Goal: Task Accomplishment & Management: Manage account settings

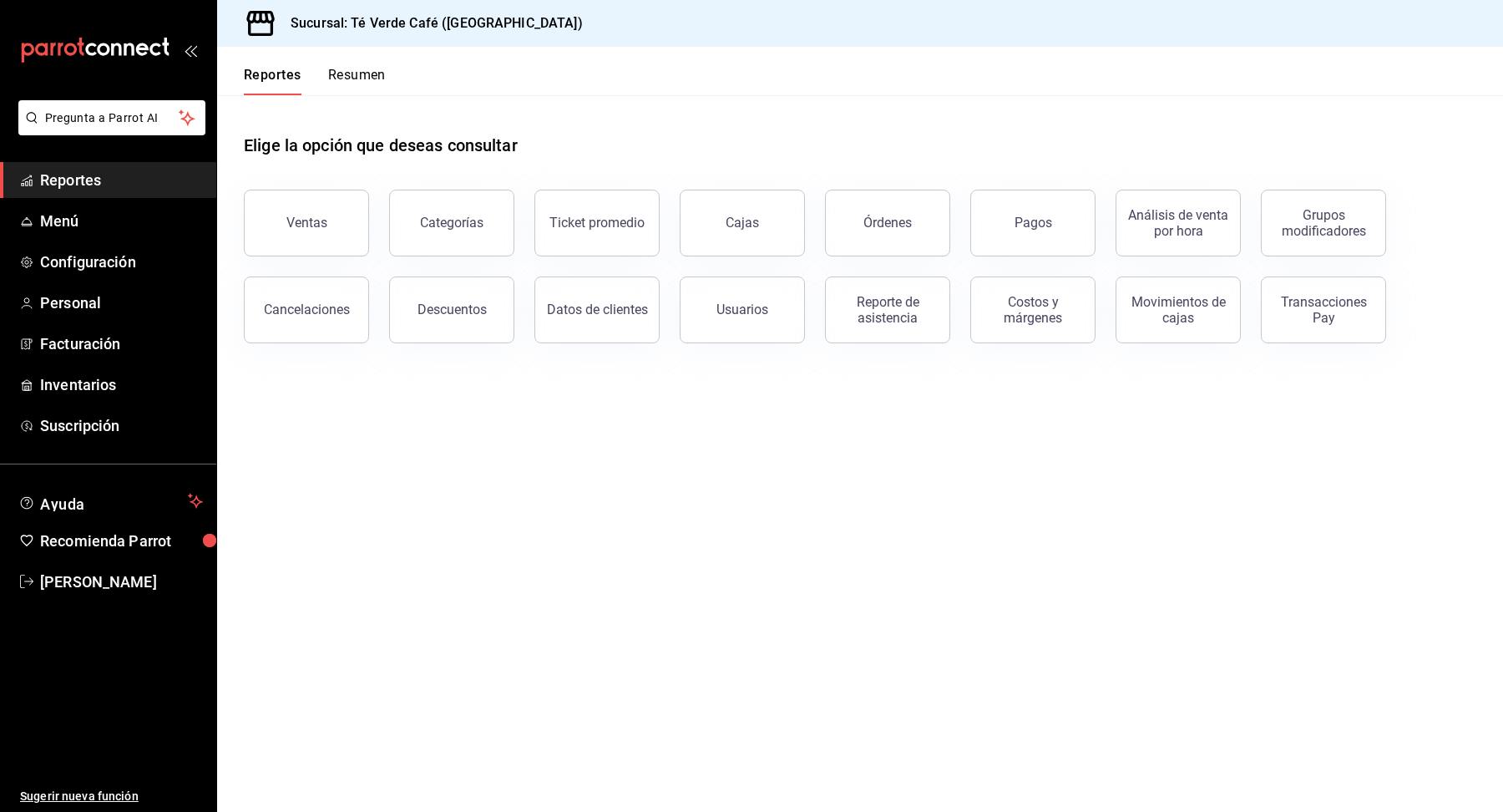
click at [67, 184] on span "Reportes" at bounding box center [122, 180] width 163 height 23
click at [882, 248] on button "Órdenes" at bounding box center [887, 223] width 126 height 67
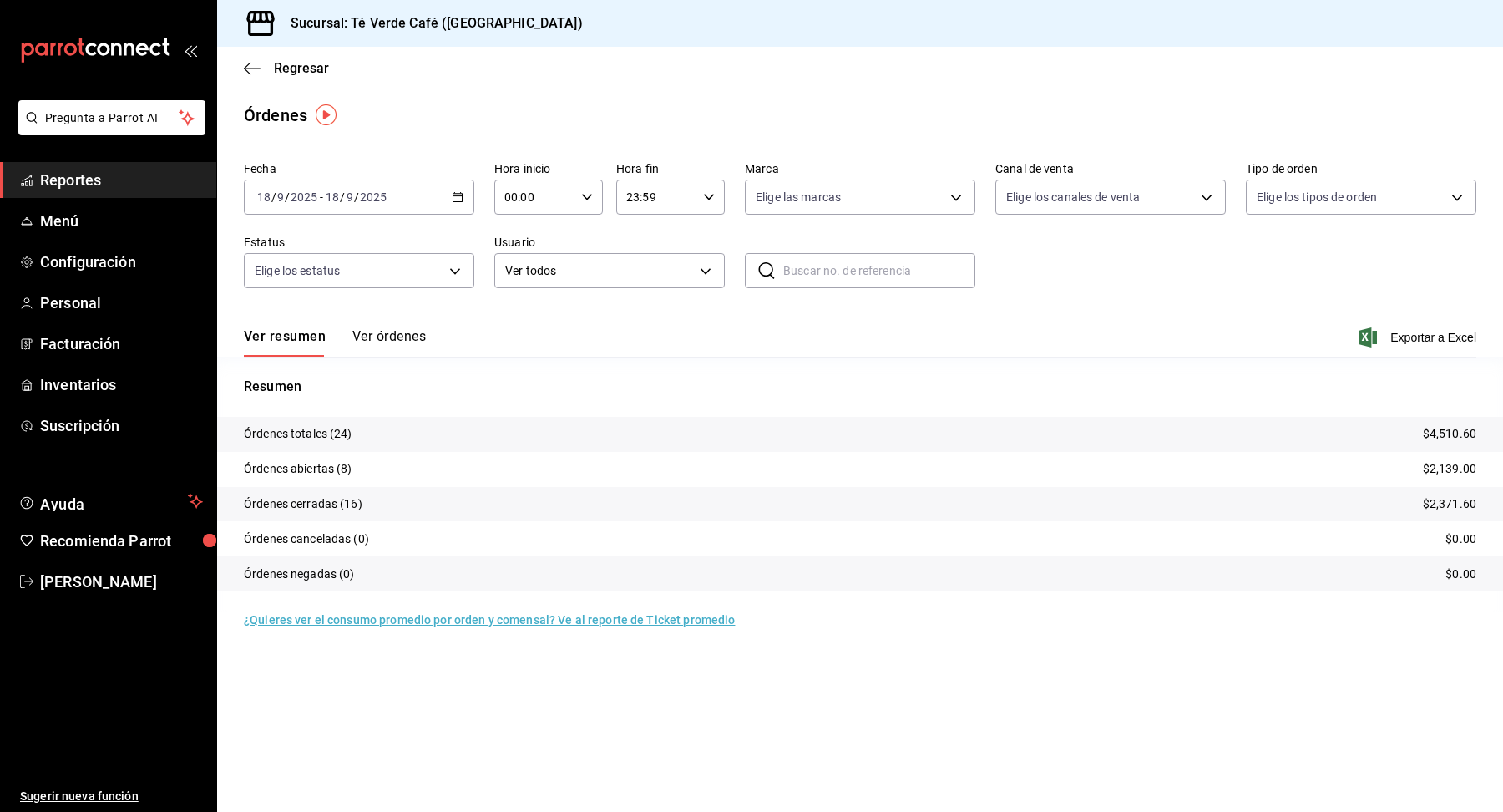
click at [414, 342] on button "Ver órdenes" at bounding box center [389, 342] width 73 height 28
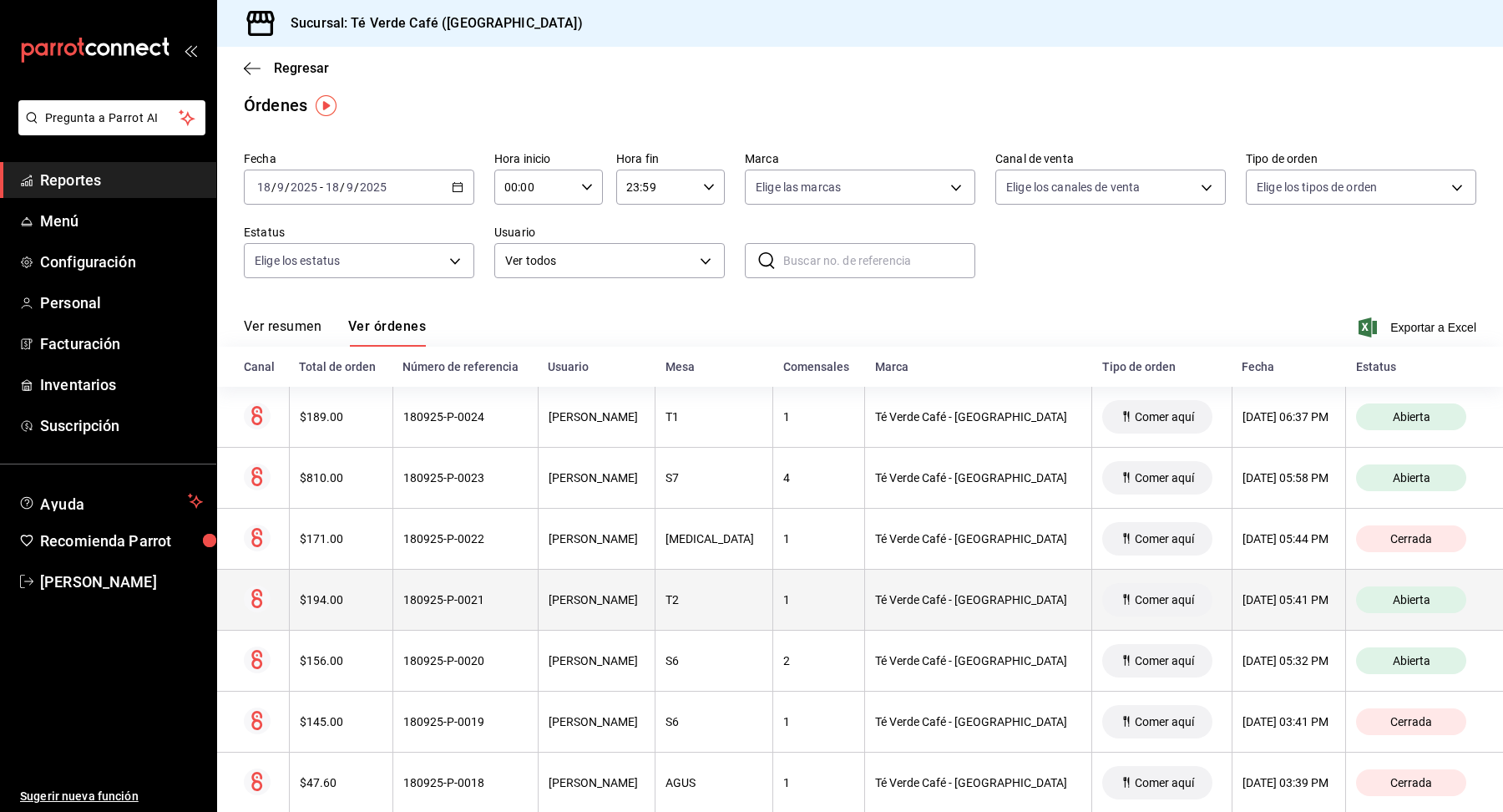
scroll to position [9, 0]
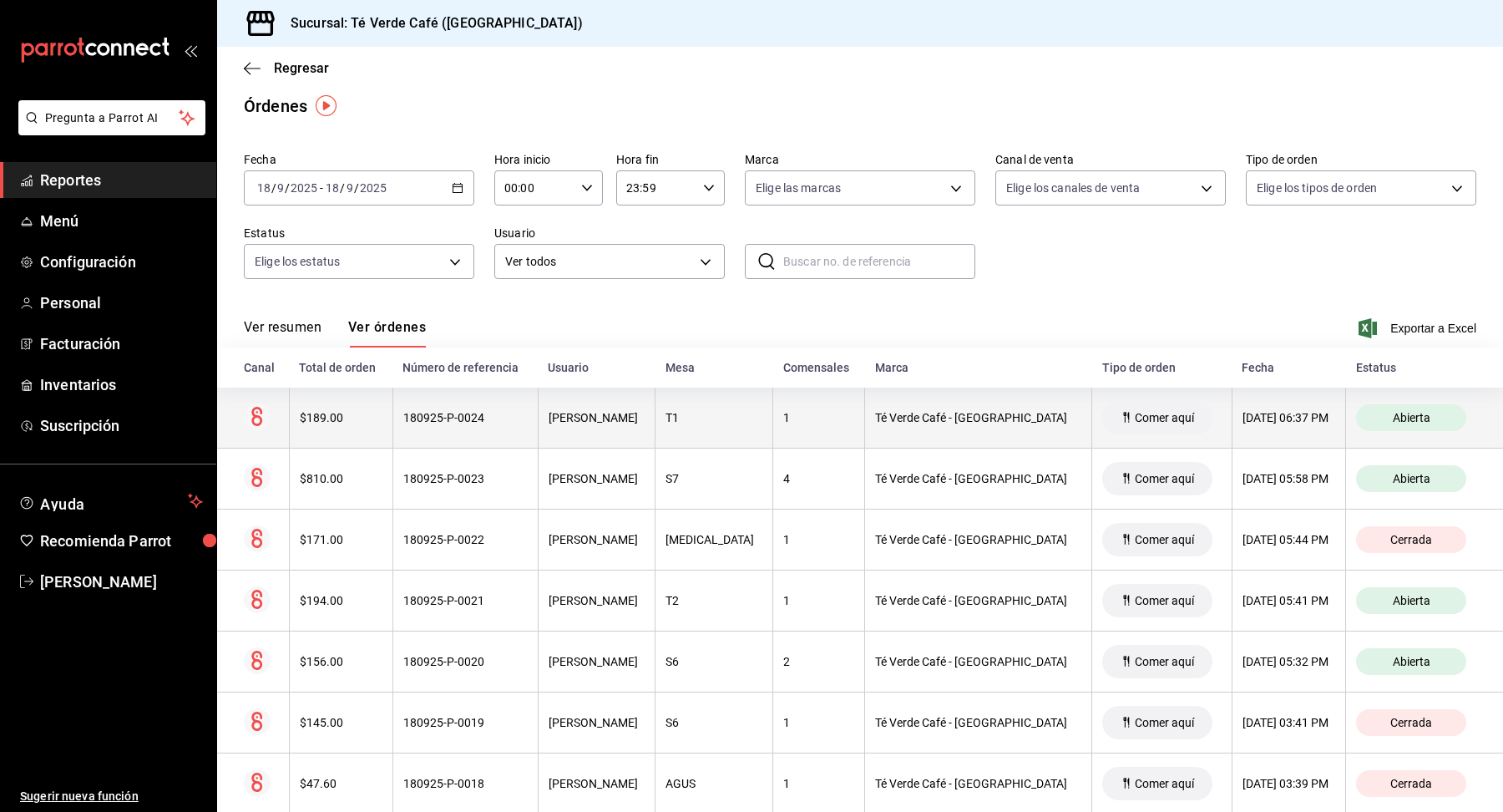
click at [326, 412] on div "$189.00" at bounding box center [341, 417] width 82 height 14
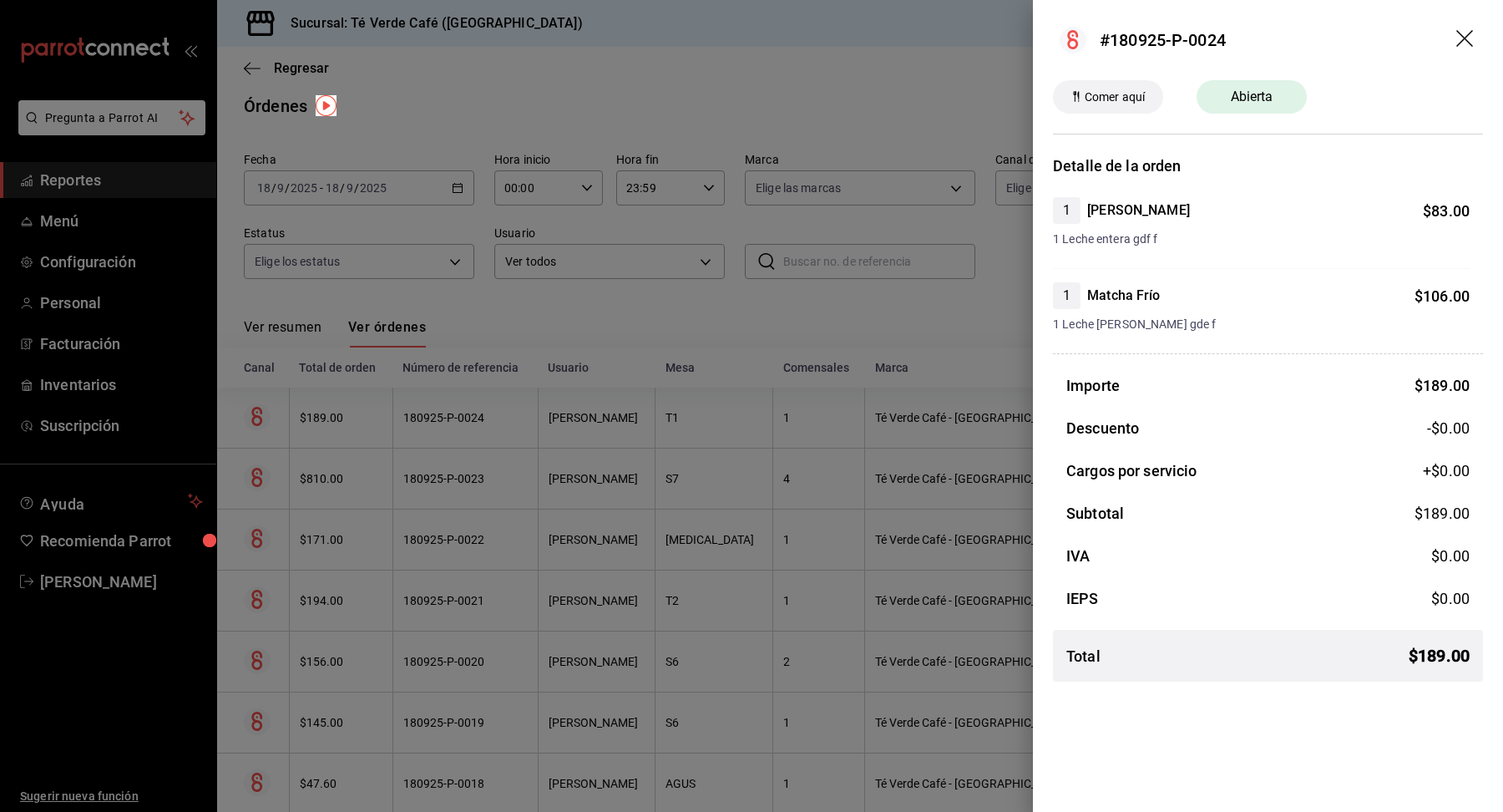
click at [1471, 33] on icon "drag" at bounding box center [1466, 40] width 20 height 20
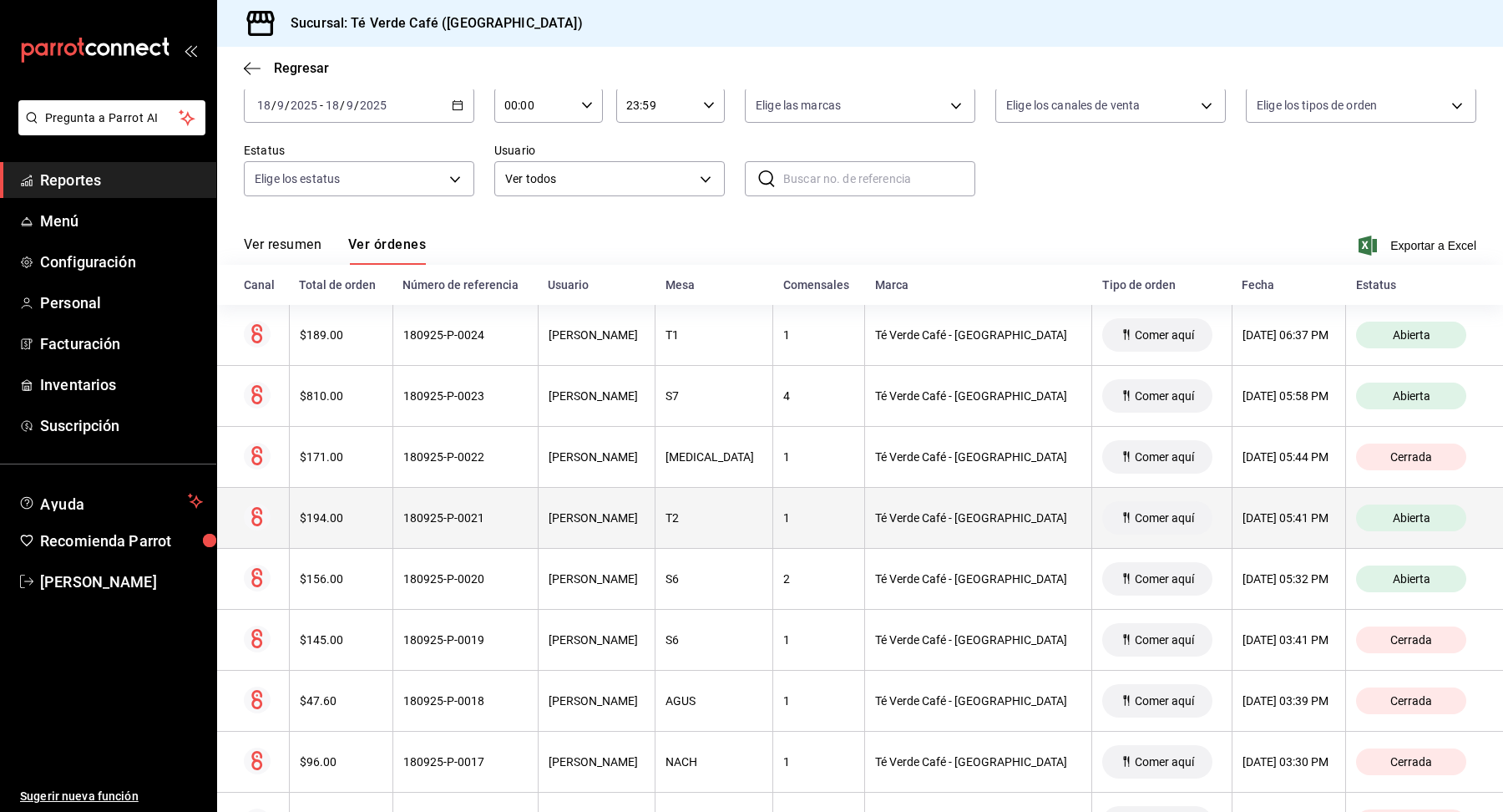
scroll to position [100, 0]
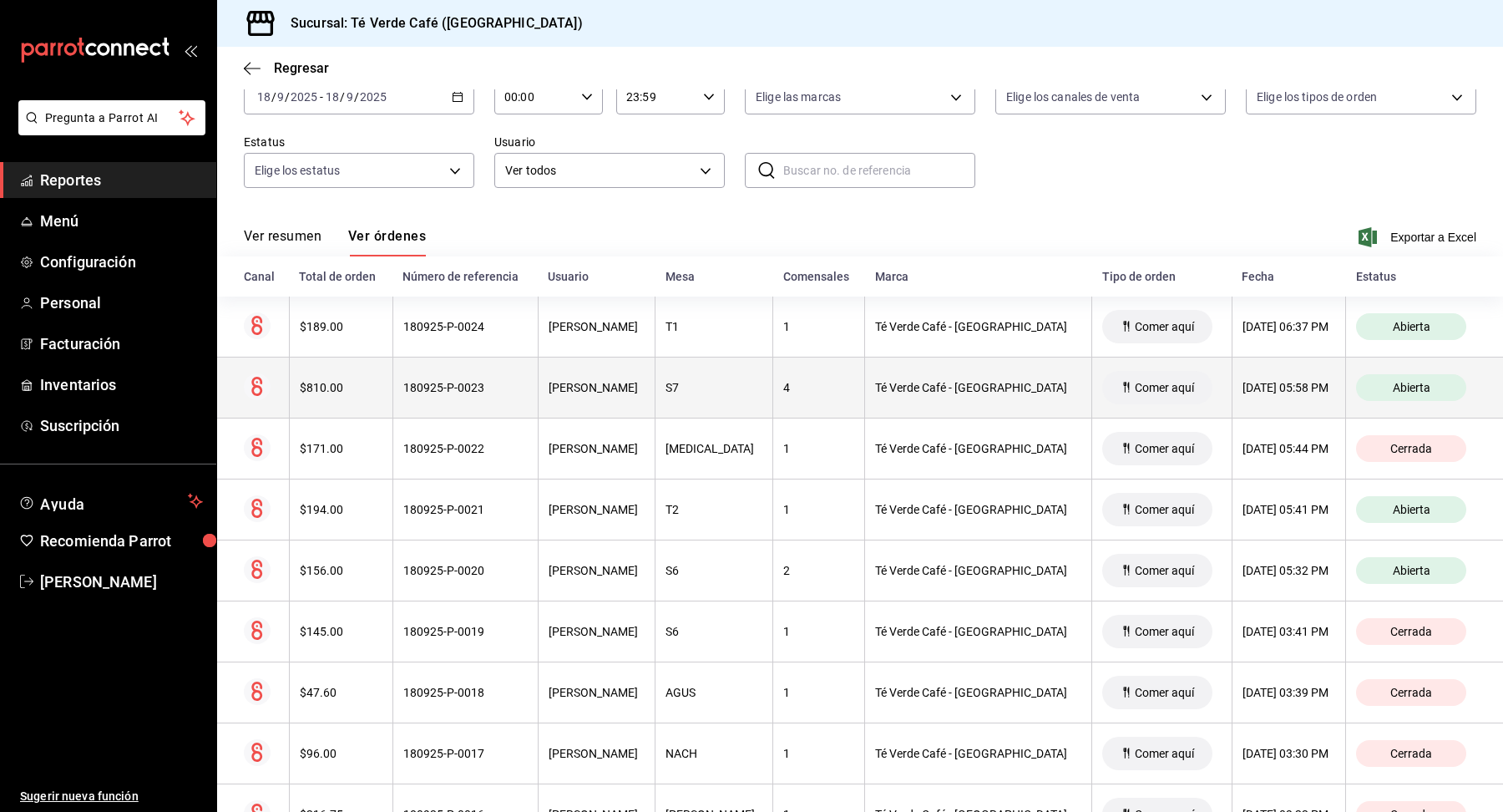
click at [346, 393] on div "$810.00" at bounding box center [341, 388] width 82 height 14
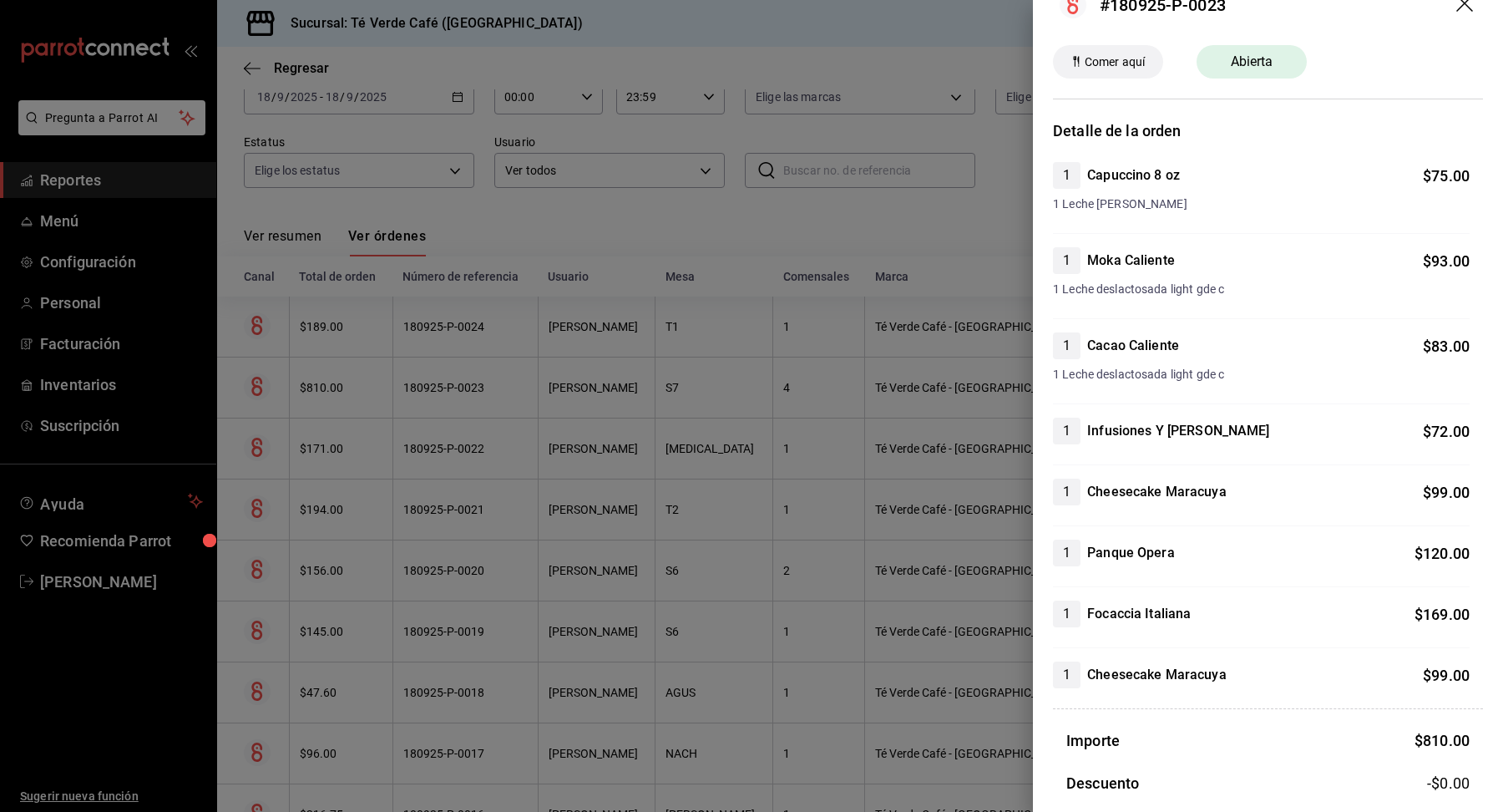
scroll to position [0, 0]
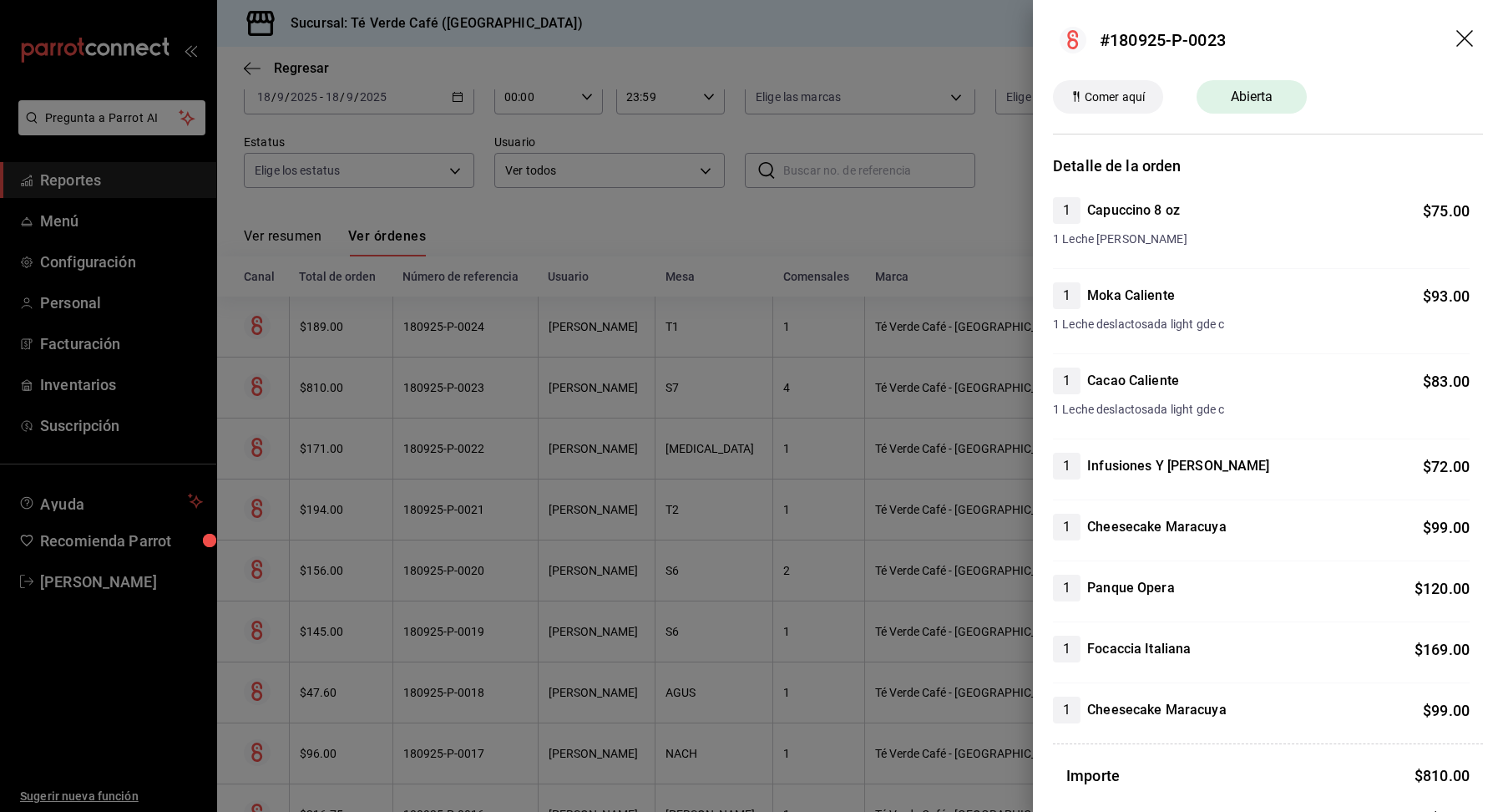
click at [1463, 35] on icon "drag" at bounding box center [1466, 40] width 20 height 20
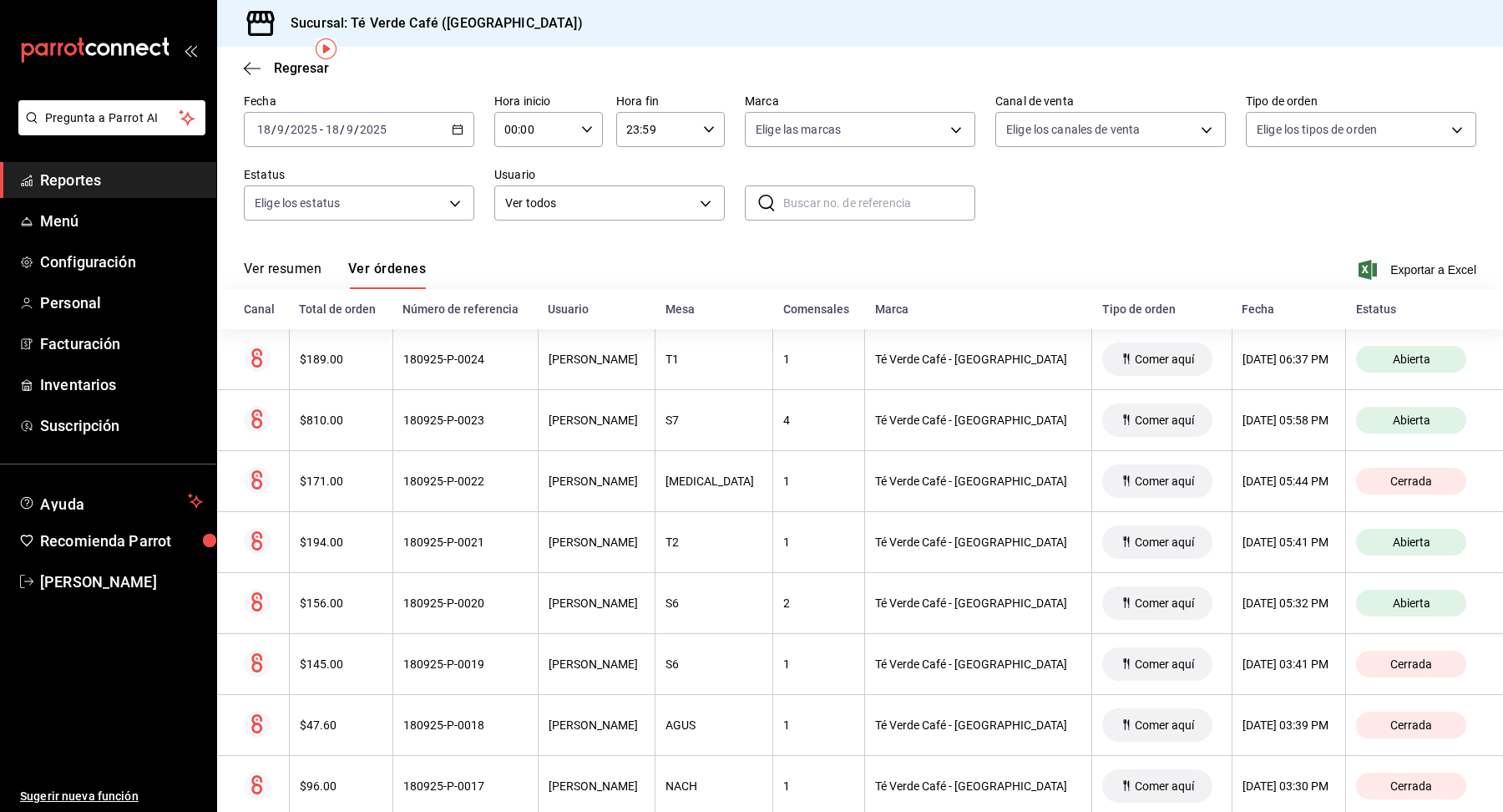
scroll to position [69, 0]
click at [86, 222] on span "Menú" at bounding box center [122, 221] width 163 height 23
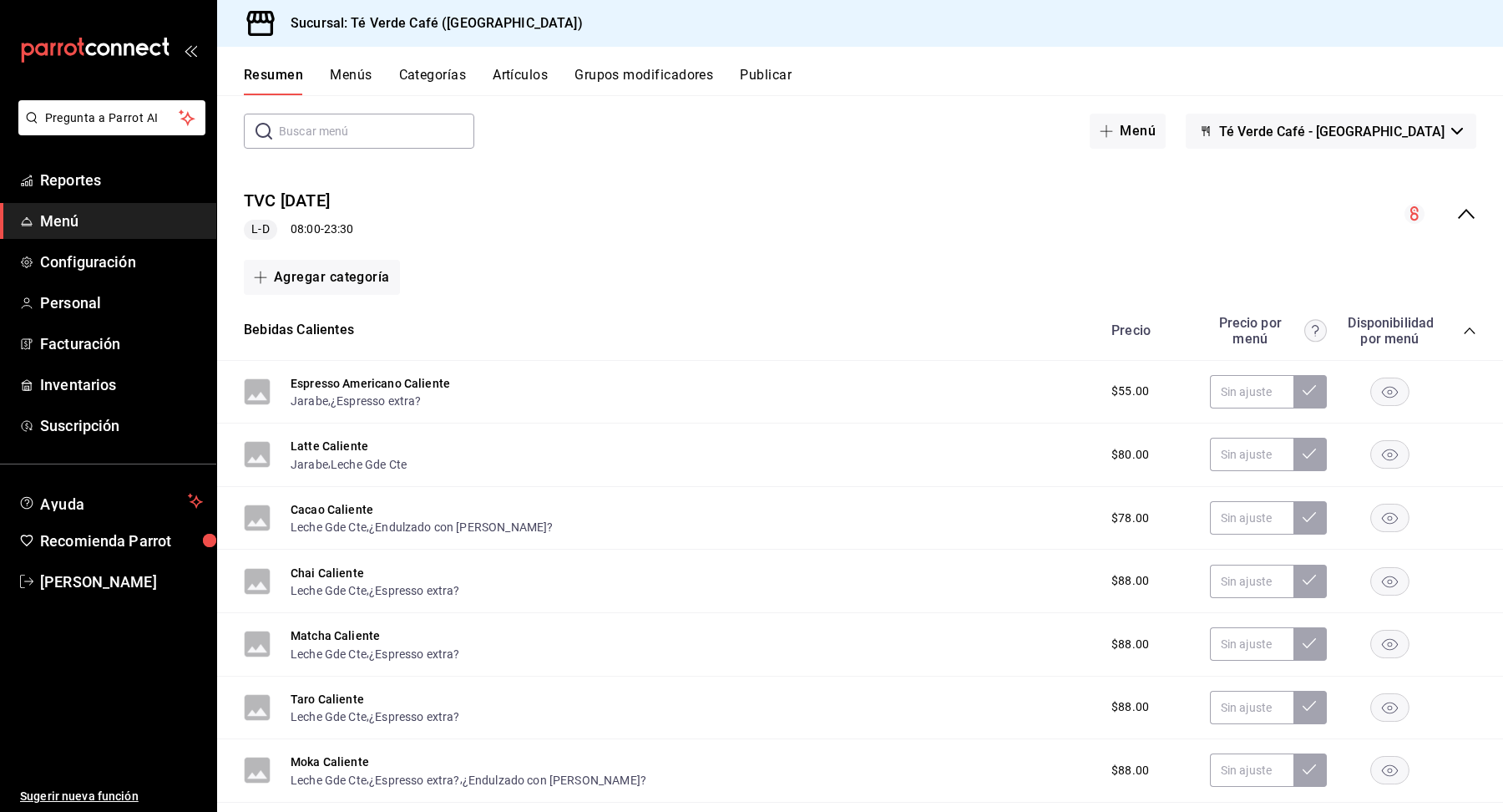
scroll to position [93, 0]
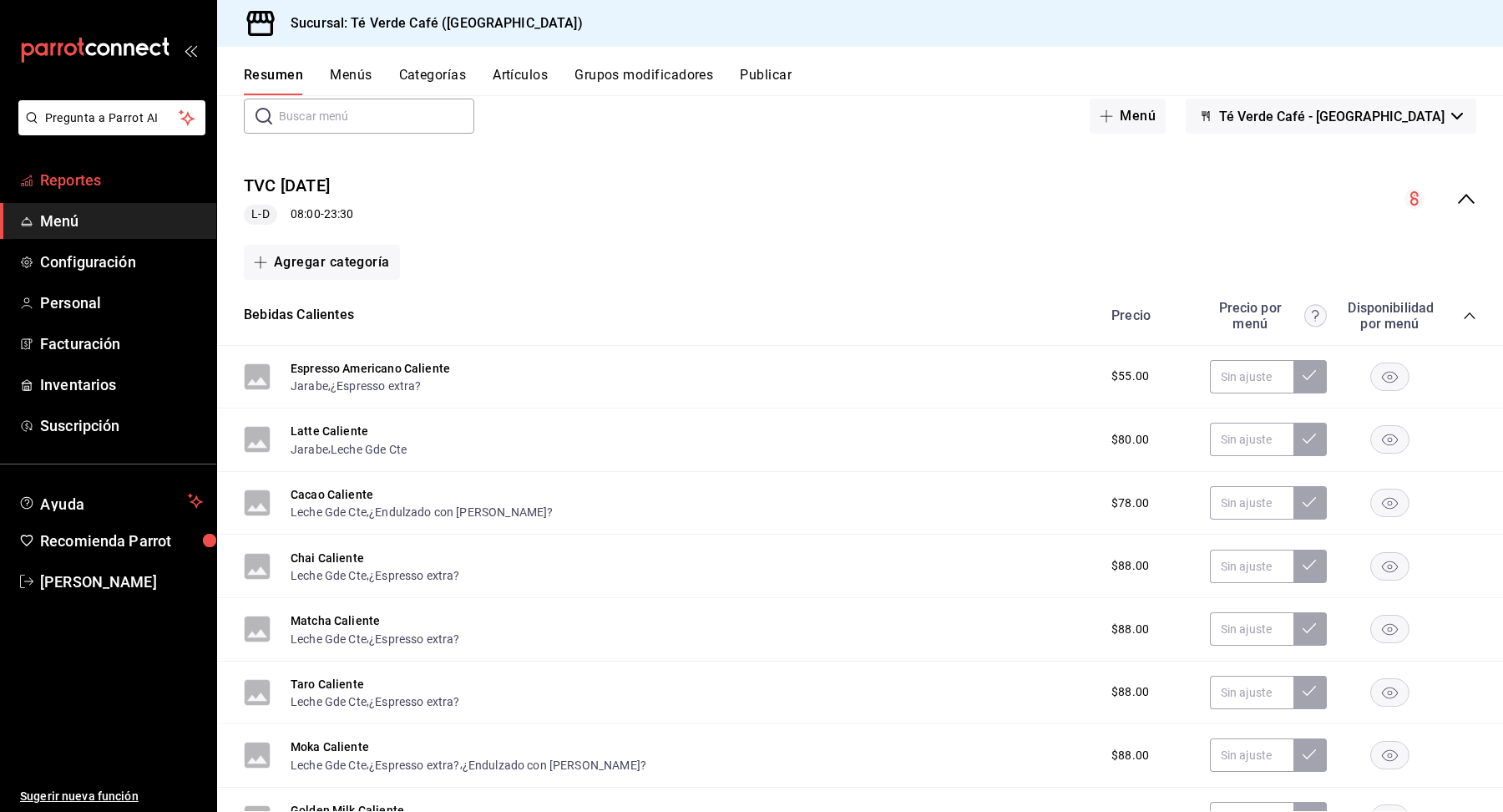
click at [93, 186] on span "Reportes" at bounding box center [122, 180] width 163 height 23
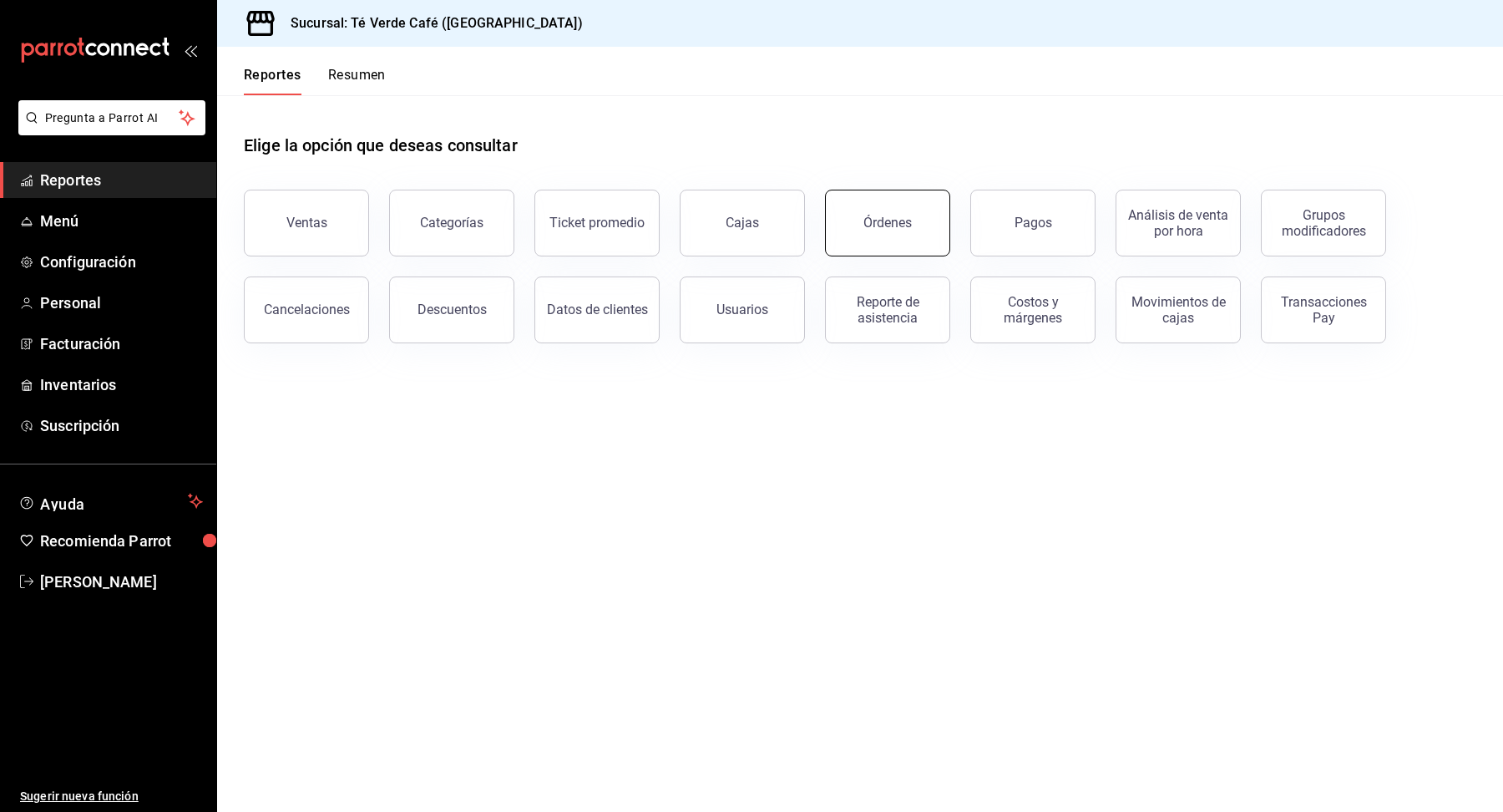
click at [879, 231] on button "Órdenes" at bounding box center [887, 223] width 126 height 67
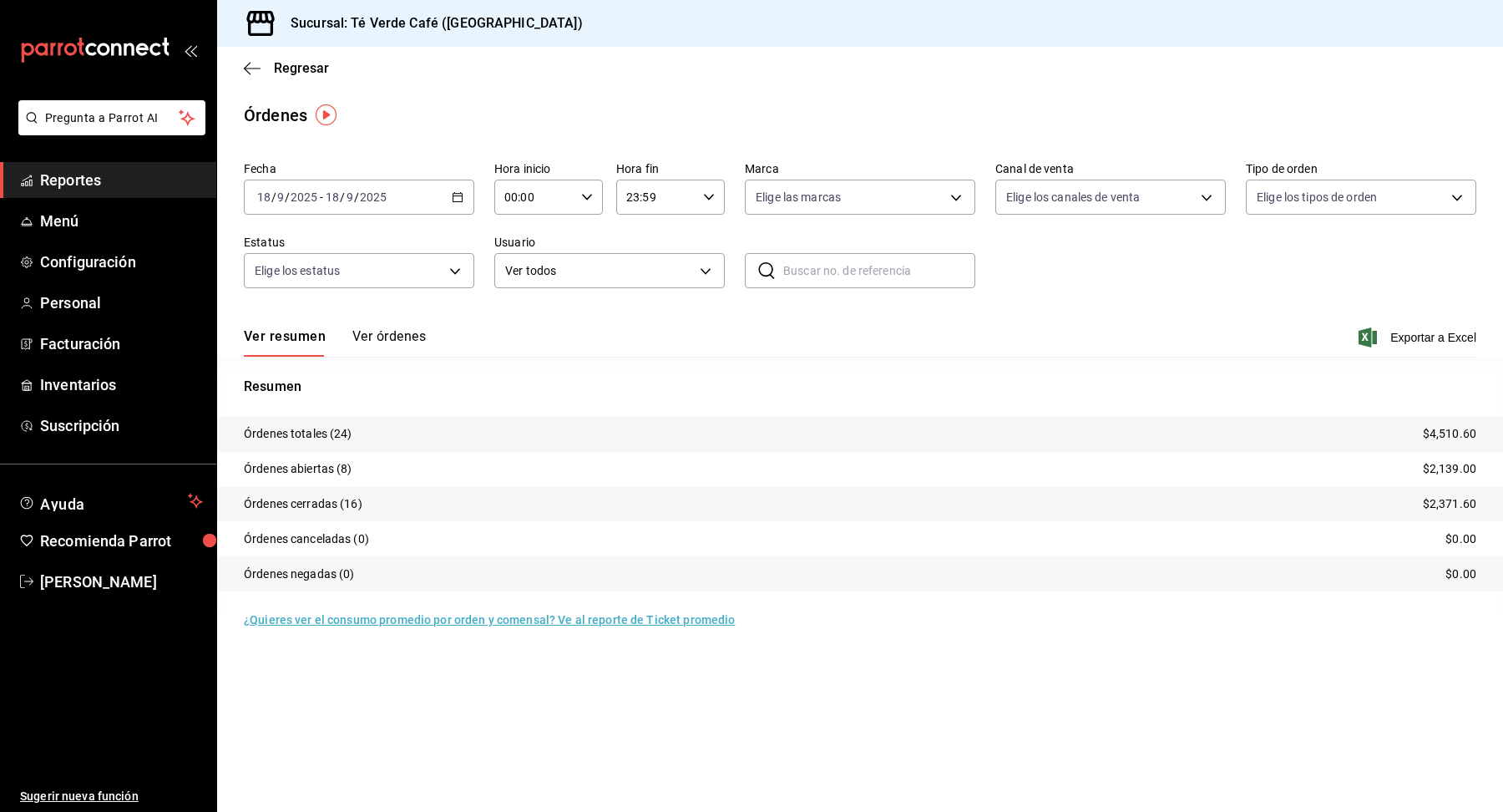
click at [394, 336] on button "Ver órdenes" at bounding box center [389, 342] width 73 height 28
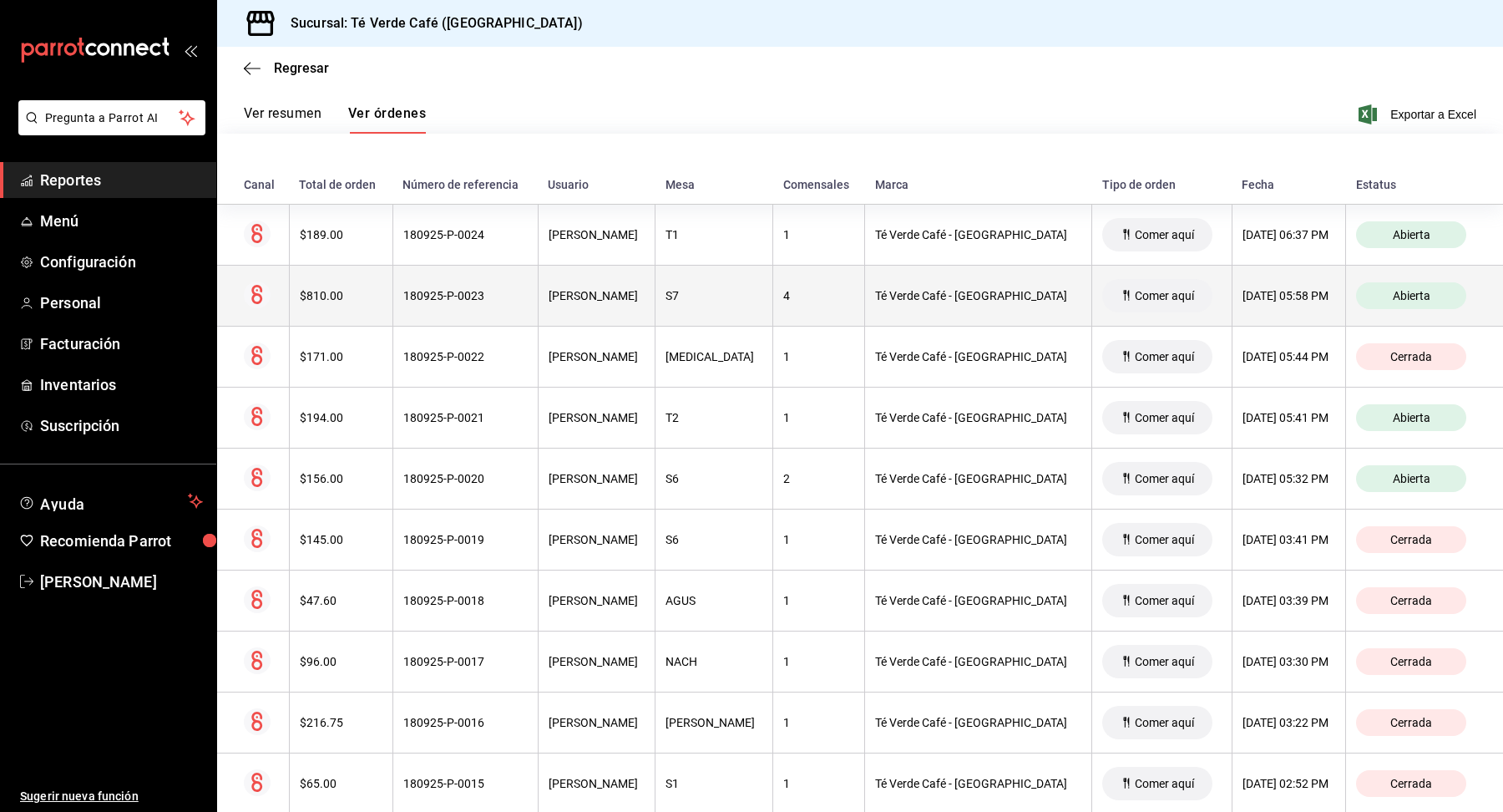
scroll to position [848, 0]
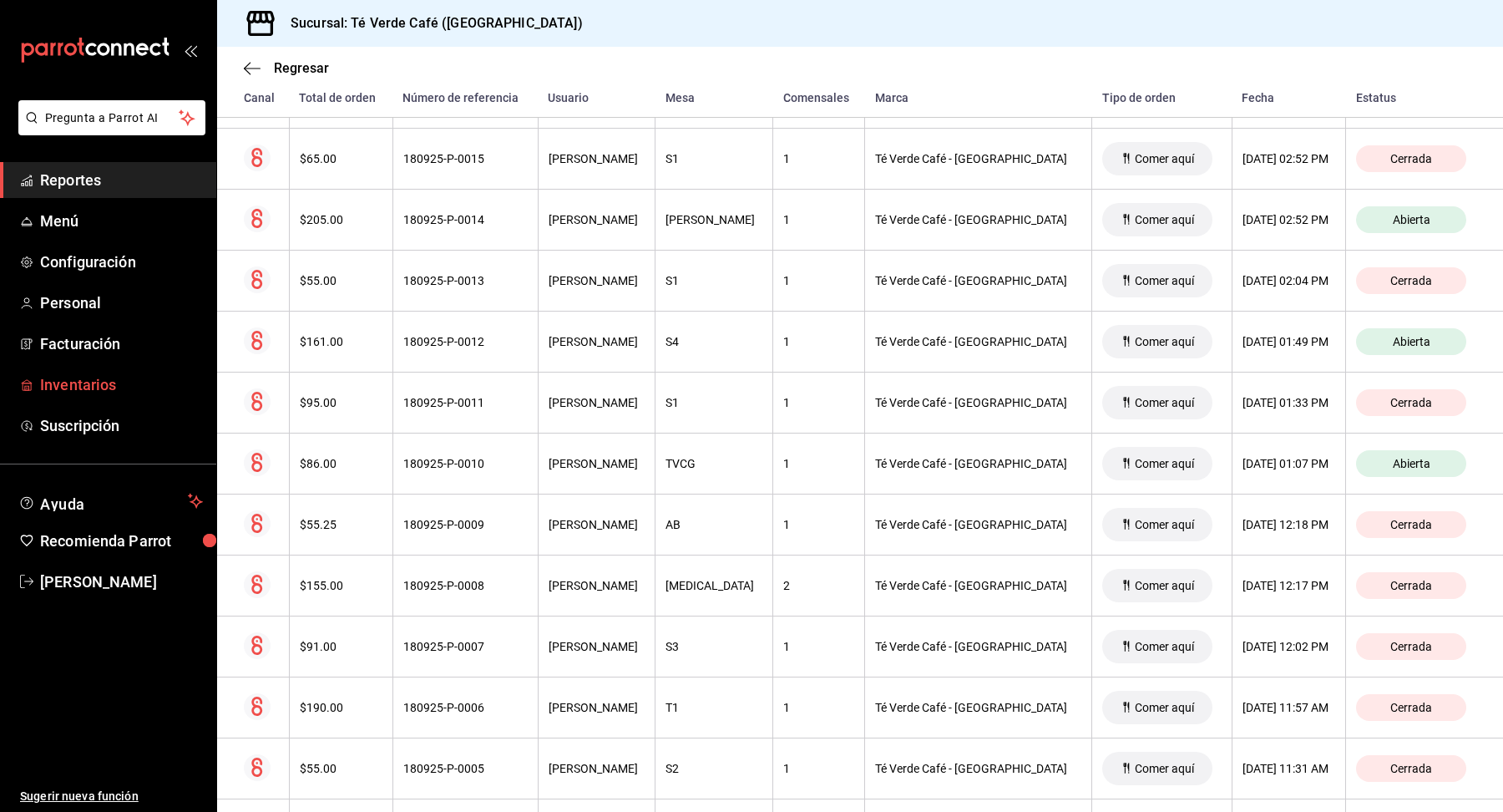
click at [80, 372] on link "Inventarios" at bounding box center [108, 384] width 216 height 36
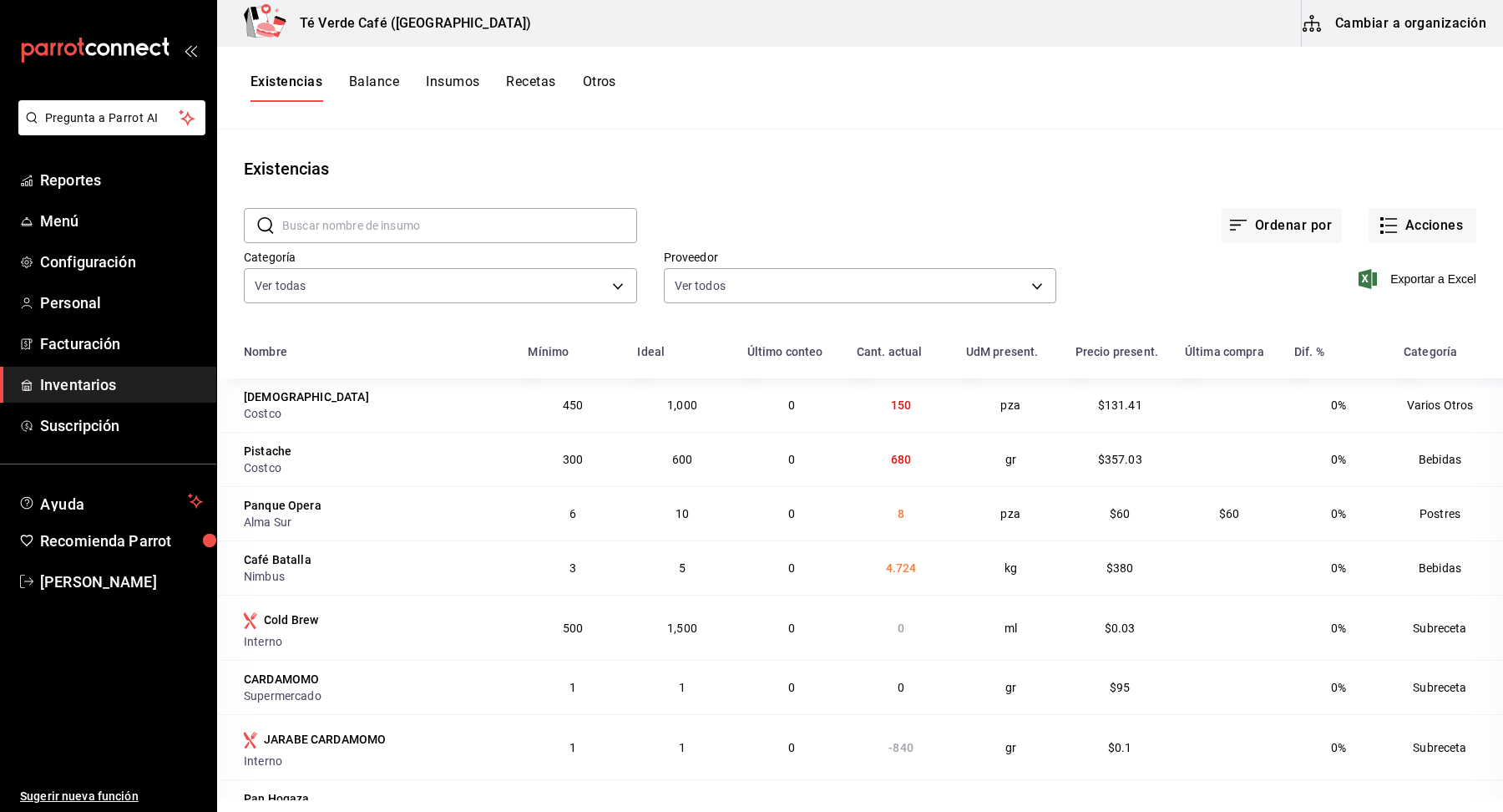
click at [482, 227] on input "text" at bounding box center [459, 225] width 355 height 33
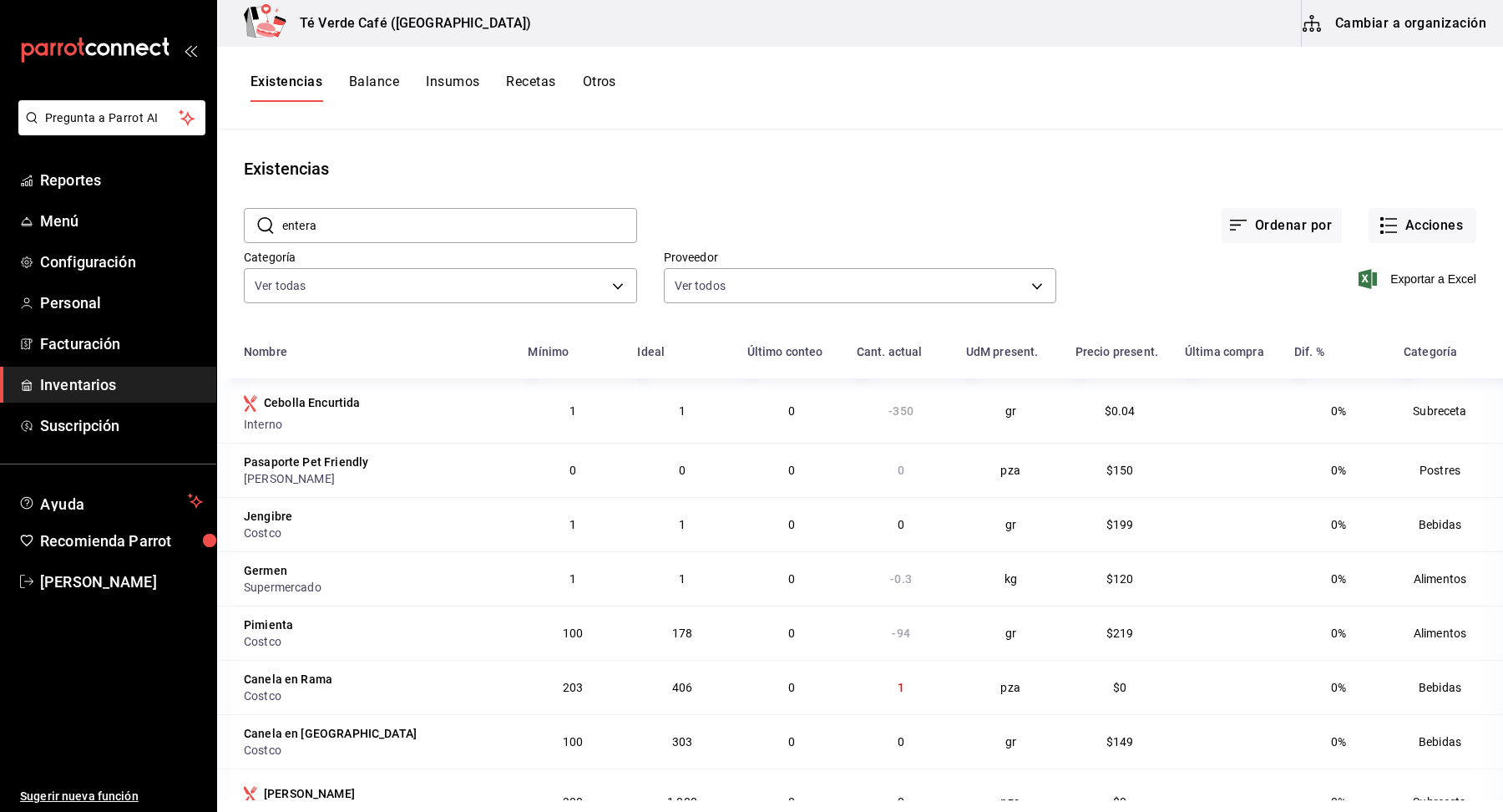
type input "entera"
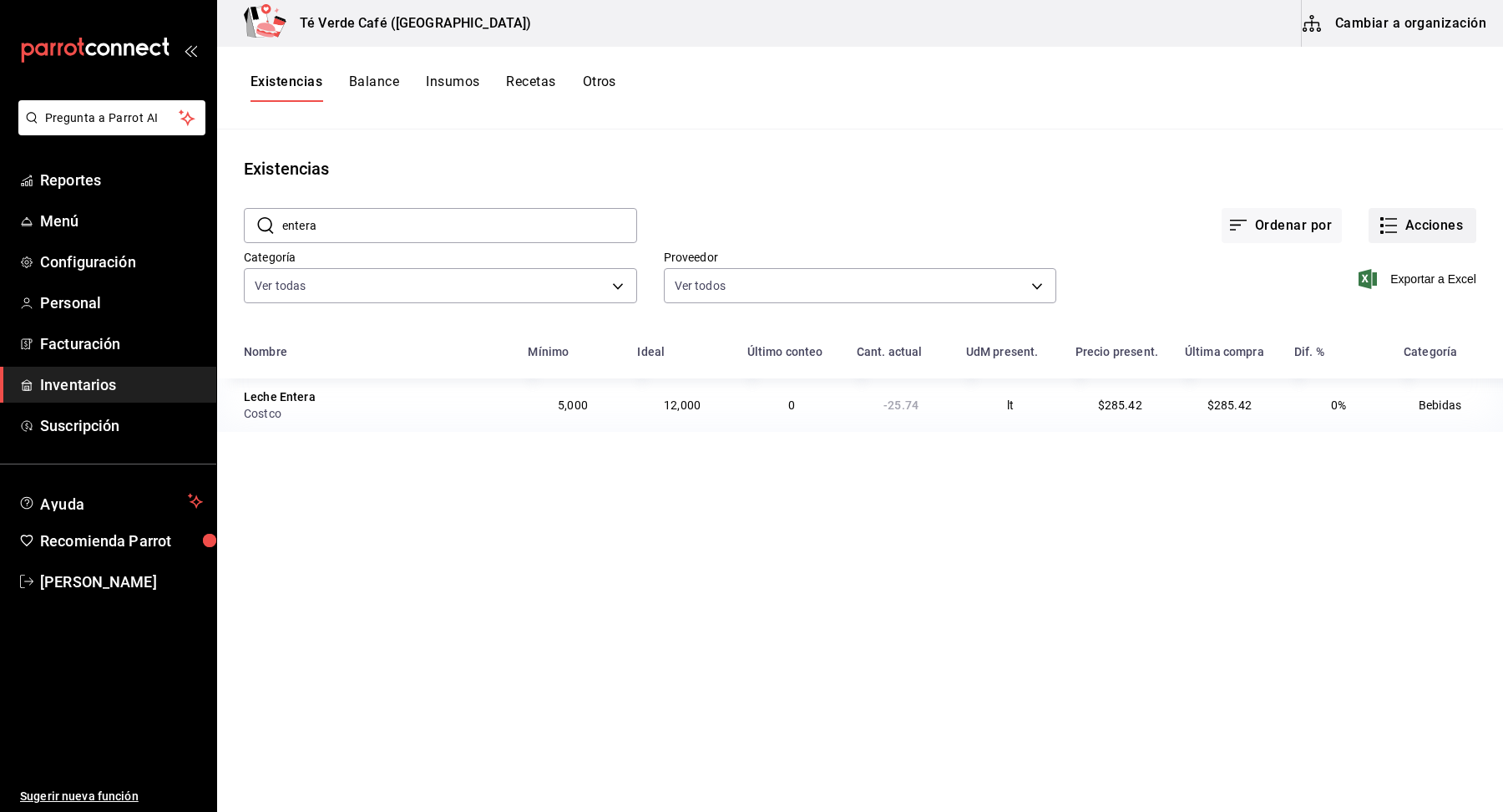
click at [1450, 232] on button "Acciones" at bounding box center [1423, 225] width 108 height 35
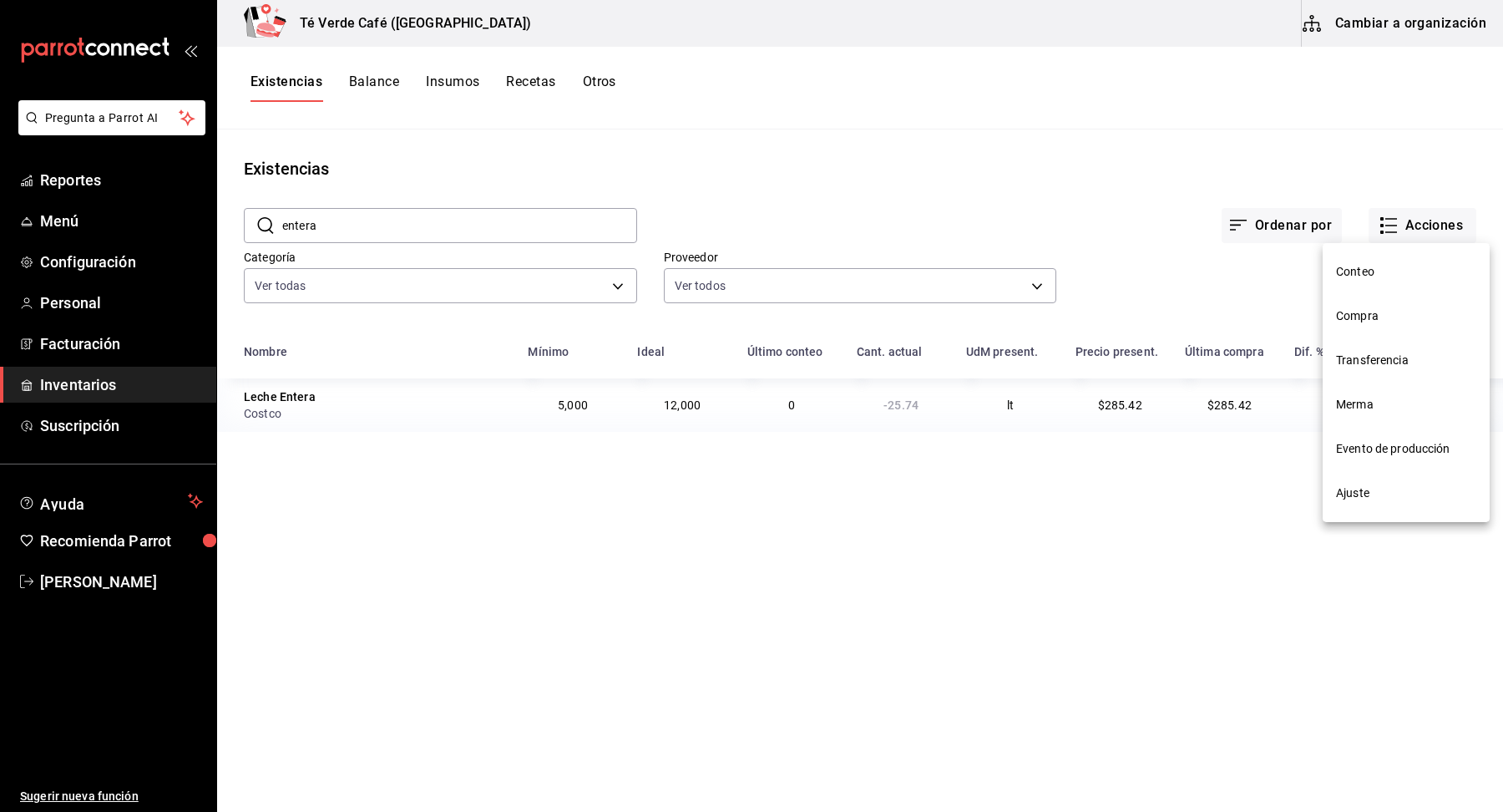
click at [1365, 502] on li "Ajuste" at bounding box center [1406, 493] width 167 height 44
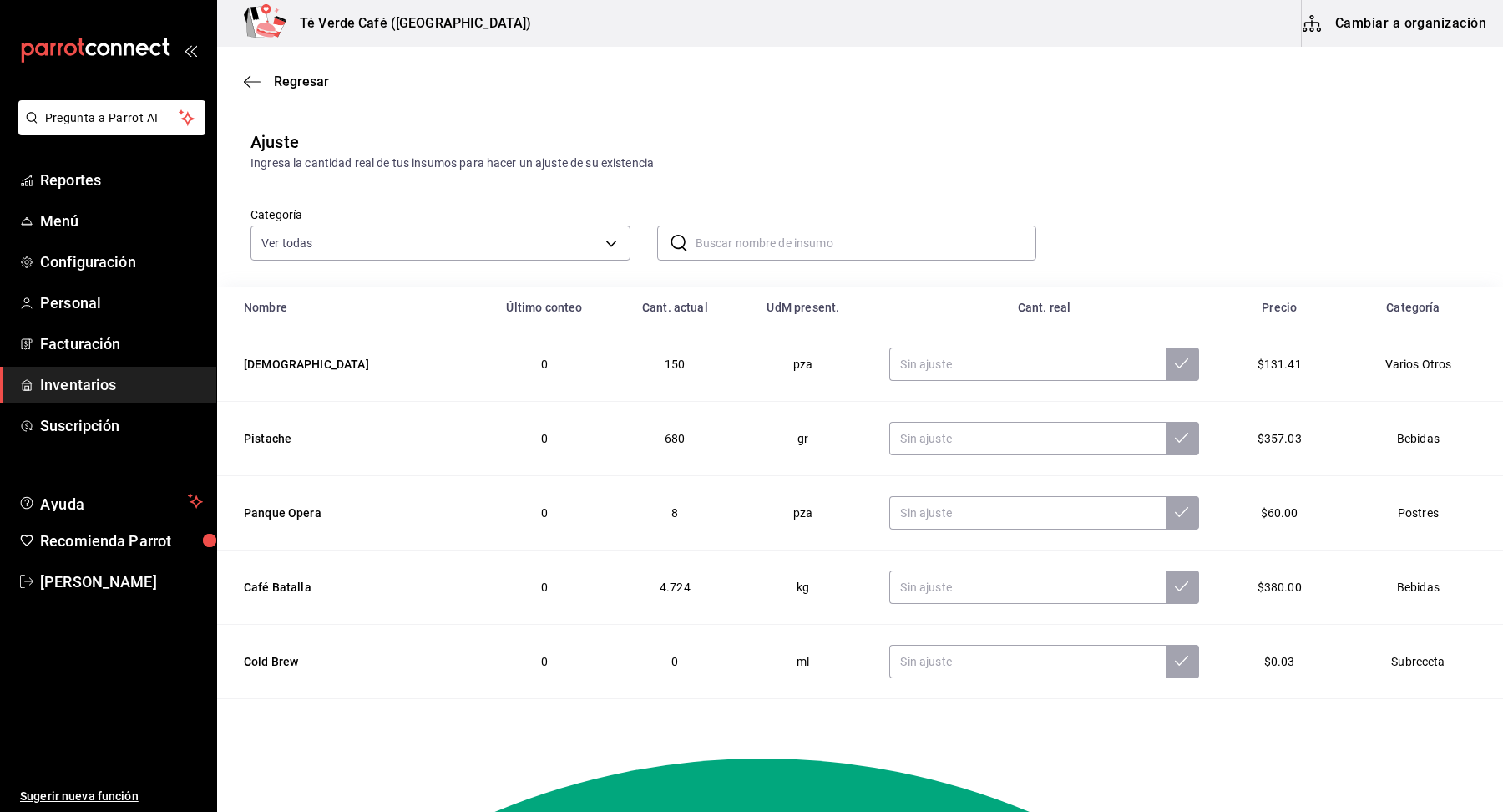
click at [772, 246] on input "text" at bounding box center [866, 243] width 342 height 33
click at [746, 235] on input "entera" at bounding box center [866, 243] width 342 height 33
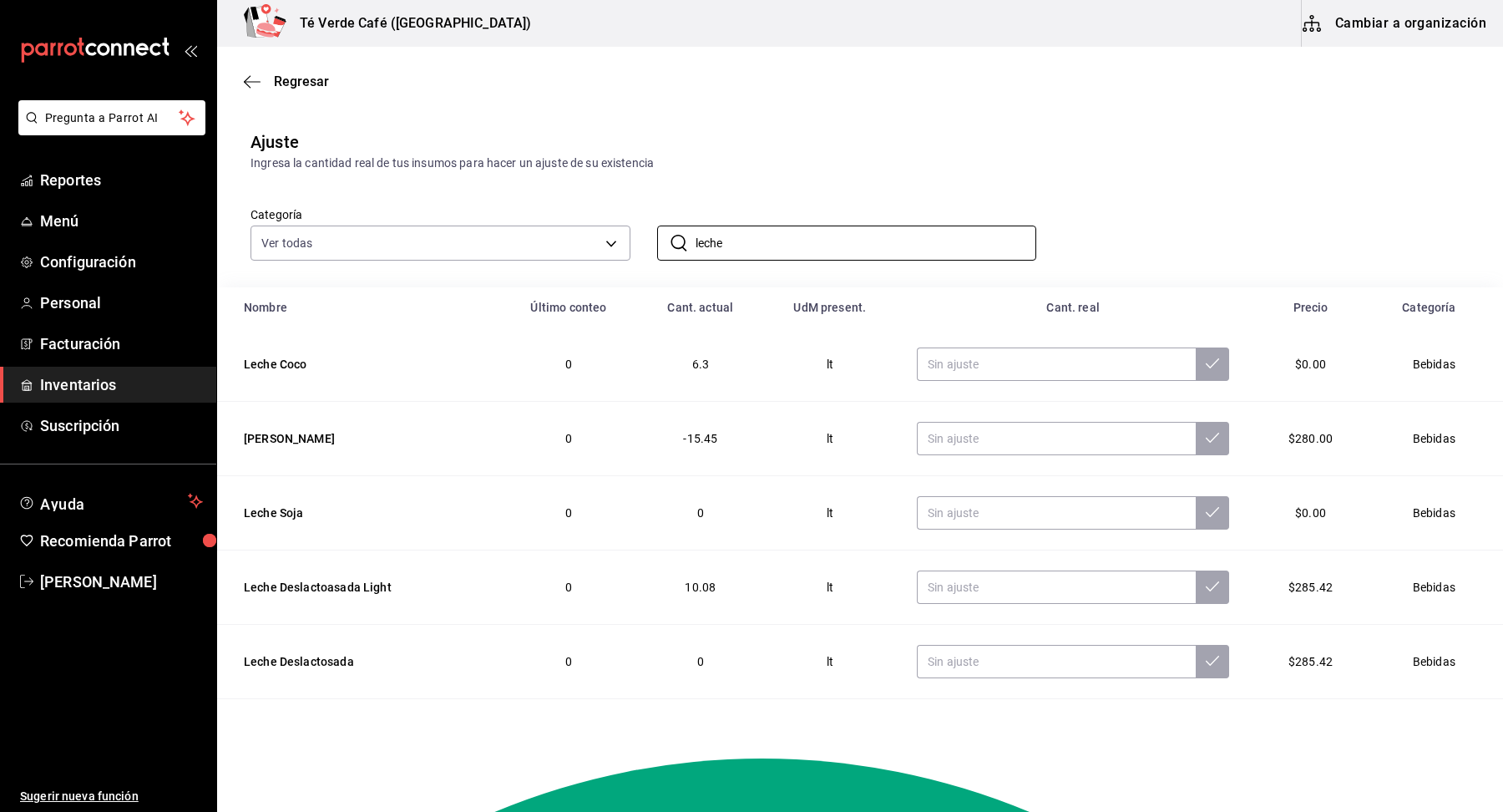
scroll to position [52, 0]
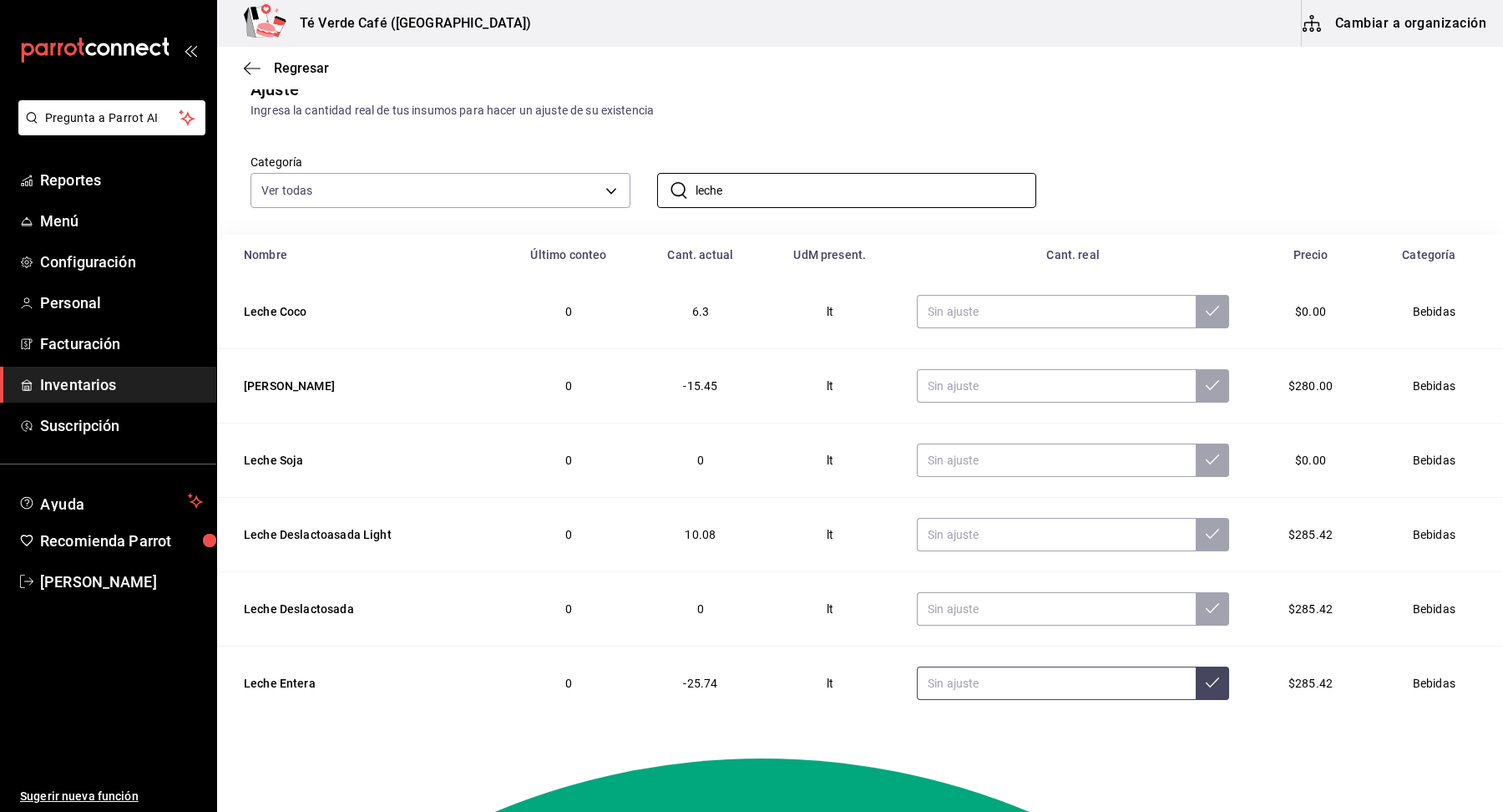
type input "leche"
click at [1023, 688] on input "text" at bounding box center [1057, 683] width 279 height 33
type input "13.00"
click at [1206, 681] on icon at bounding box center [1212, 682] width 14 height 10
click at [96, 174] on span "Reportes" at bounding box center [122, 180] width 163 height 23
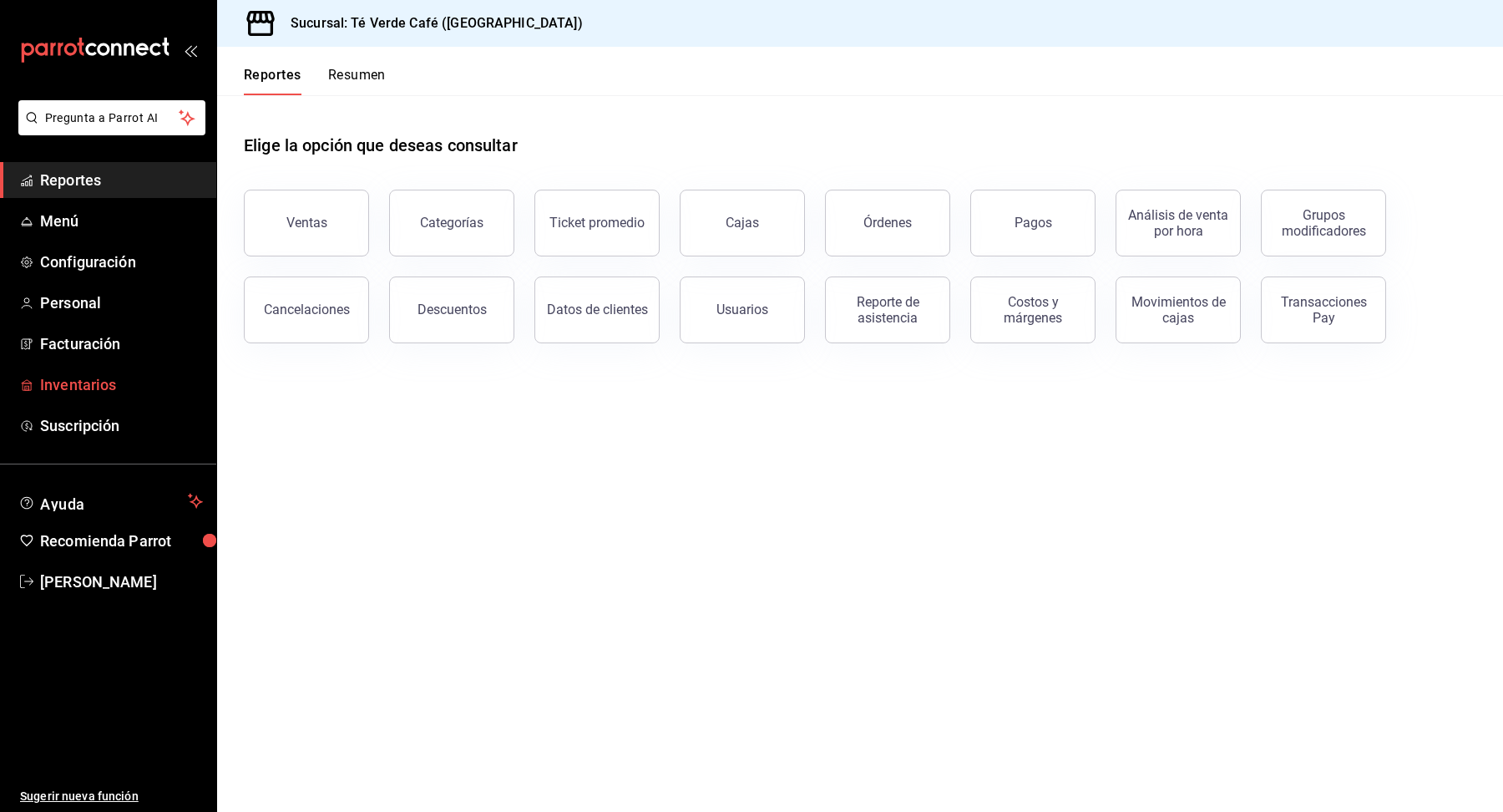
click at [89, 380] on span "Inventarios" at bounding box center [122, 384] width 163 height 23
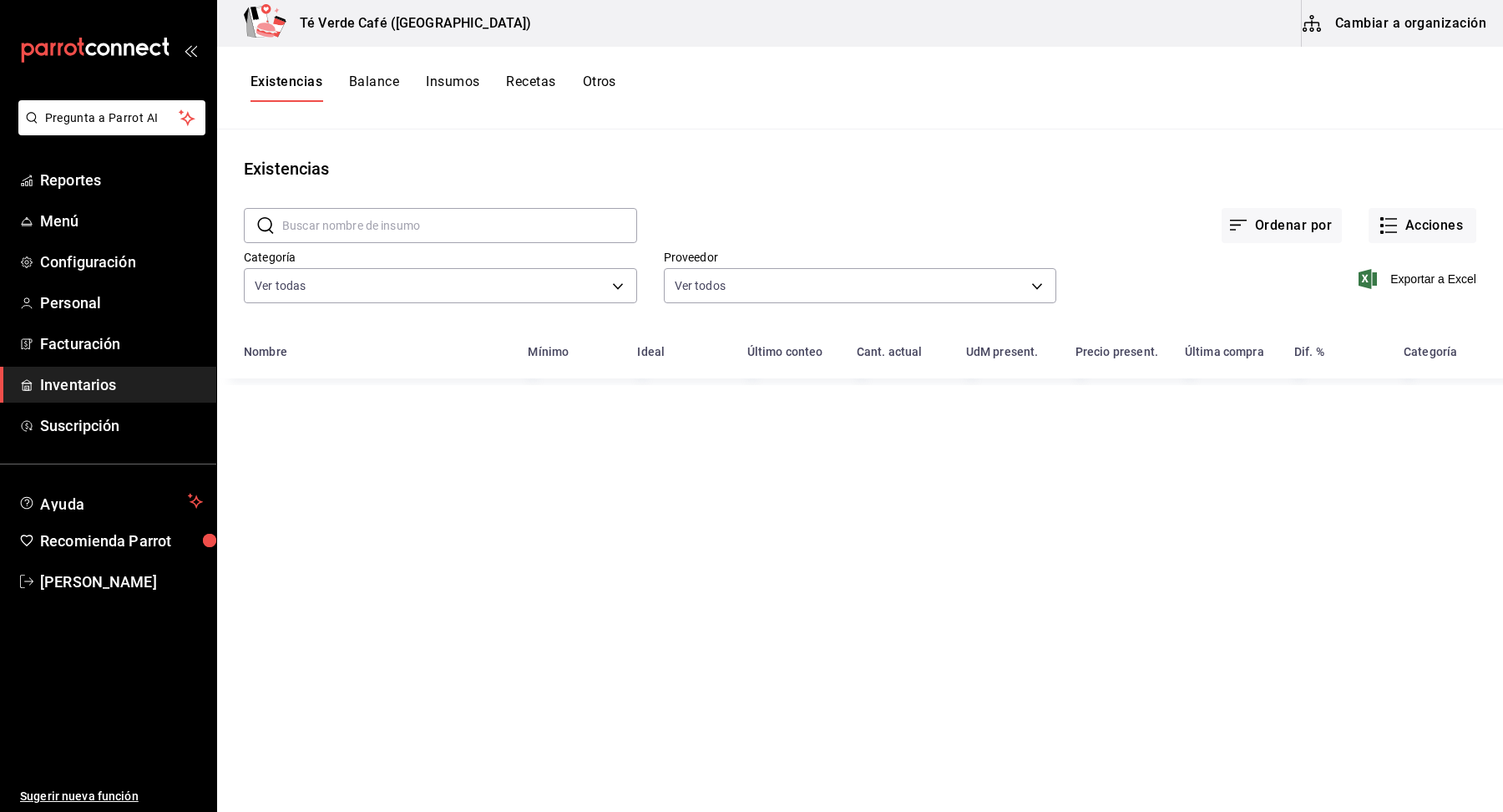
click at [493, 223] on input "text" at bounding box center [459, 225] width 355 height 33
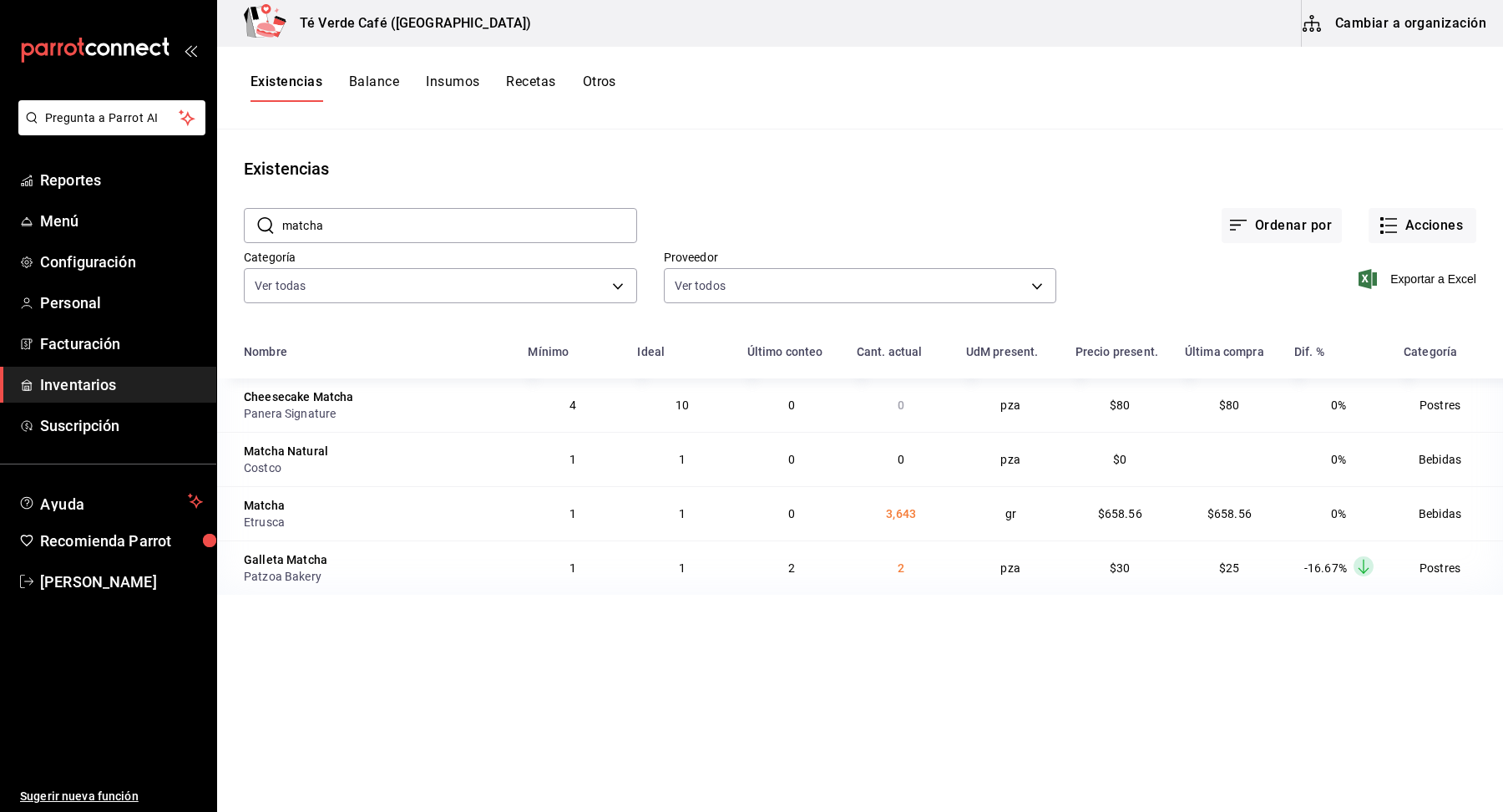
click at [434, 219] on input "matcha" at bounding box center [459, 225] width 355 height 33
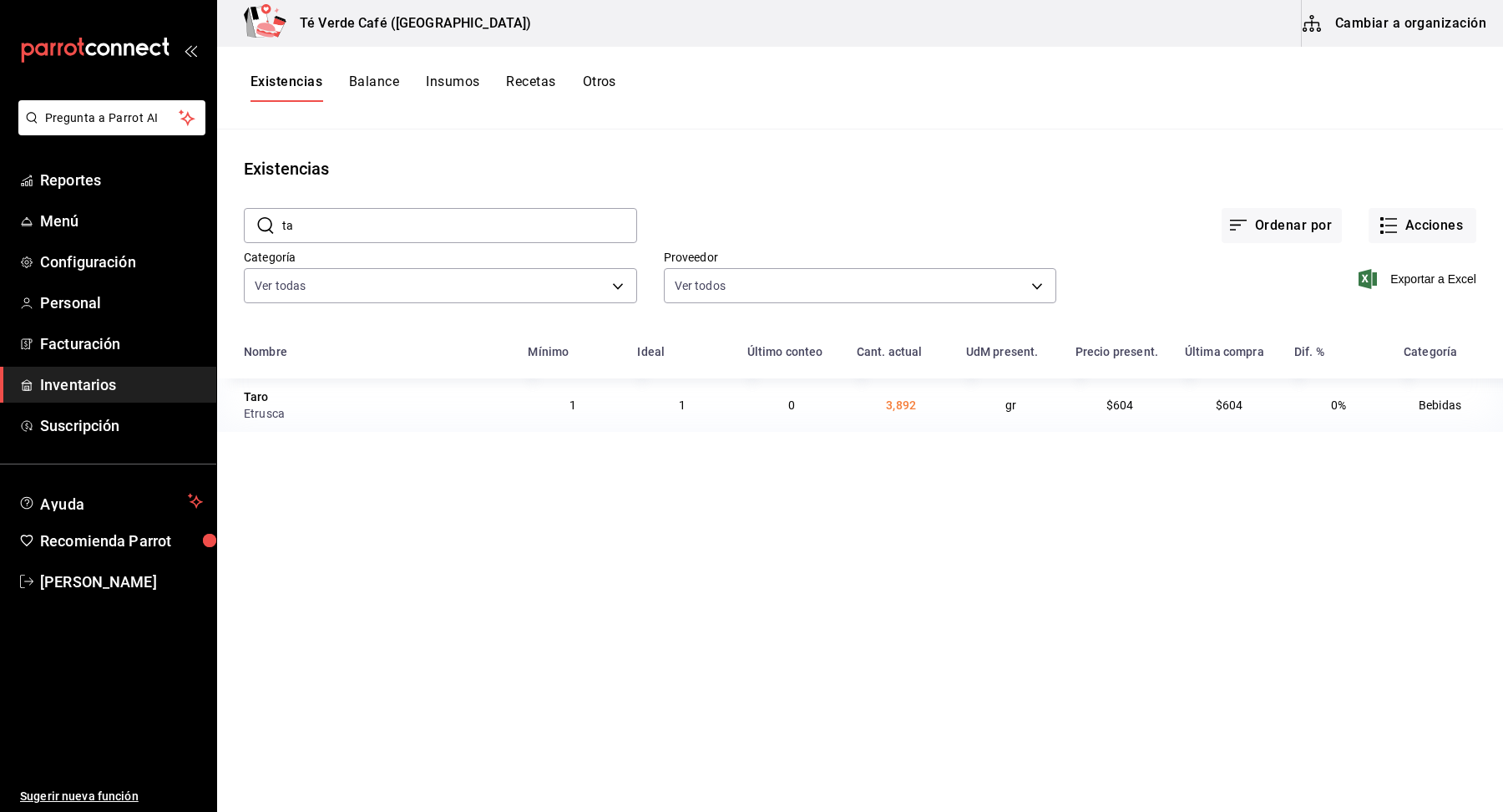
type input "t"
type input "c"
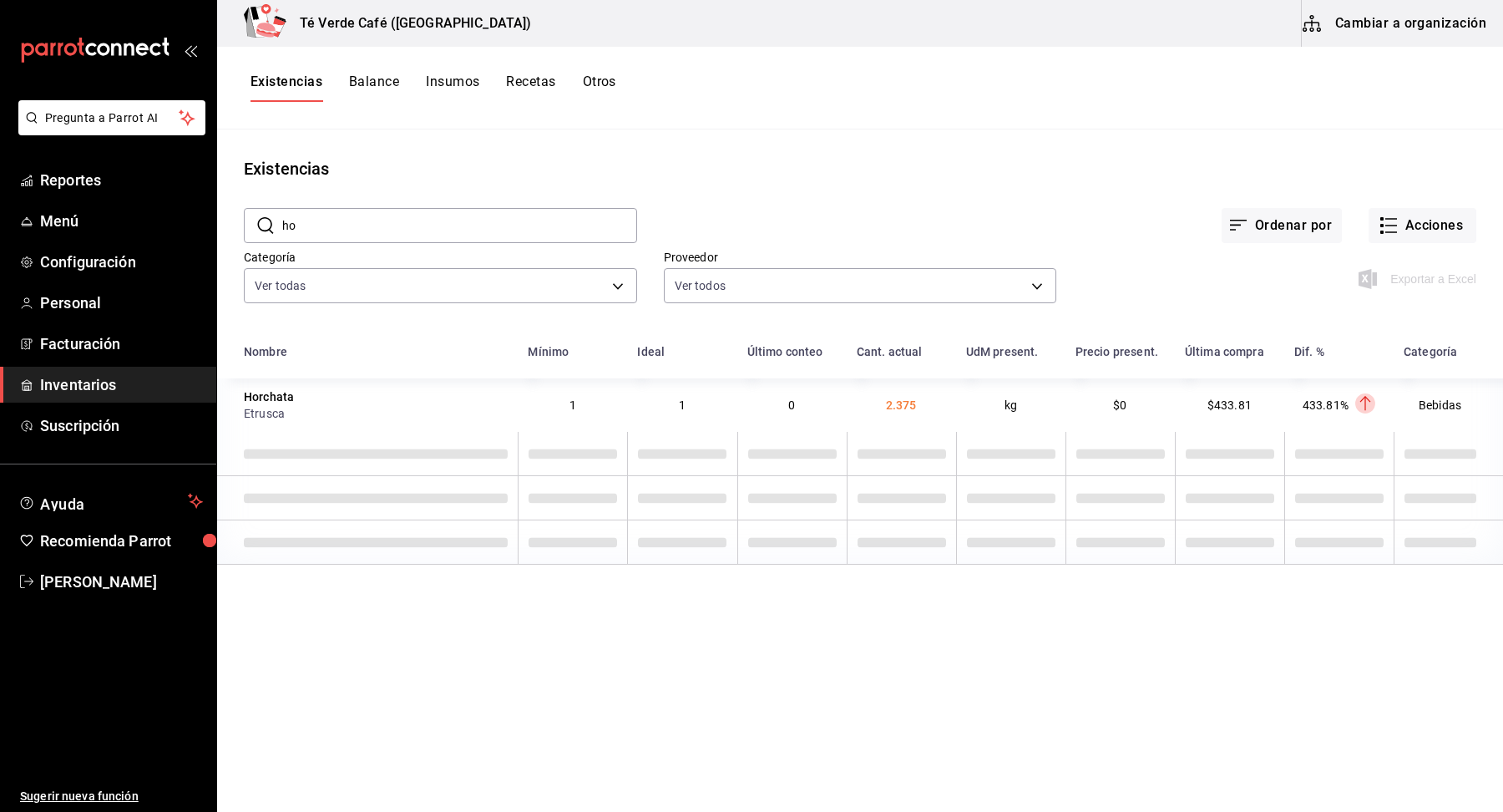
type input "h"
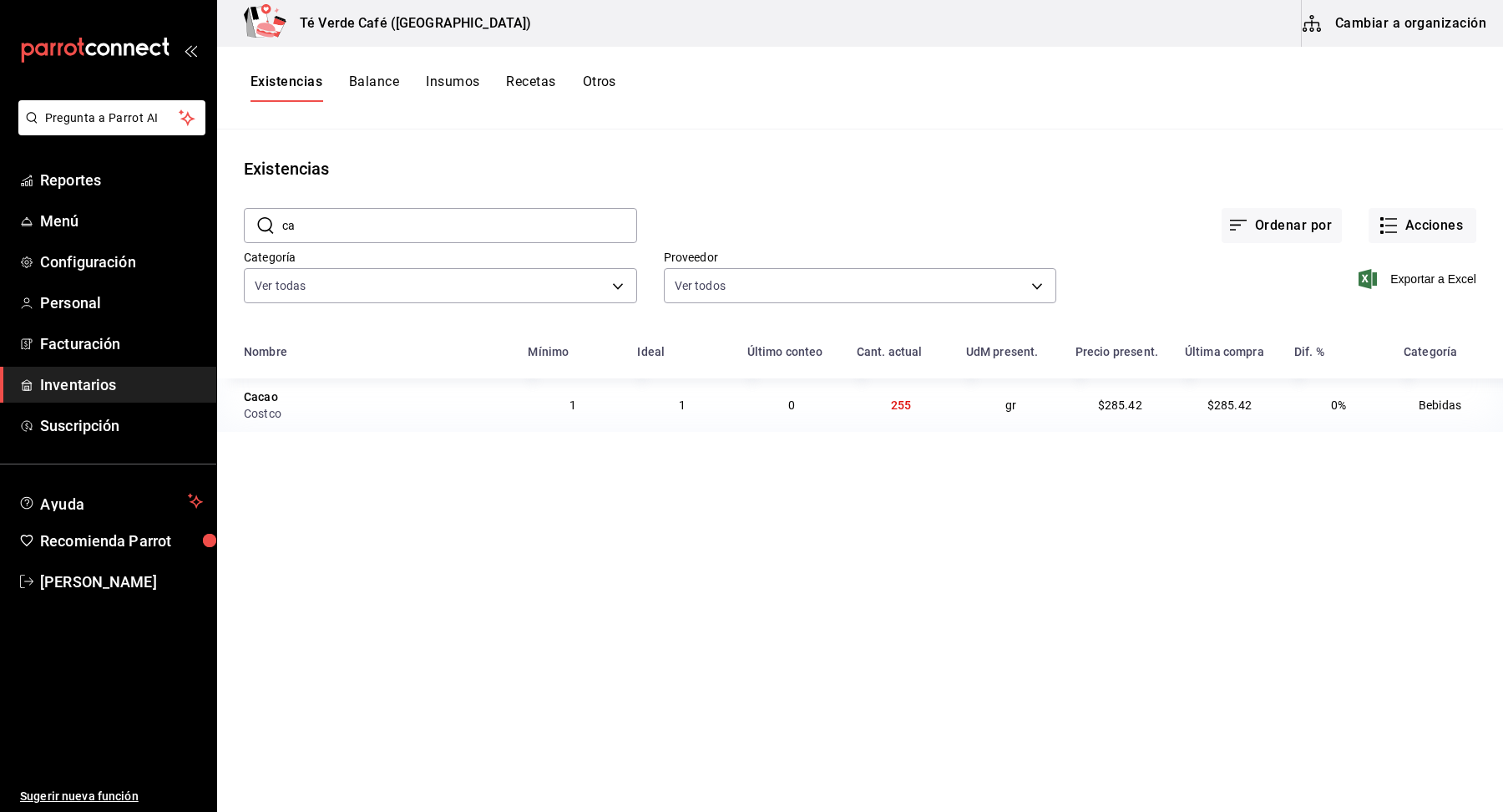
type input "c"
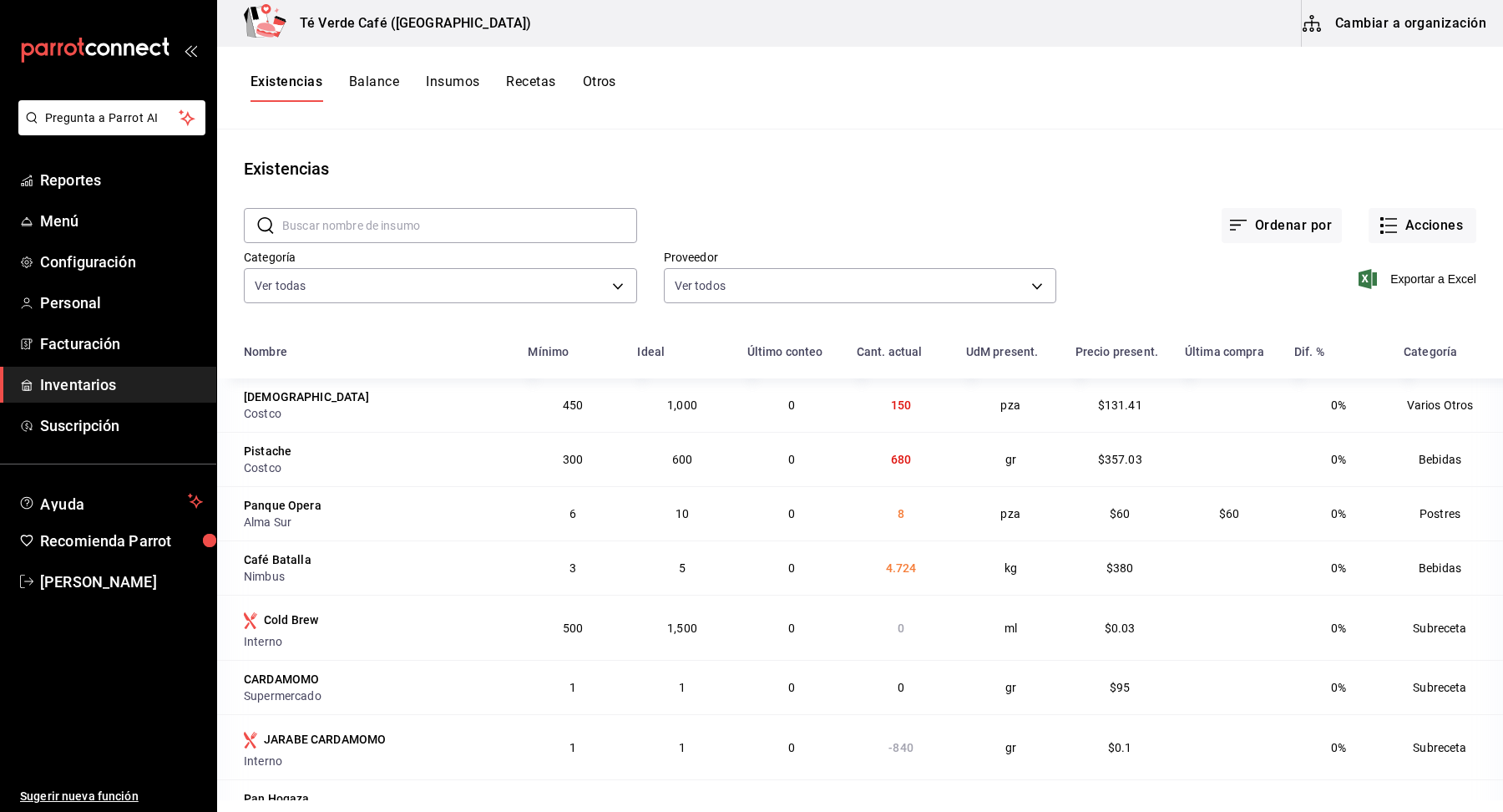
click at [478, 224] on input "text" at bounding box center [459, 225] width 355 height 33
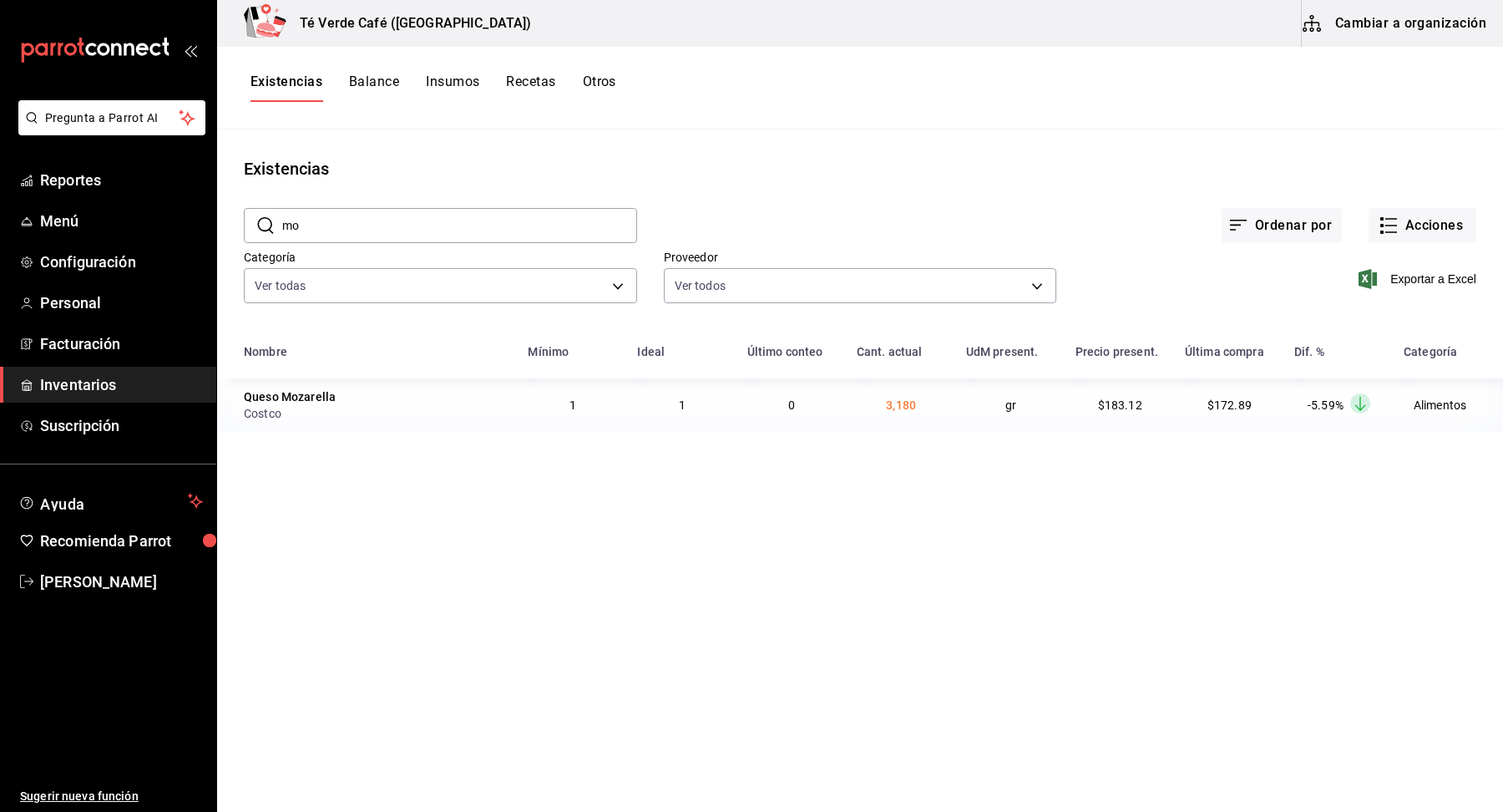
type input "m"
type input "a"
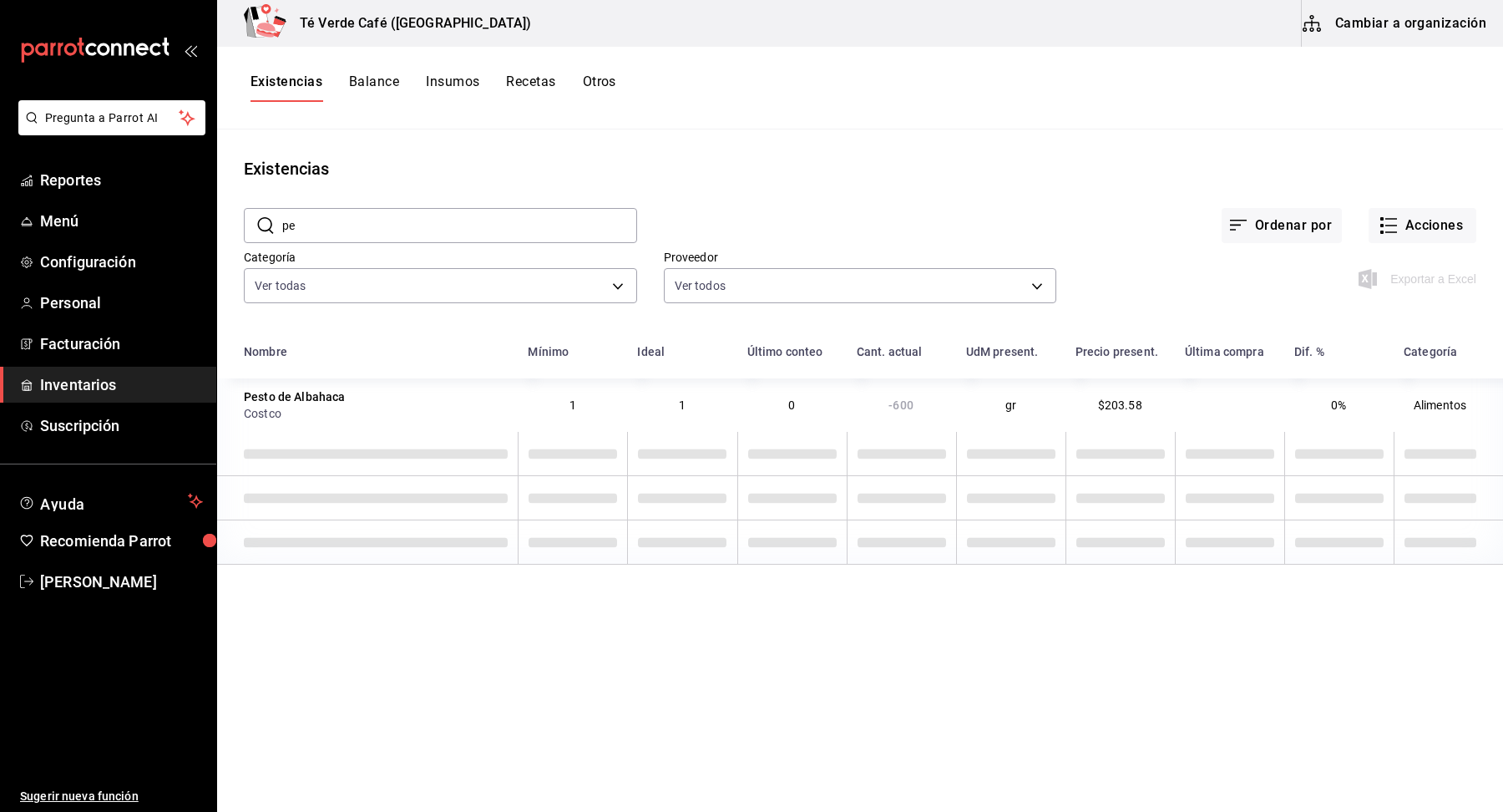
type input "p"
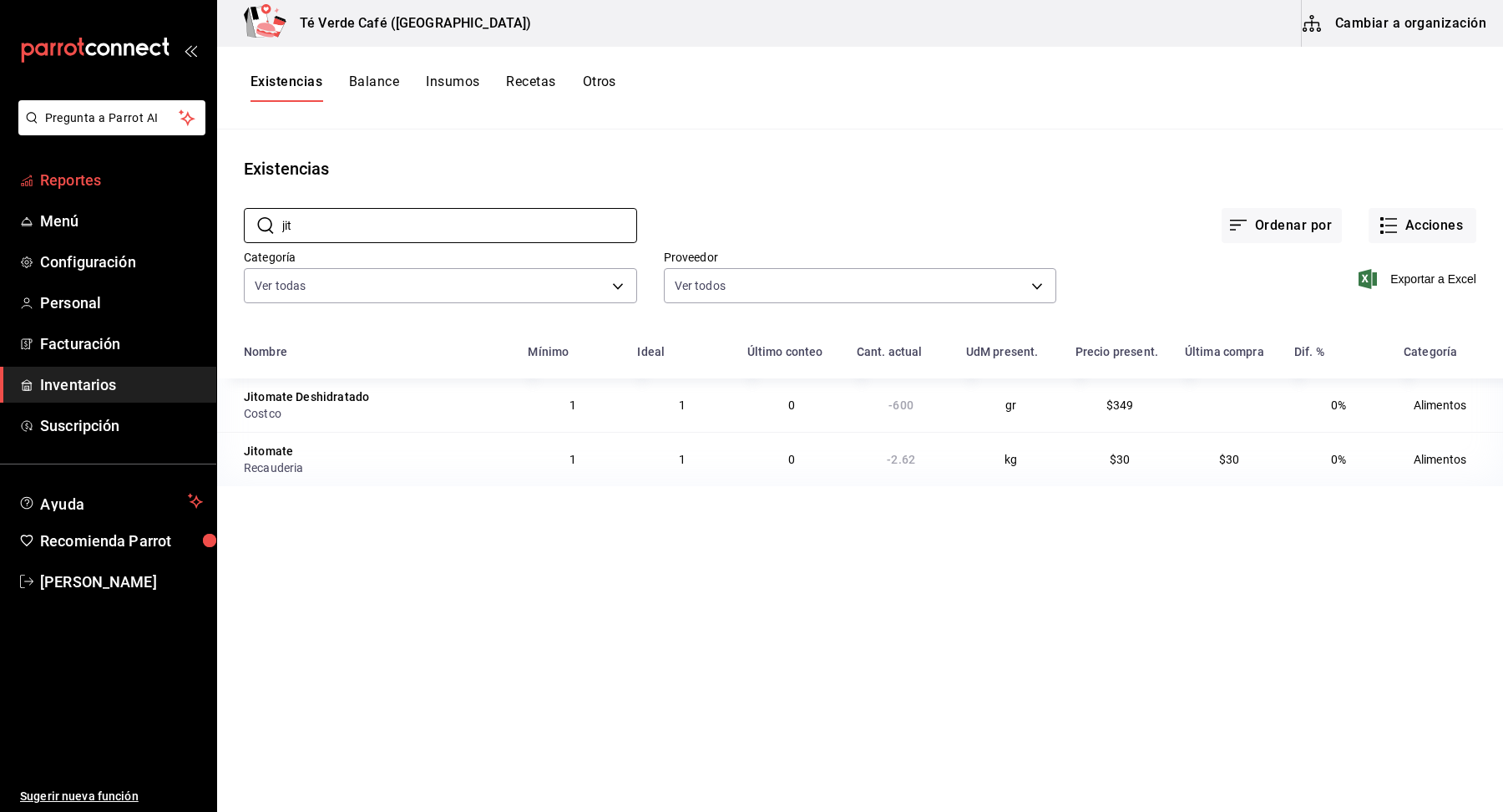
type input "jit"
click at [83, 183] on span "Reportes" at bounding box center [122, 180] width 163 height 23
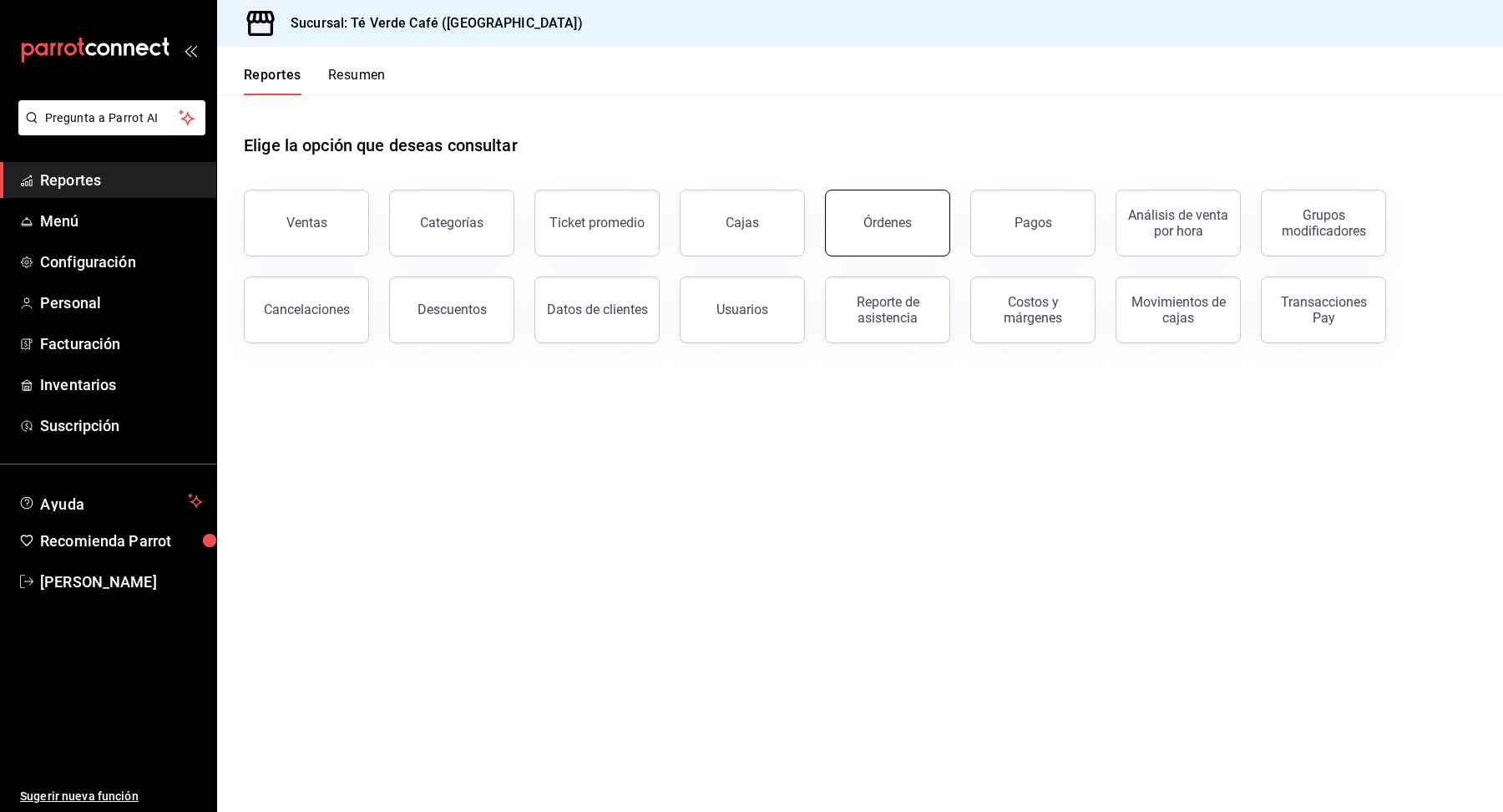
click at [913, 240] on button "Órdenes" at bounding box center [887, 223] width 126 height 67
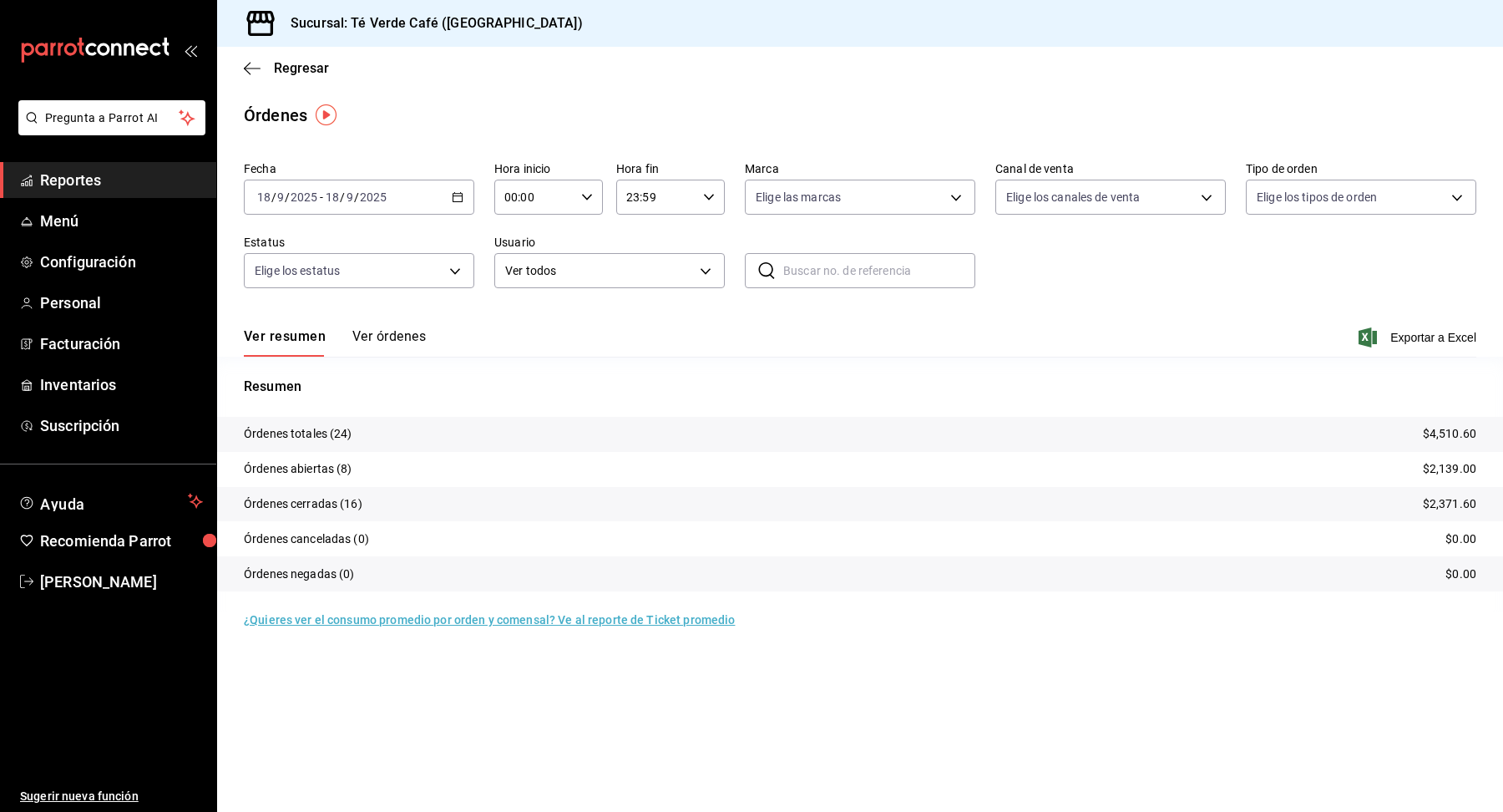
click at [392, 337] on button "Ver órdenes" at bounding box center [389, 342] width 73 height 28
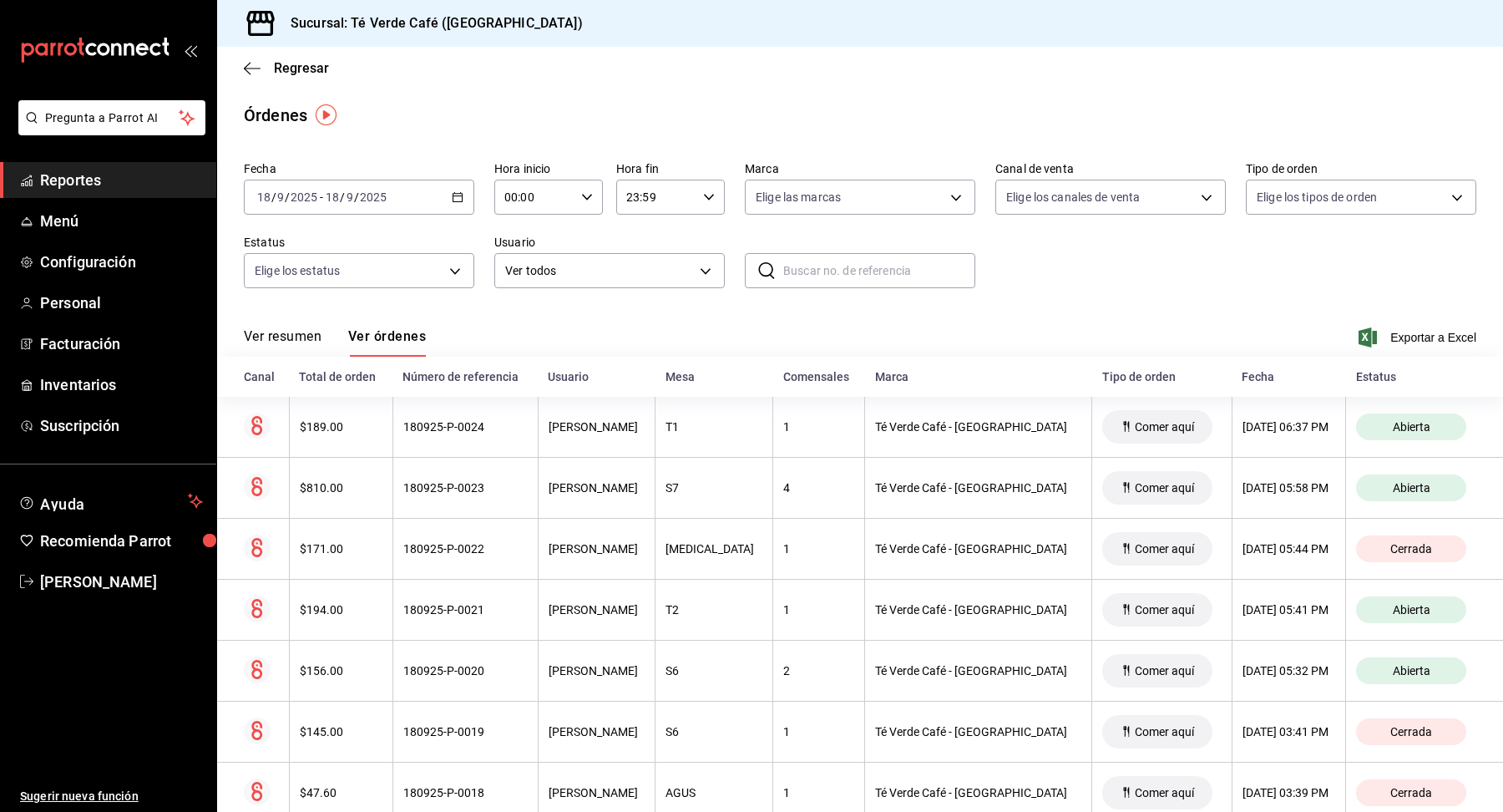
click at [78, 184] on span "Reportes" at bounding box center [122, 180] width 163 height 23
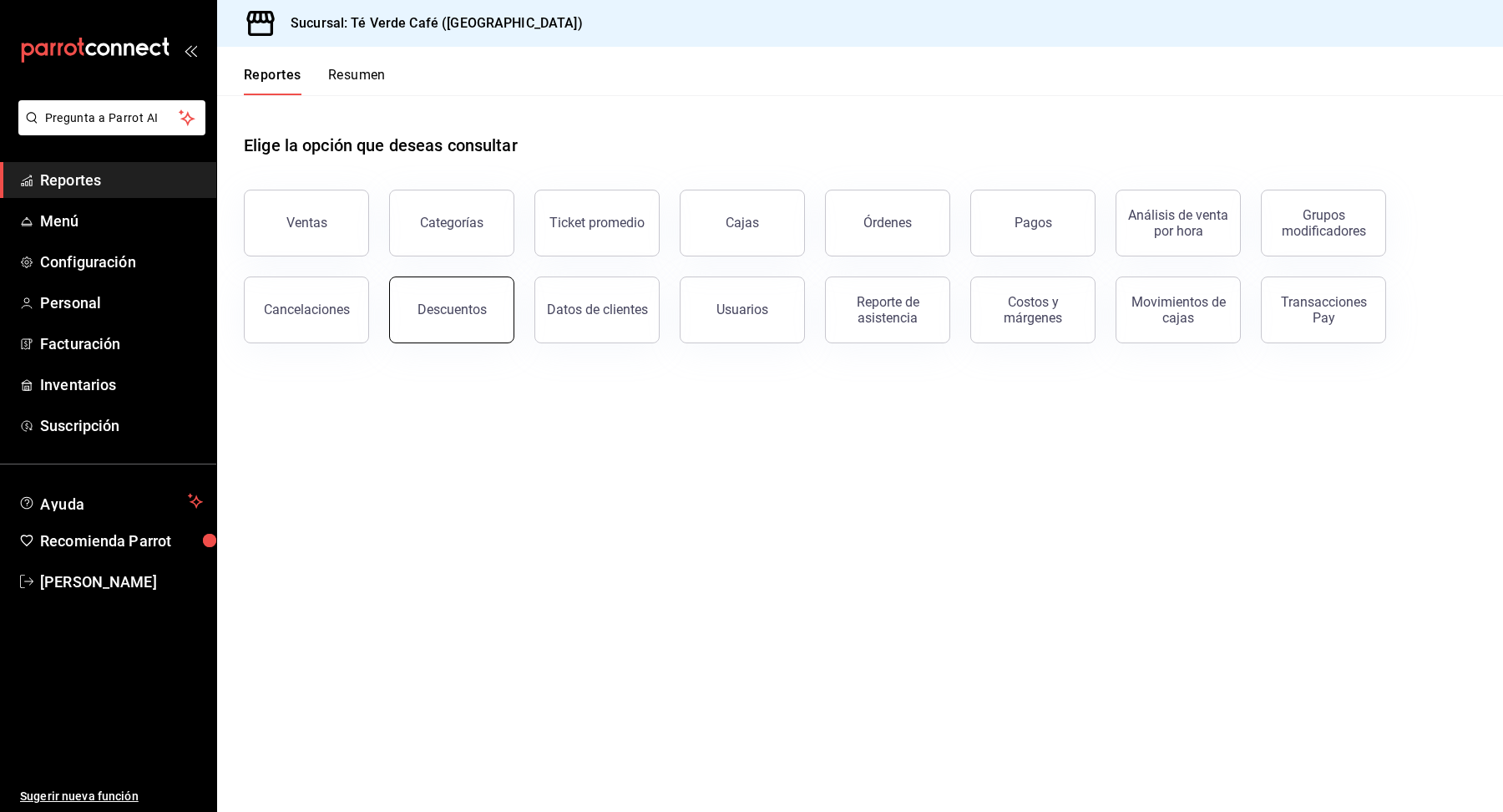
click at [487, 310] on button "Descuentos" at bounding box center [452, 310] width 126 height 67
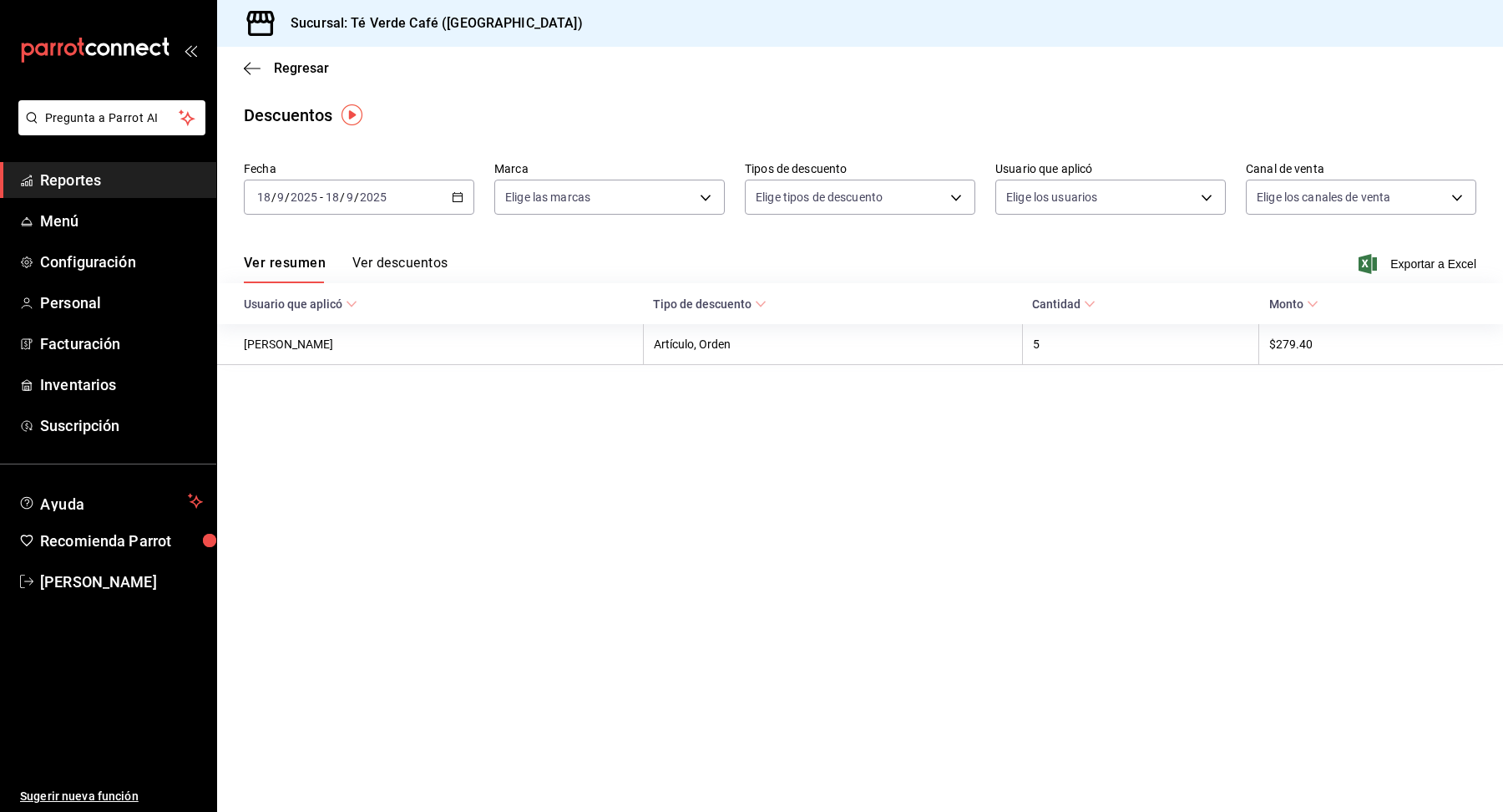
click at [409, 263] on button "Ver descuentos" at bounding box center [400, 269] width 95 height 28
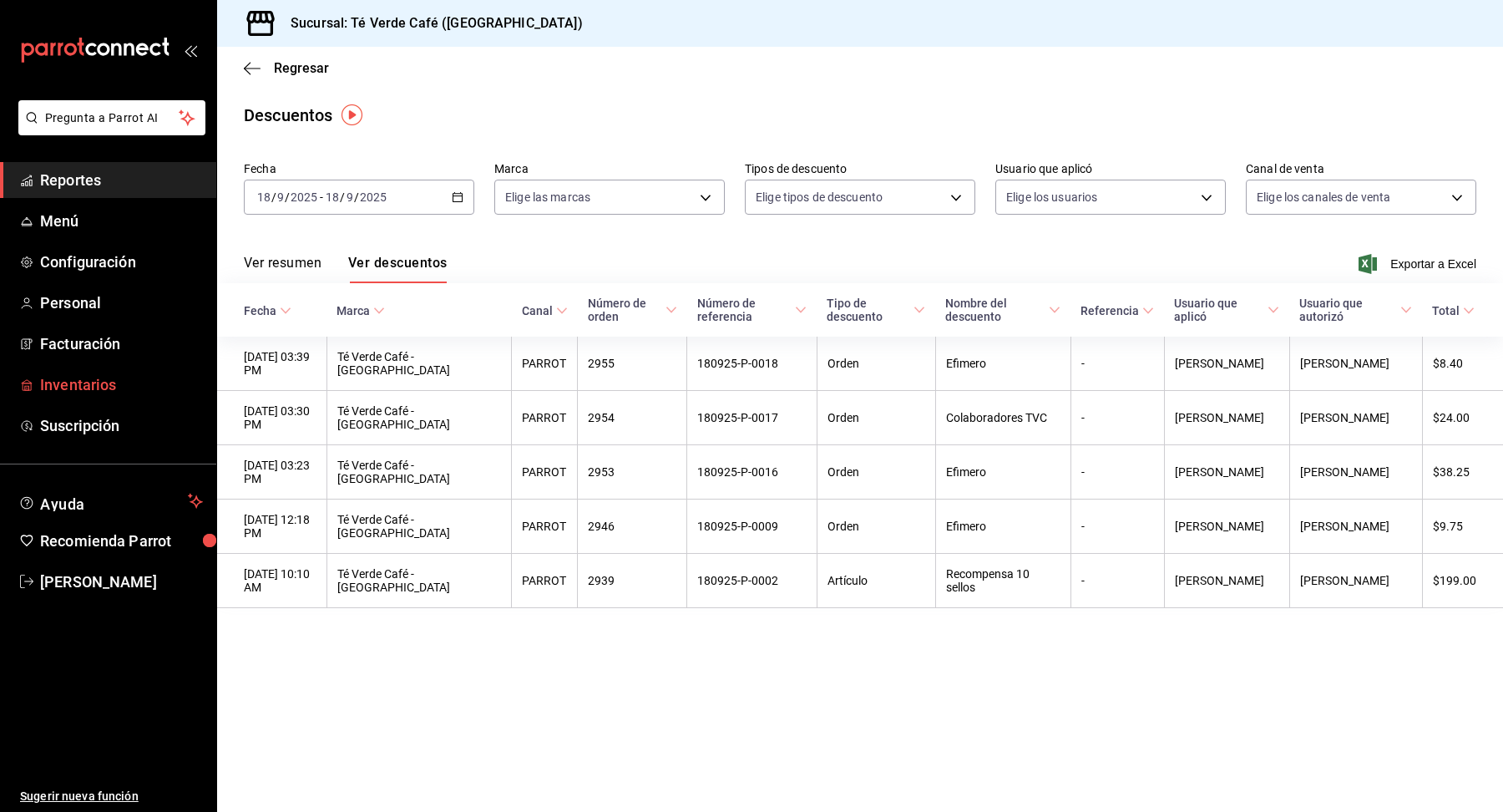
click at [106, 390] on span "Inventarios" at bounding box center [122, 384] width 163 height 23
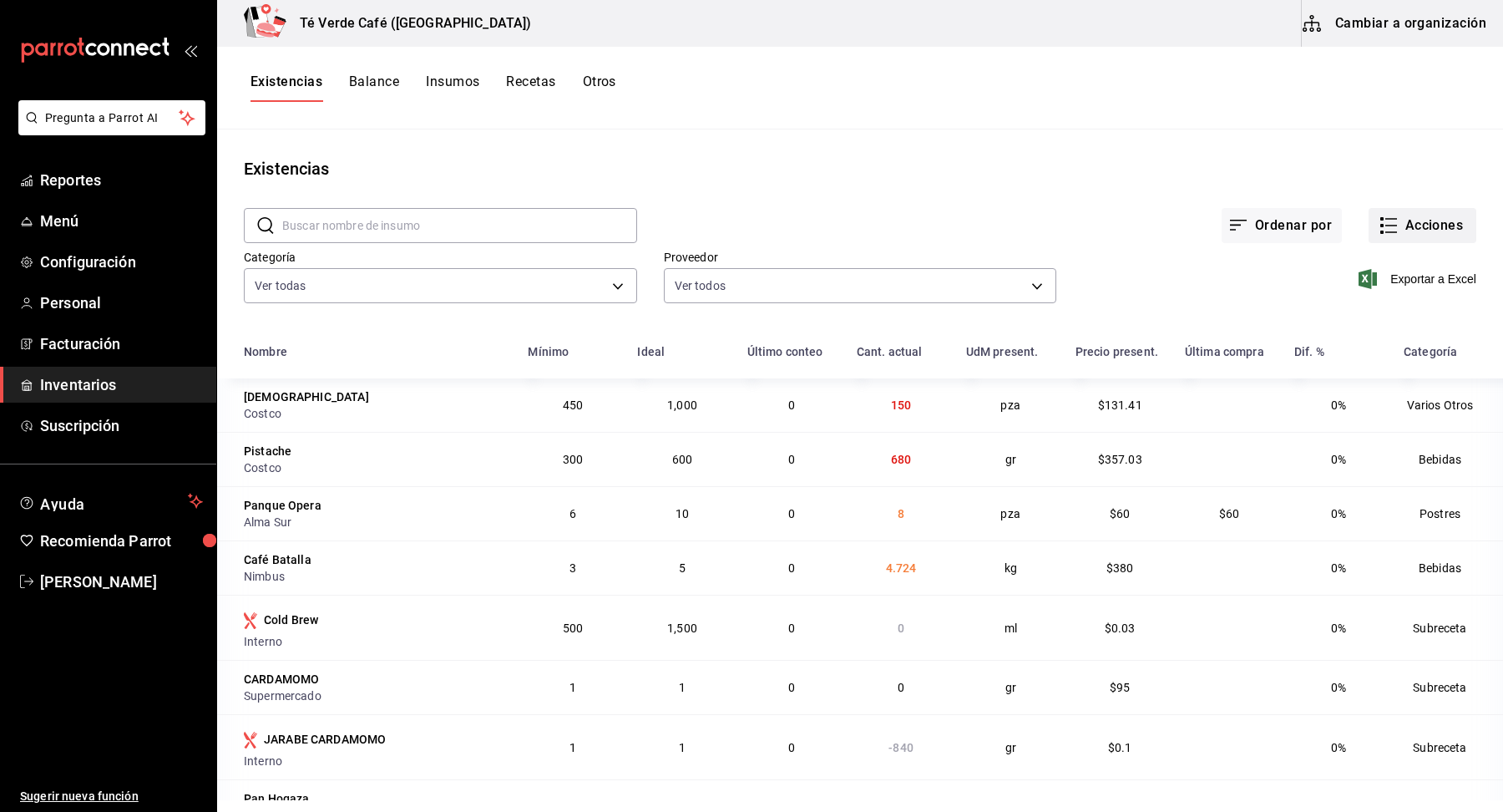
click at [1435, 230] on button "Acciones" at bounding box center [1423, 225] width 108 height 35
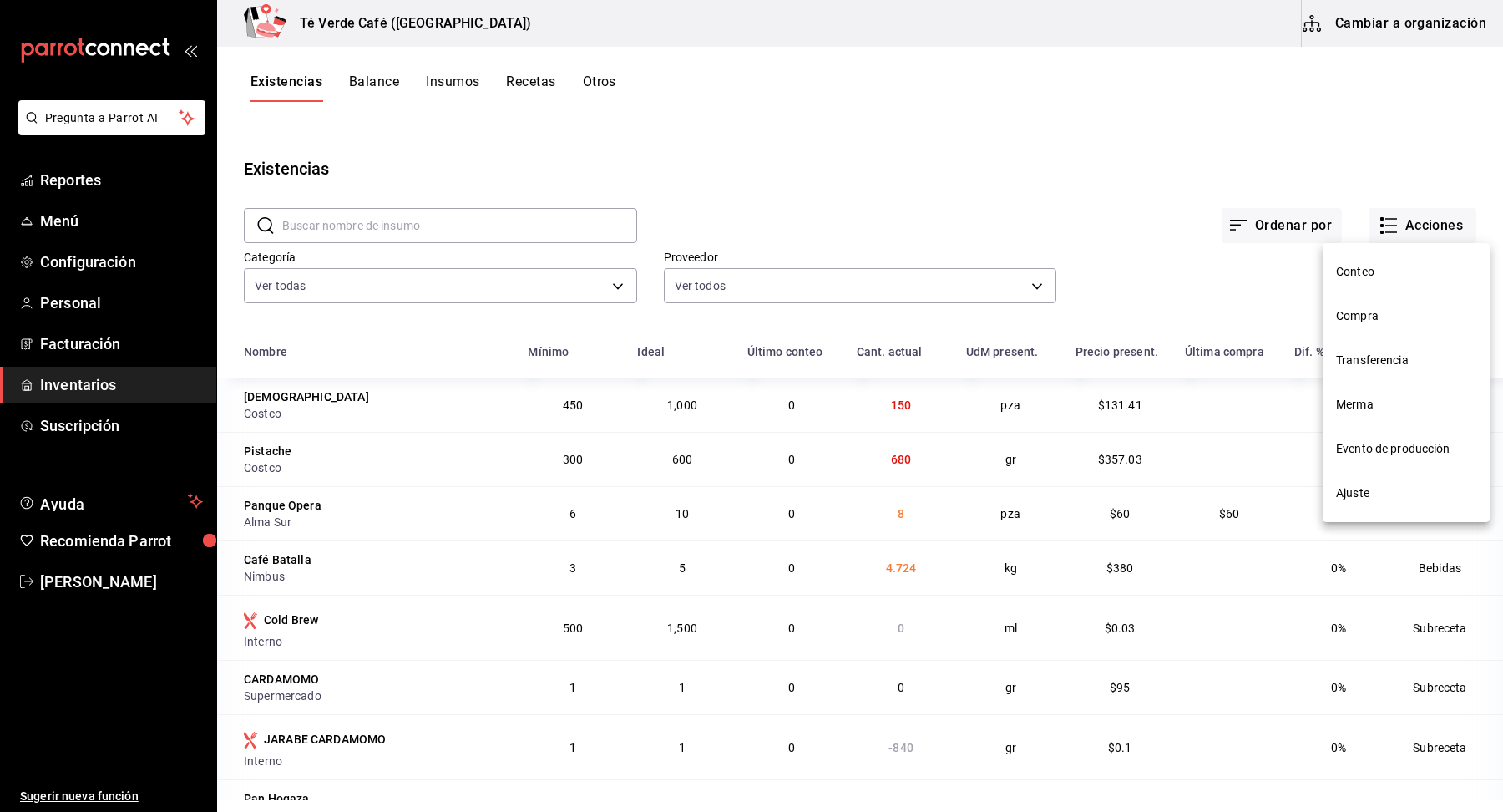
click at [1368, 502] on li "Ajuste" at bounding box center [1406, 493] width 167 height 44
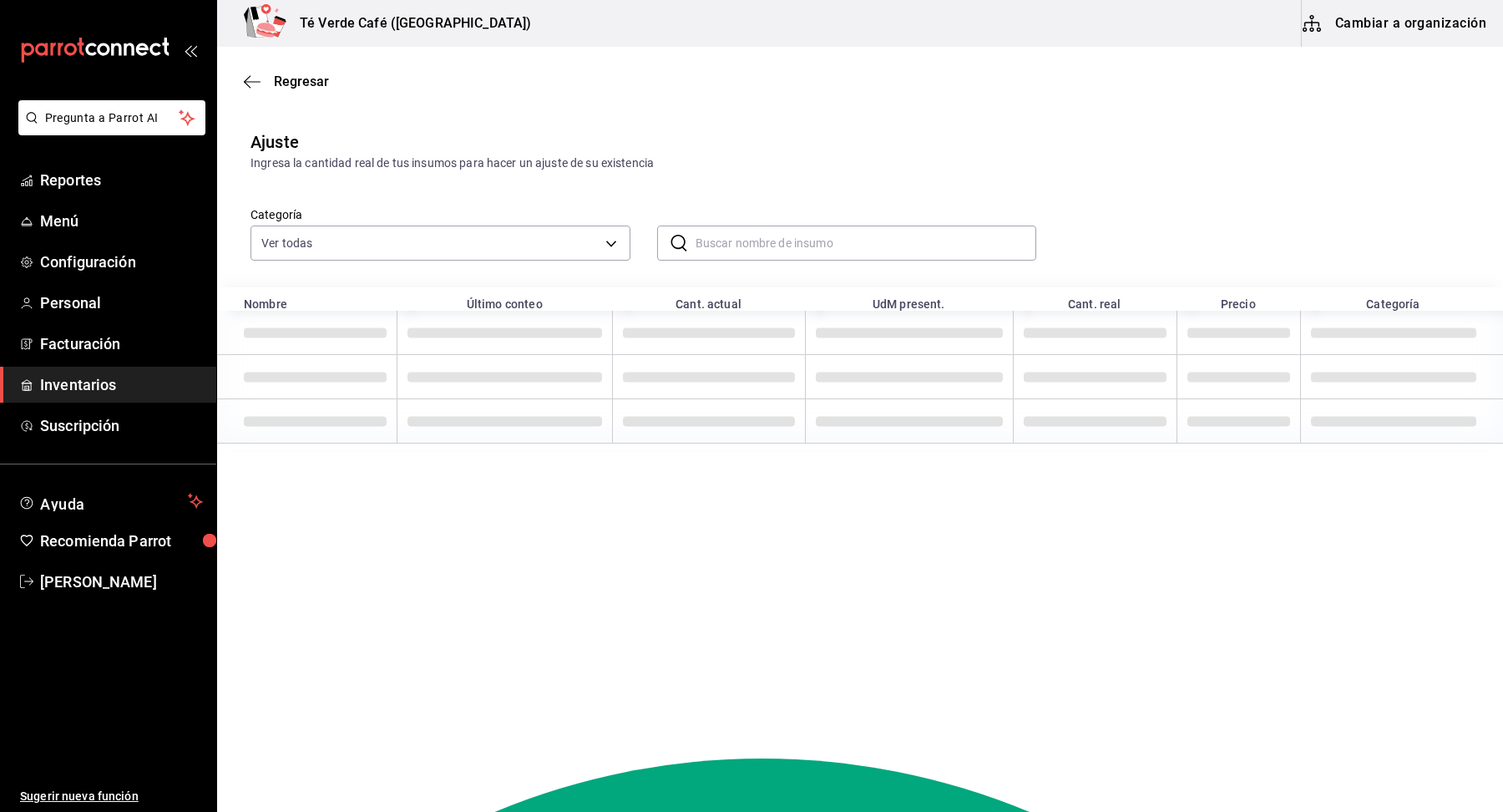
click at [817, 231] on input "text" at bounding box center [866, 243] width 342 height 33
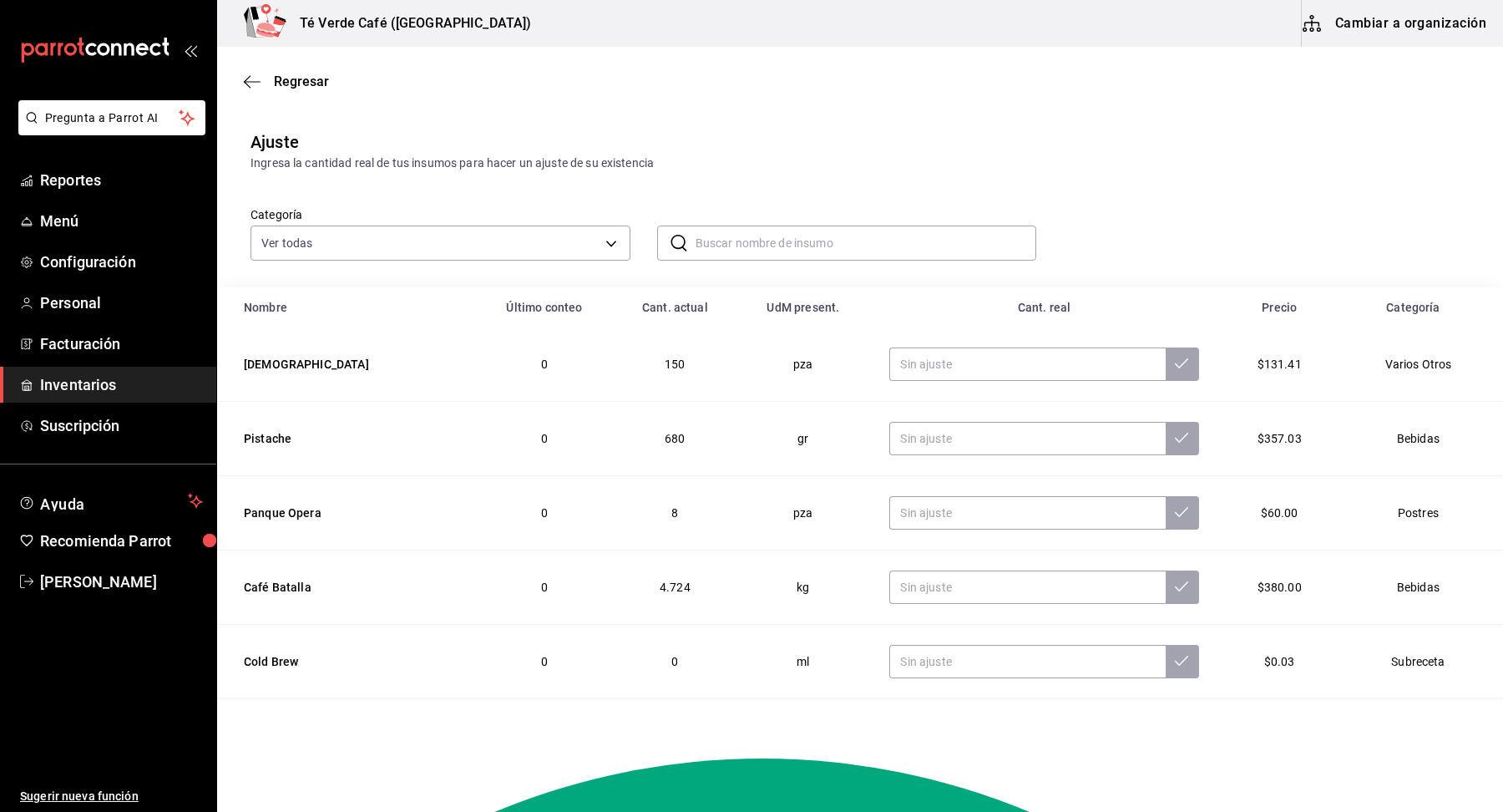
type input "f"
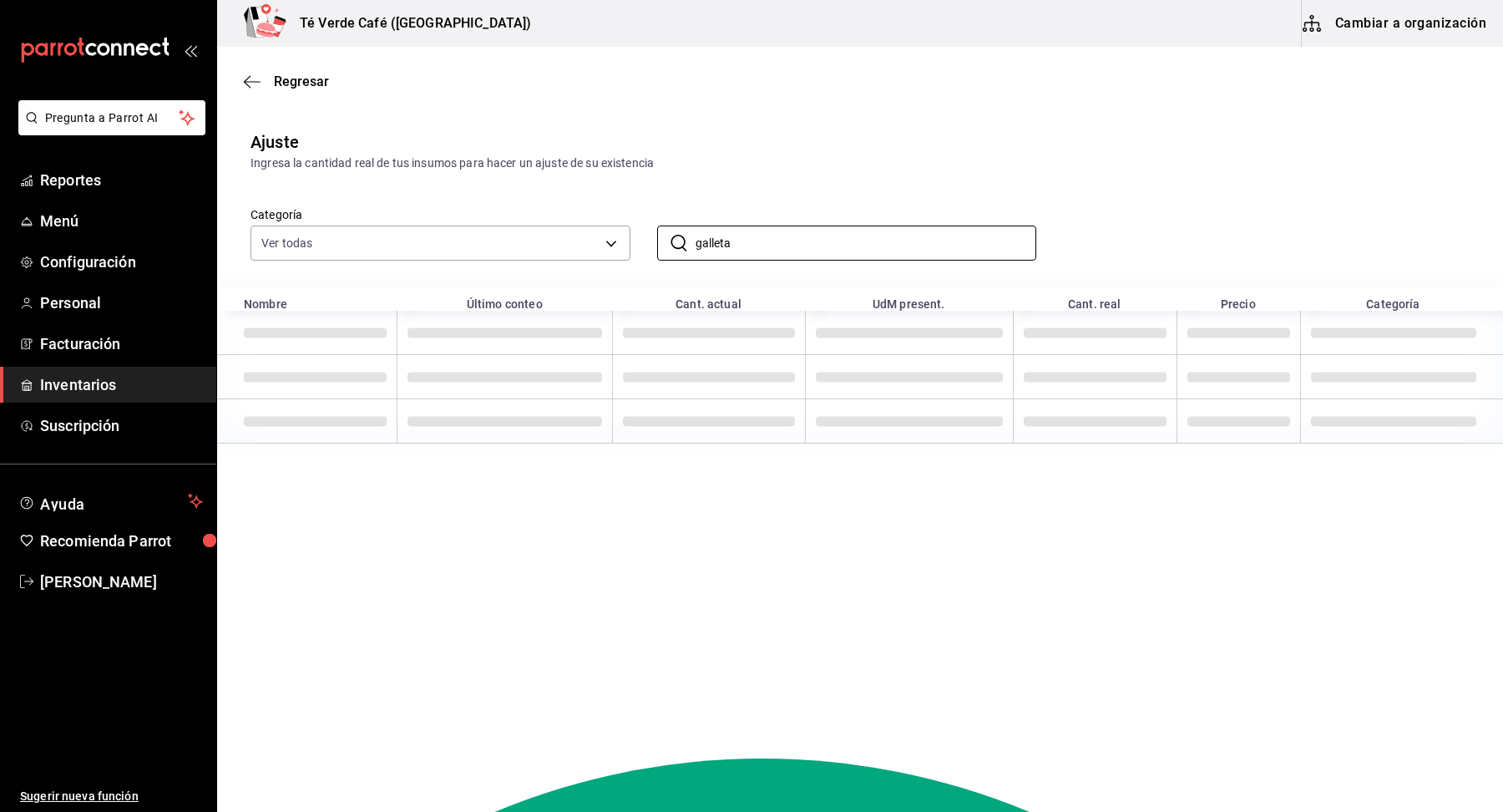
type input "galleta"
click at [1183, 182] on div "Categoría Ver todas 2d8f20b0-3352-407d-9bbc-f47adee48612,162c3b5a-05ee-40a0-bf7…" at bounding box center [833, 216] width 1219 height 89
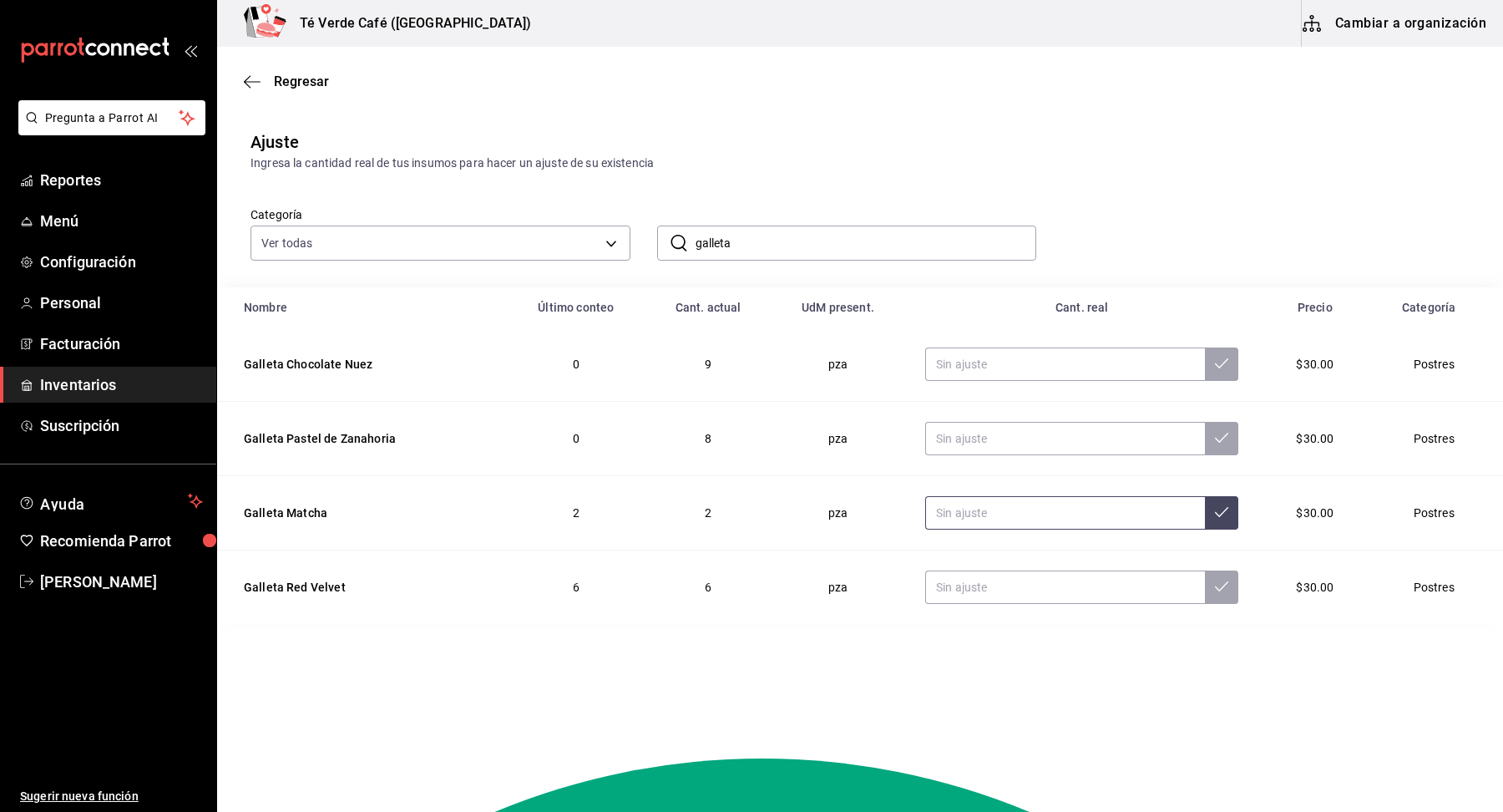
click at [1066, 522] on input "text" at bounding box center [1065, 512] width 280 height 33
type input "1.00"
click at [1037, 597] on input "text" at bounding box center [1065, 587] width 280 height 33
type input "5.00"
click at [1221, 511] on button at bounding box center [1222, 512] width 33 height 33
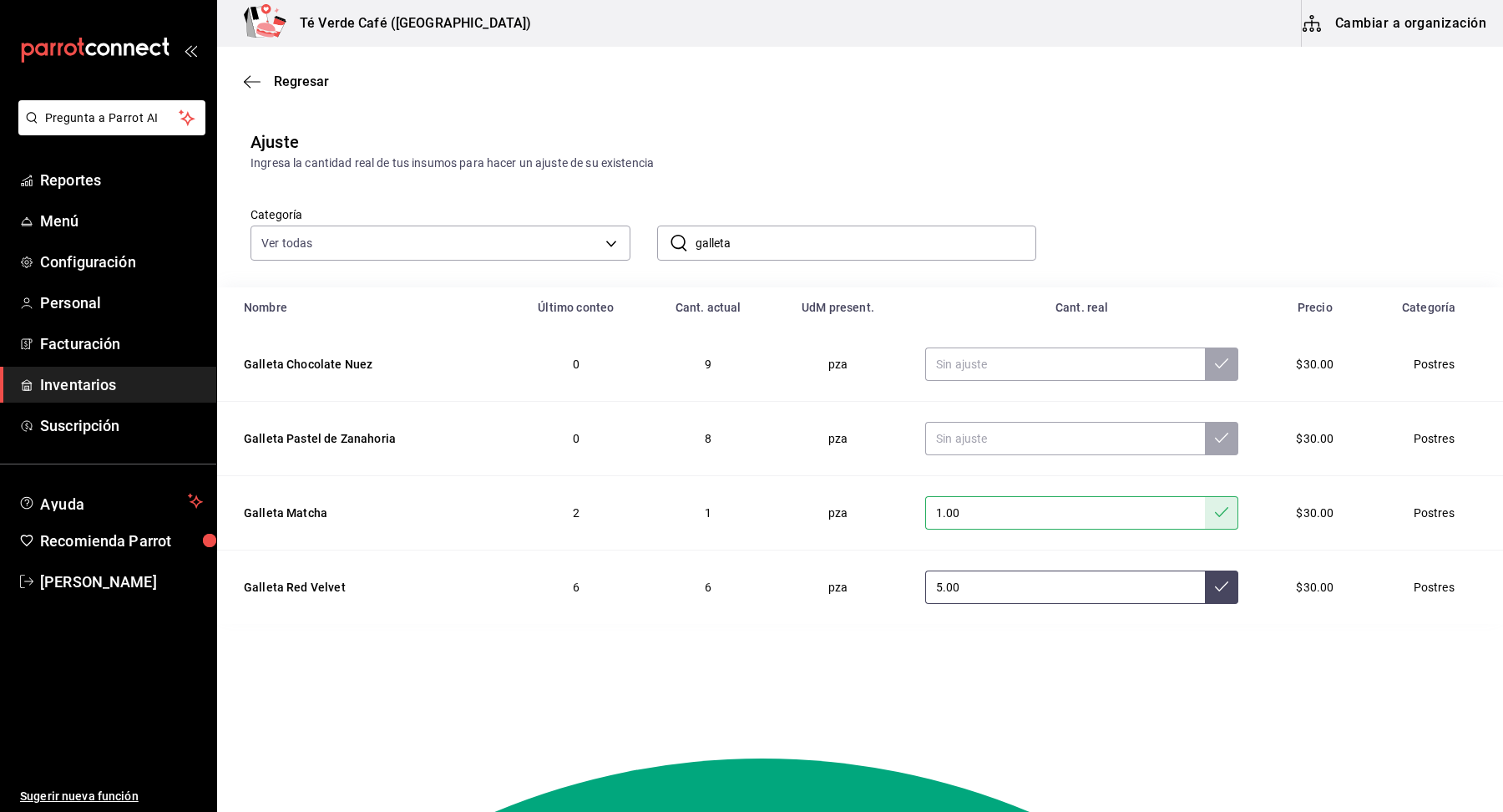
click at [1215, 587] on icon at bounding box center [1222, 586] width 14 height 14
click at [82, 180] on span "Reportes" at bounding box center [122, 180] width 163 height 23
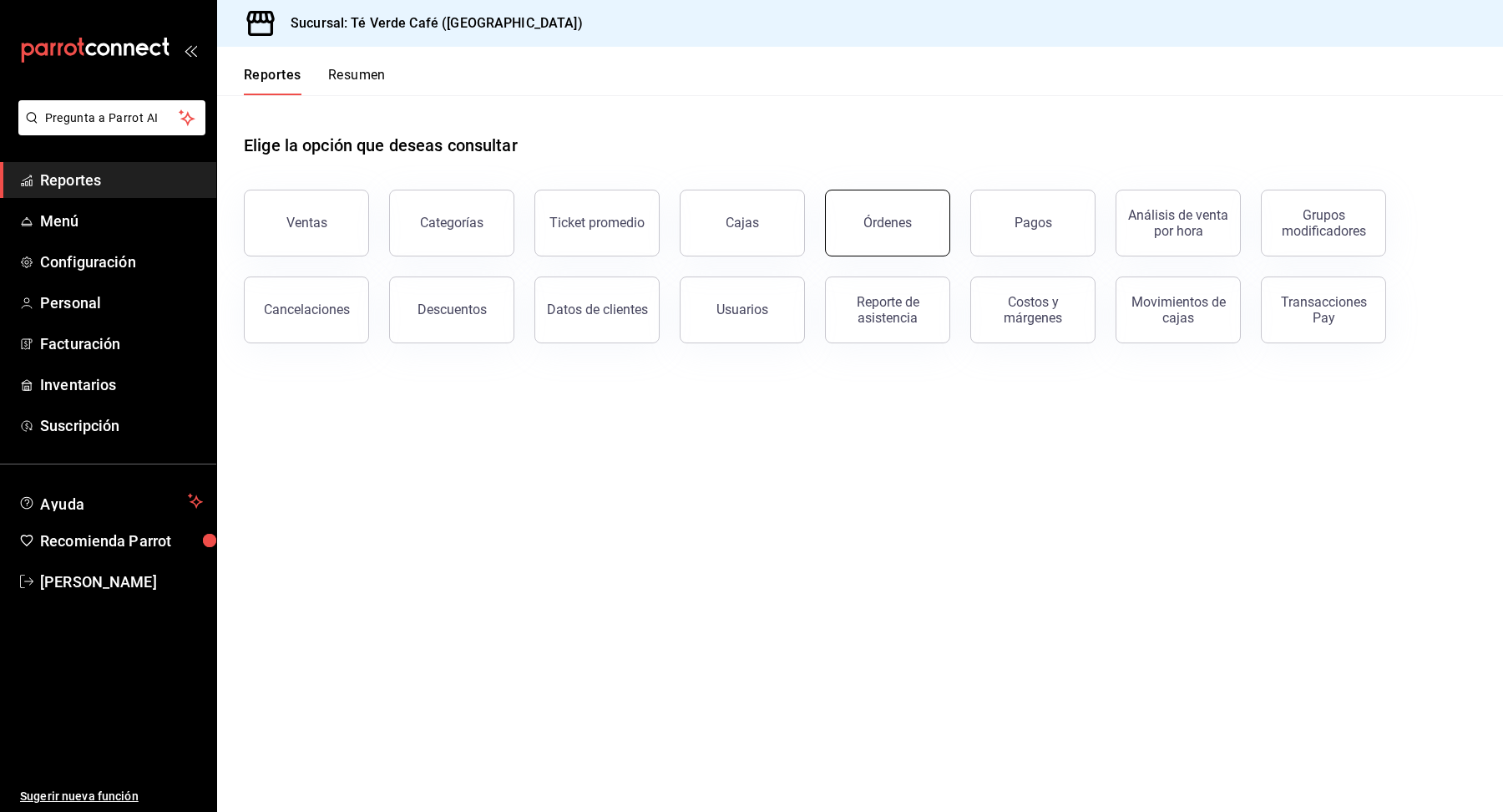
click at [890, 224] on div "Órdenes" at bounding box center [887, 222] width 49 height 16
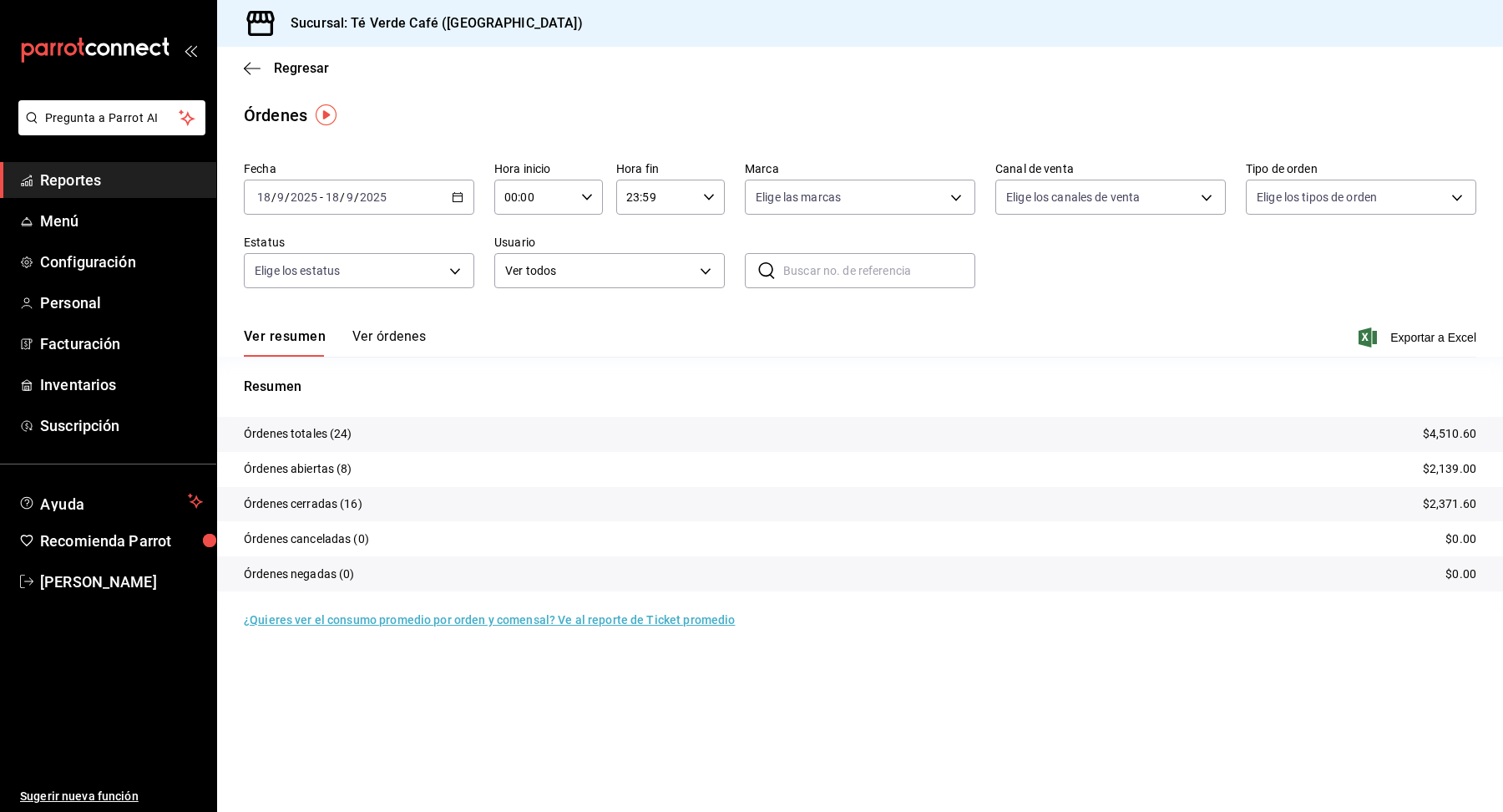
click at [386, 344] on button "Ver órdenes" at bounding box center [389, 342] width 73 height 28
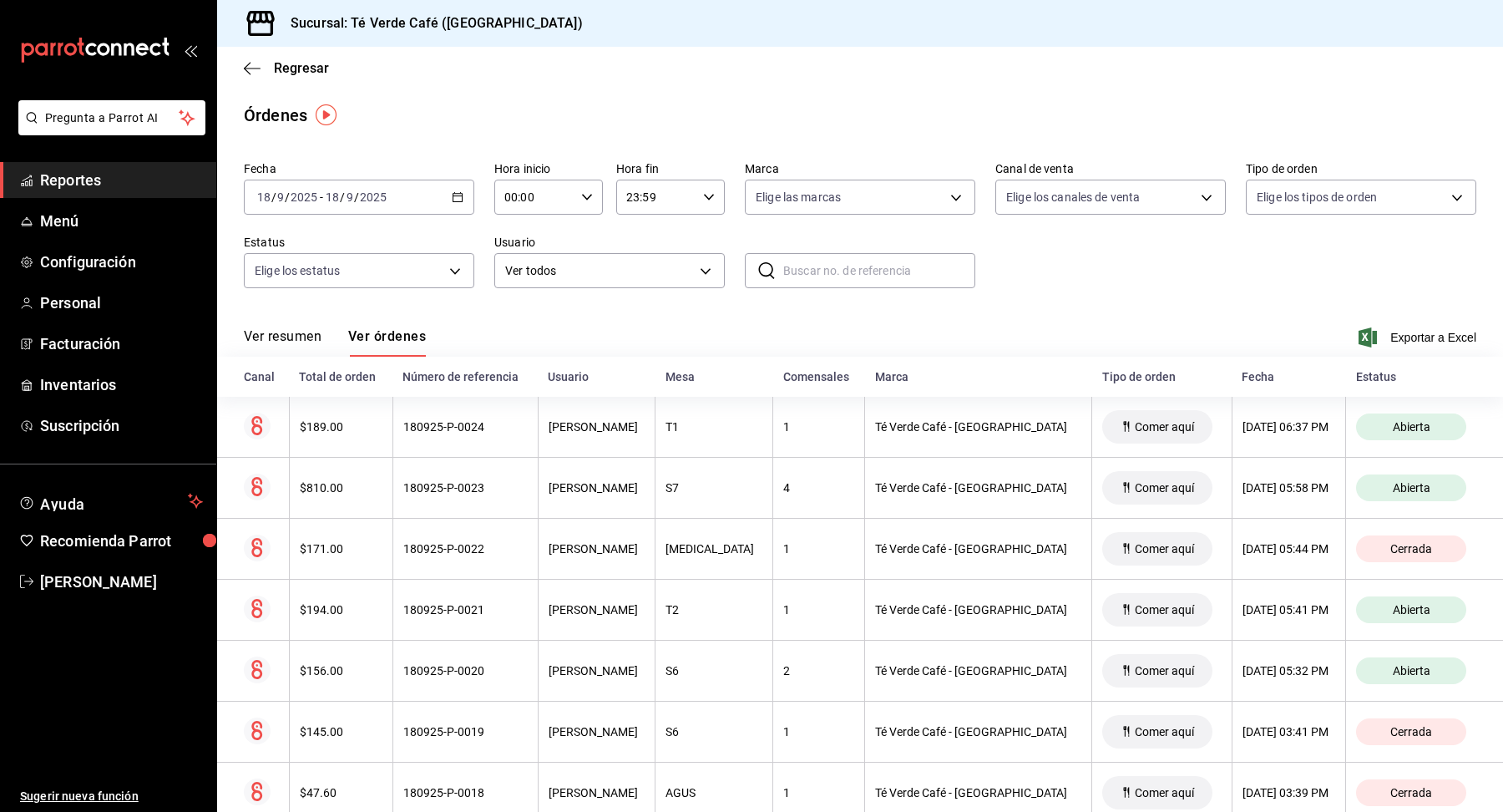
click at [74, 177] on span "Reportes" at bounding box center [122, 180] width 163 height 23
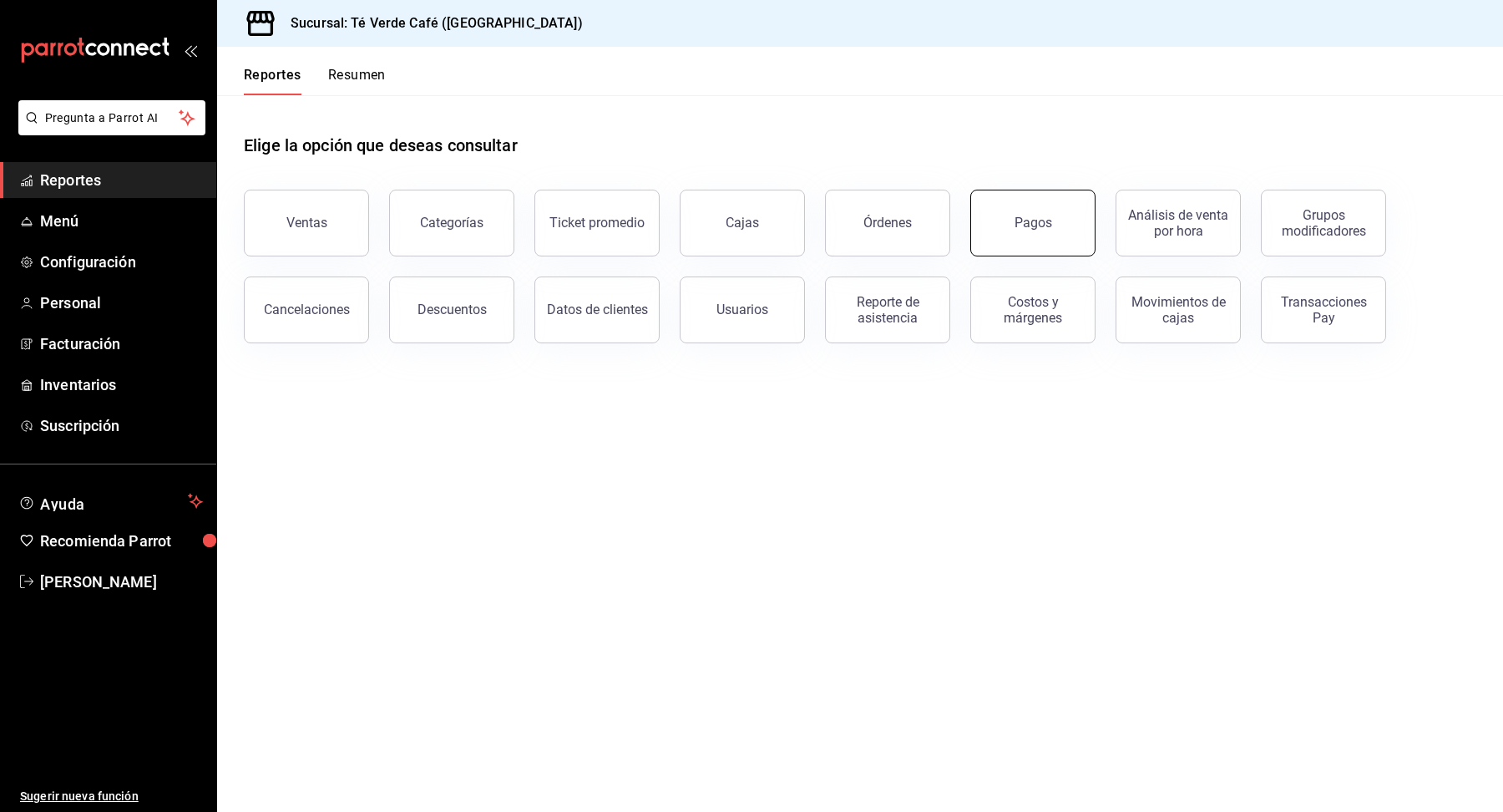
click at [1008, 224] on button "Pagos" at bounding box center [1033, 223] width 126 height 67
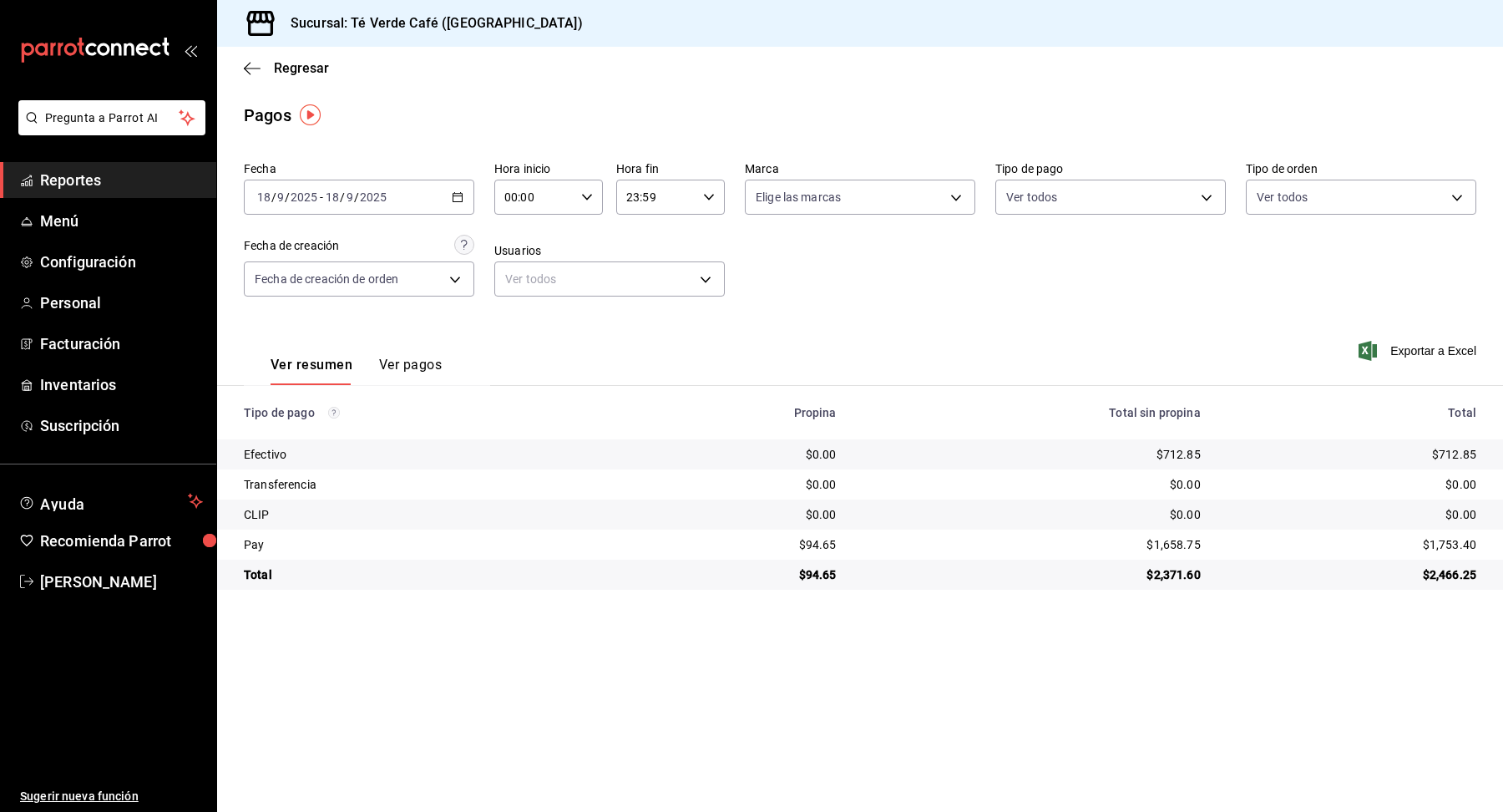
click at [426, 367] on button "Ver pagos" at bounding box center [411, 370] width 62 height 28
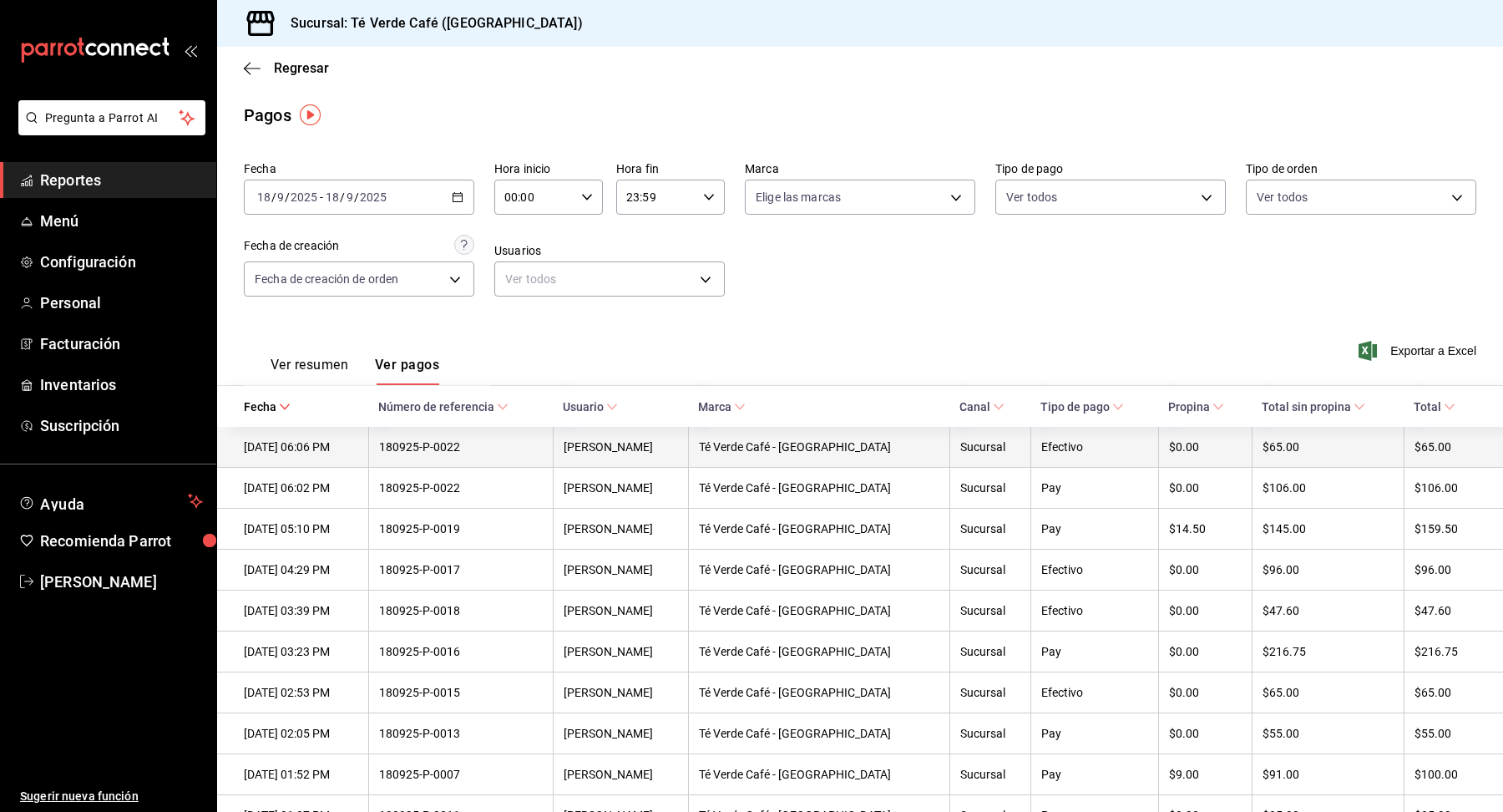
click at [303, 451] on div "18/09/2025 06:06 PM" at bounding box center [301, 446] width 115 height 14
click at [494, 449] on div "180925-P-0022" at bounding box center [461, 446] width 164 height 14
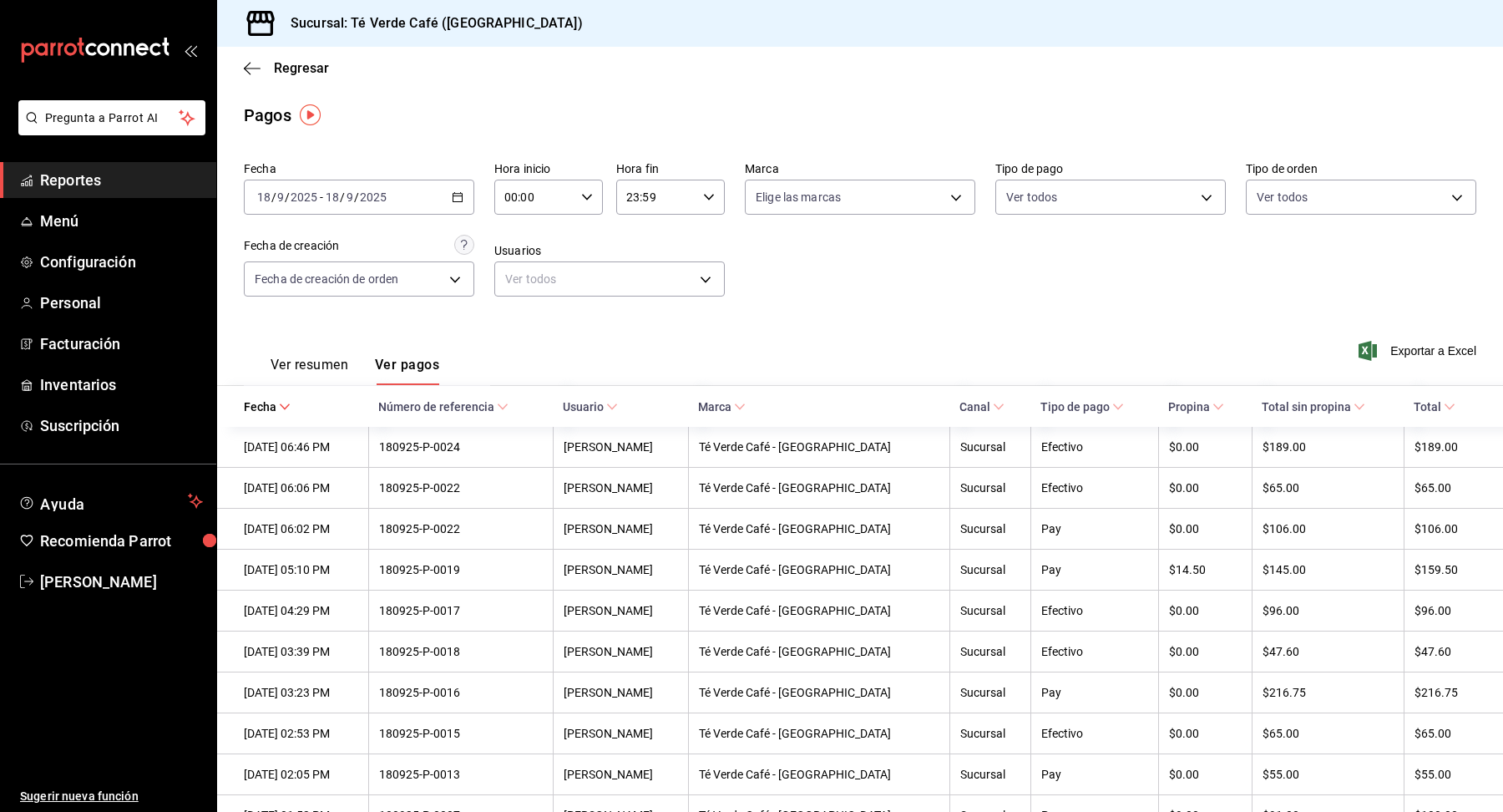
click at [322, 369] on button "Ver resumen" at bounding box center [309, 370] width 78 height 28
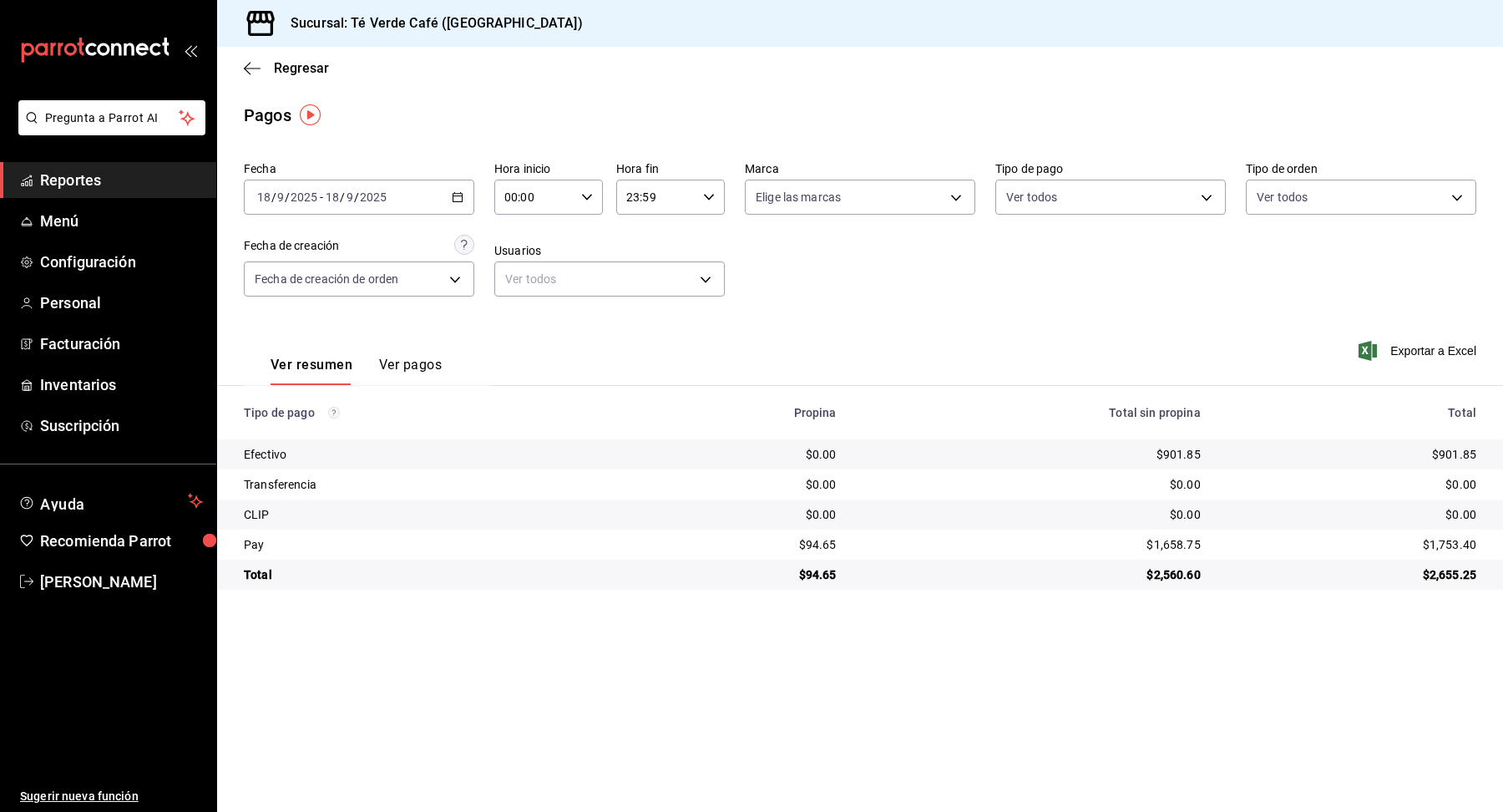
click at [85, 186] on span "Reportes" at bounding box center [122, 180] width 163 height 23
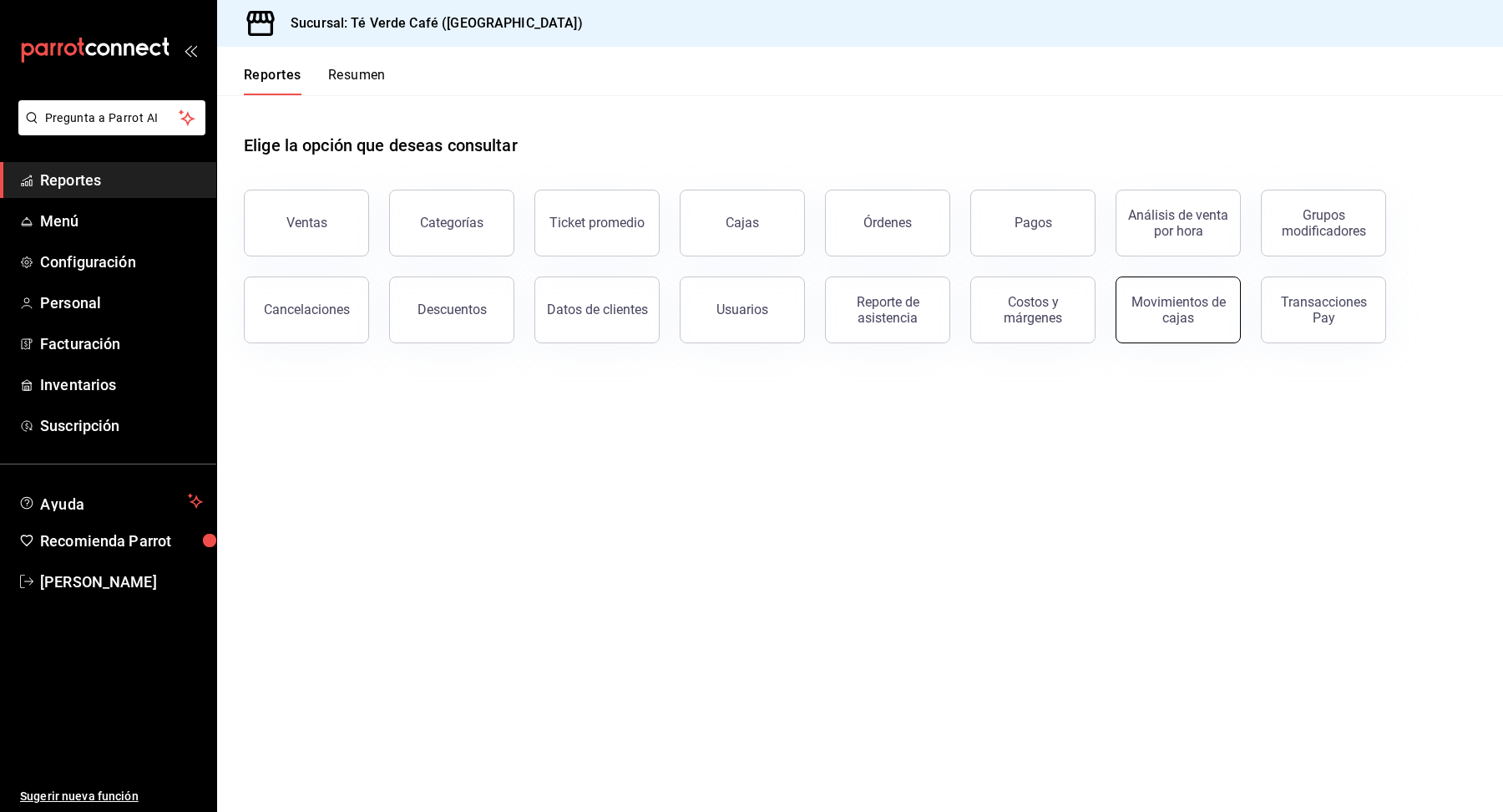
click at [1173, 324] on button "Movimientos de cajas" at bounding box center [1178, 310] width 126 height 67
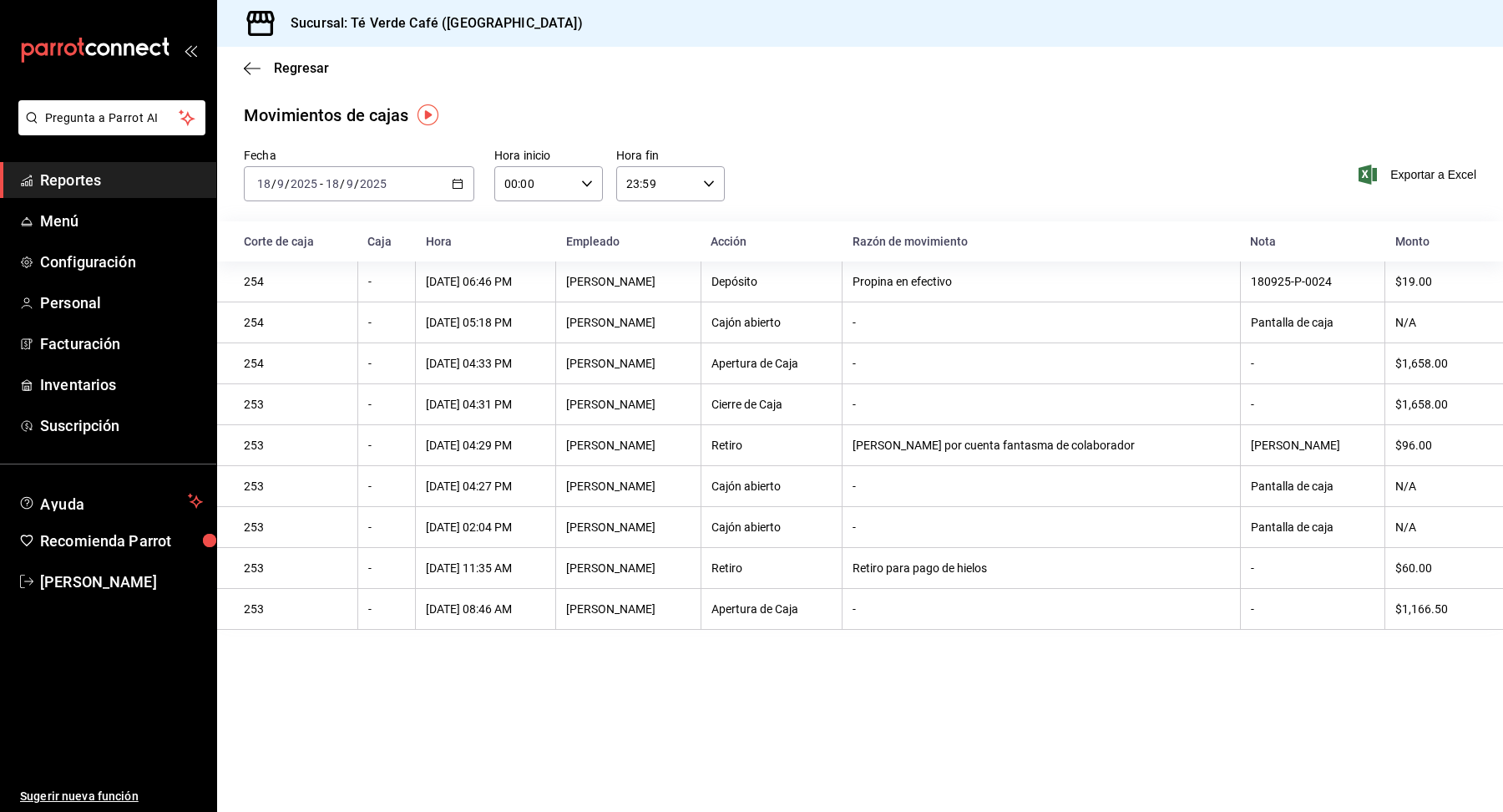
click at [68, 186] on span "Reportes" at bounding box center [122, 180] width 163 height 23
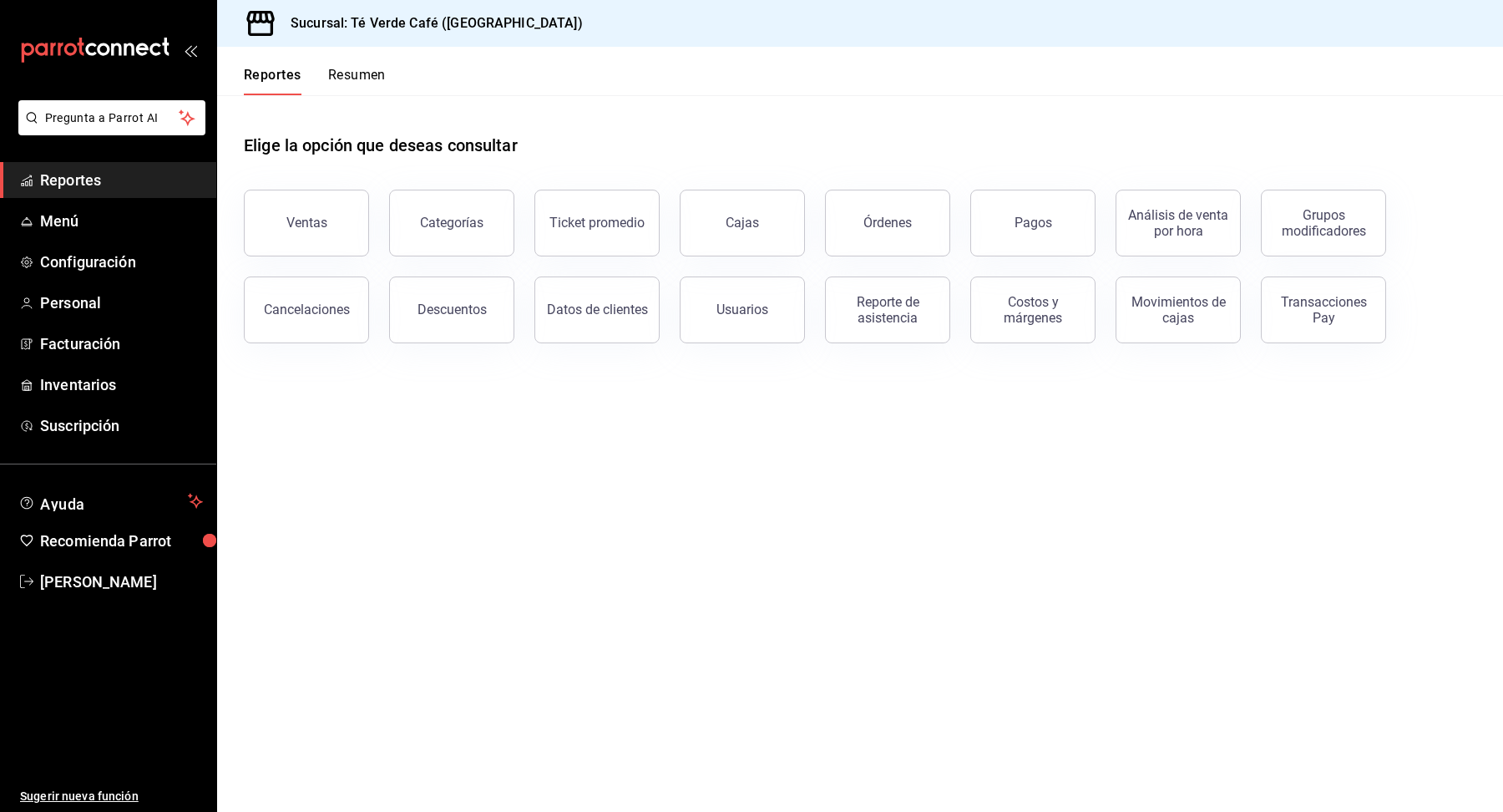
click at [87, 174] on span "Reportes" at bounding box center [122, 180] width 163 height 23
click at [336, 224] on button "Ventas" at bounding box center [306, 223] width 126 height 67
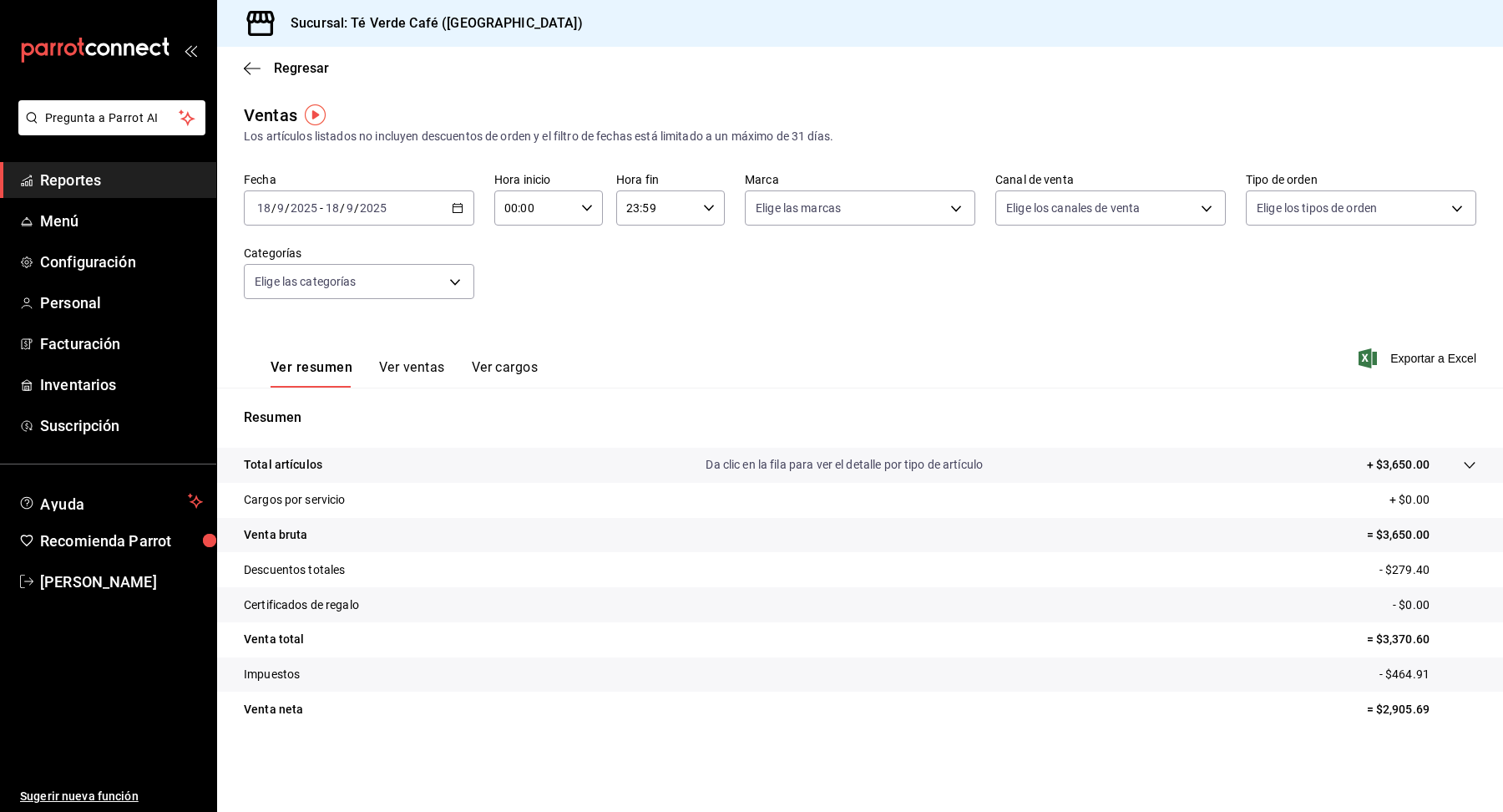
click at [452, 204] on icon "button" at bounding box center [457, 208] width 12 height 12
click at [335, 373] on span "Mes actual" at bounding box center [323, 370] width 129 height 17
click at [397, 364] on button "Ver ventas" at bounding box center [412, 373] width 66 height 28
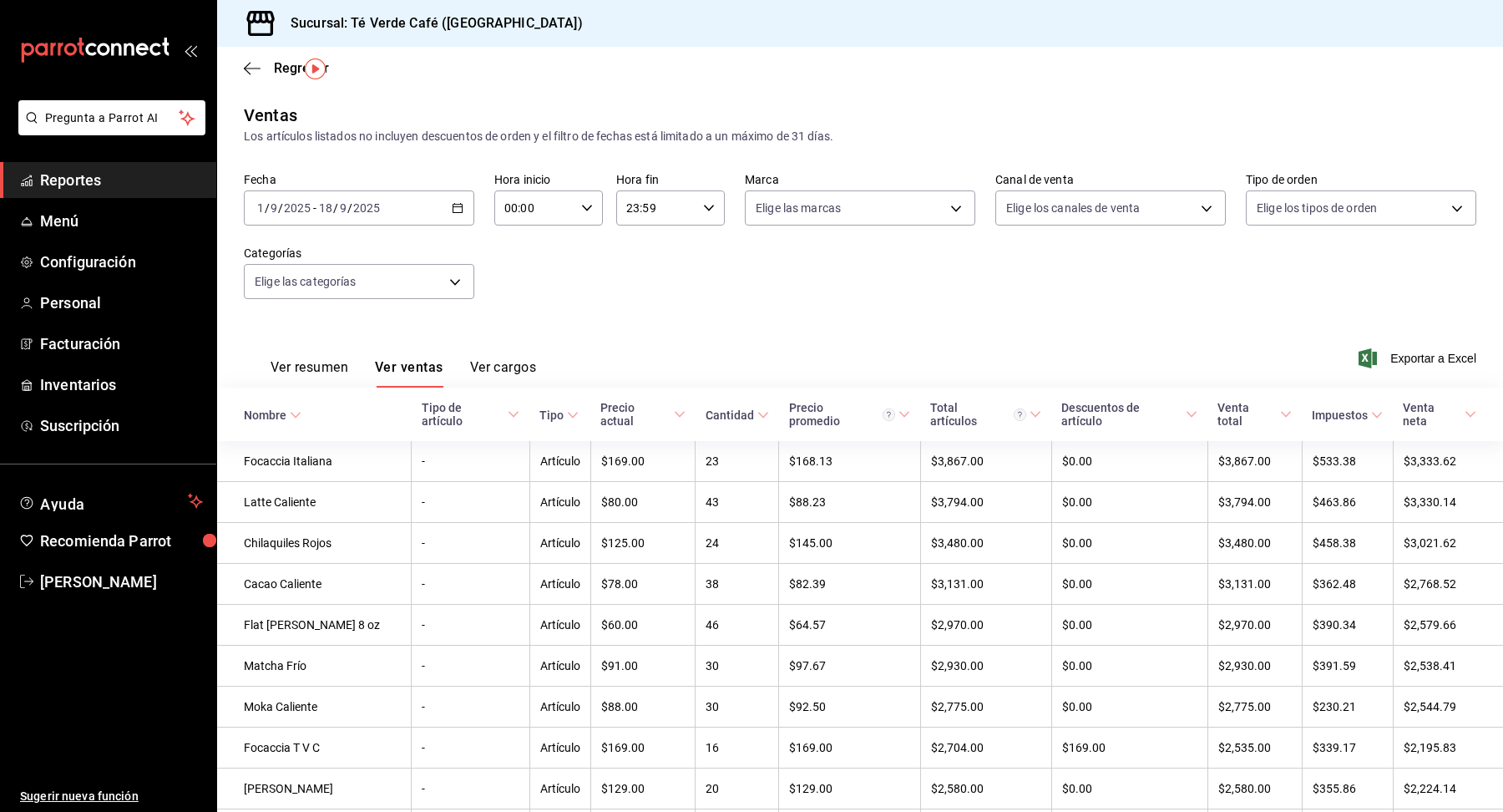
scroll to position [191, 0]
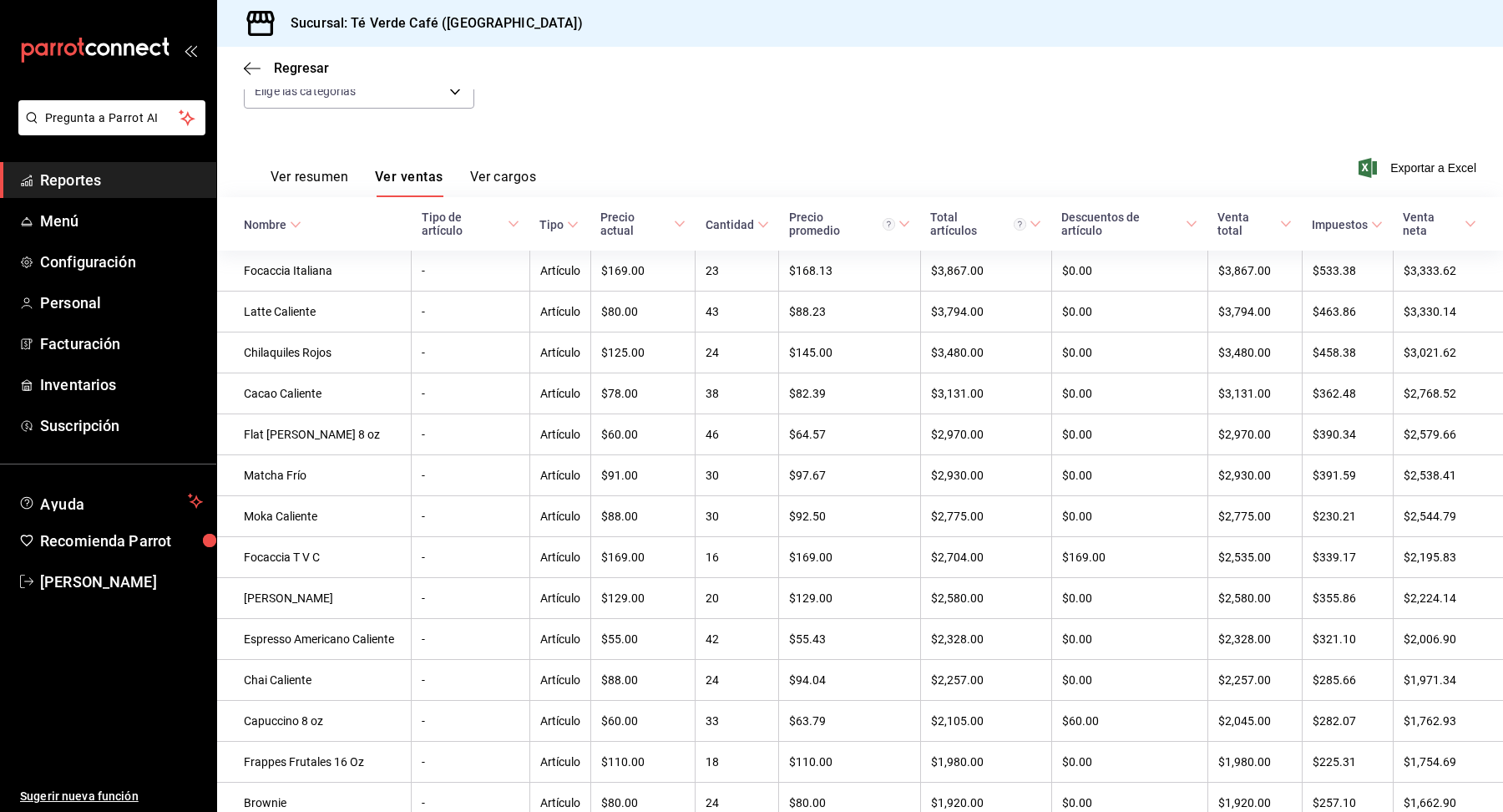
click at [762, 219] on icon at bounding box center [762, 225] width 12 height 12
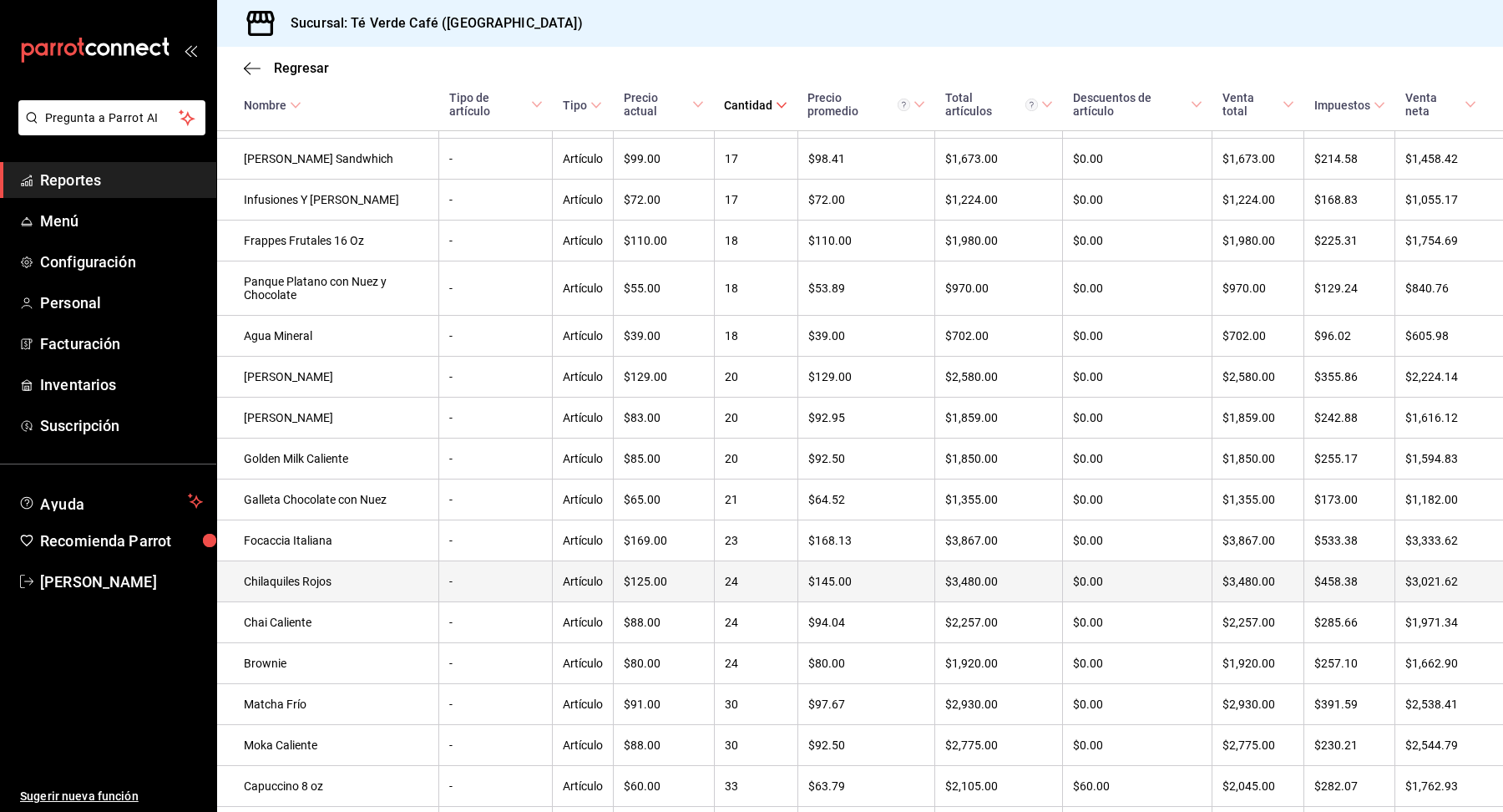
scroll to position [2340, 0]
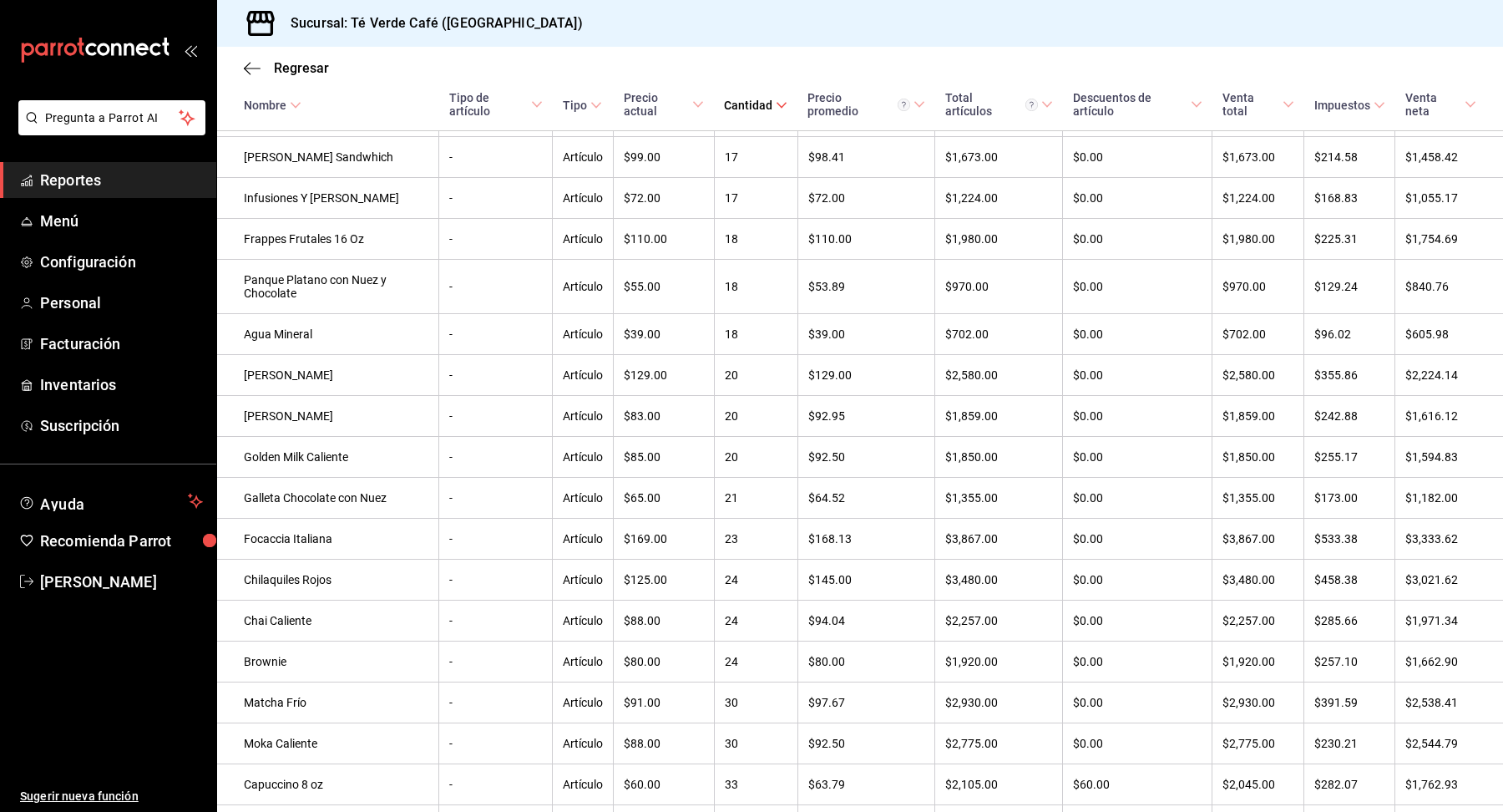
click at [65, 176] on span "Reportes" at bounding box center [122, 180] width 163 height 23
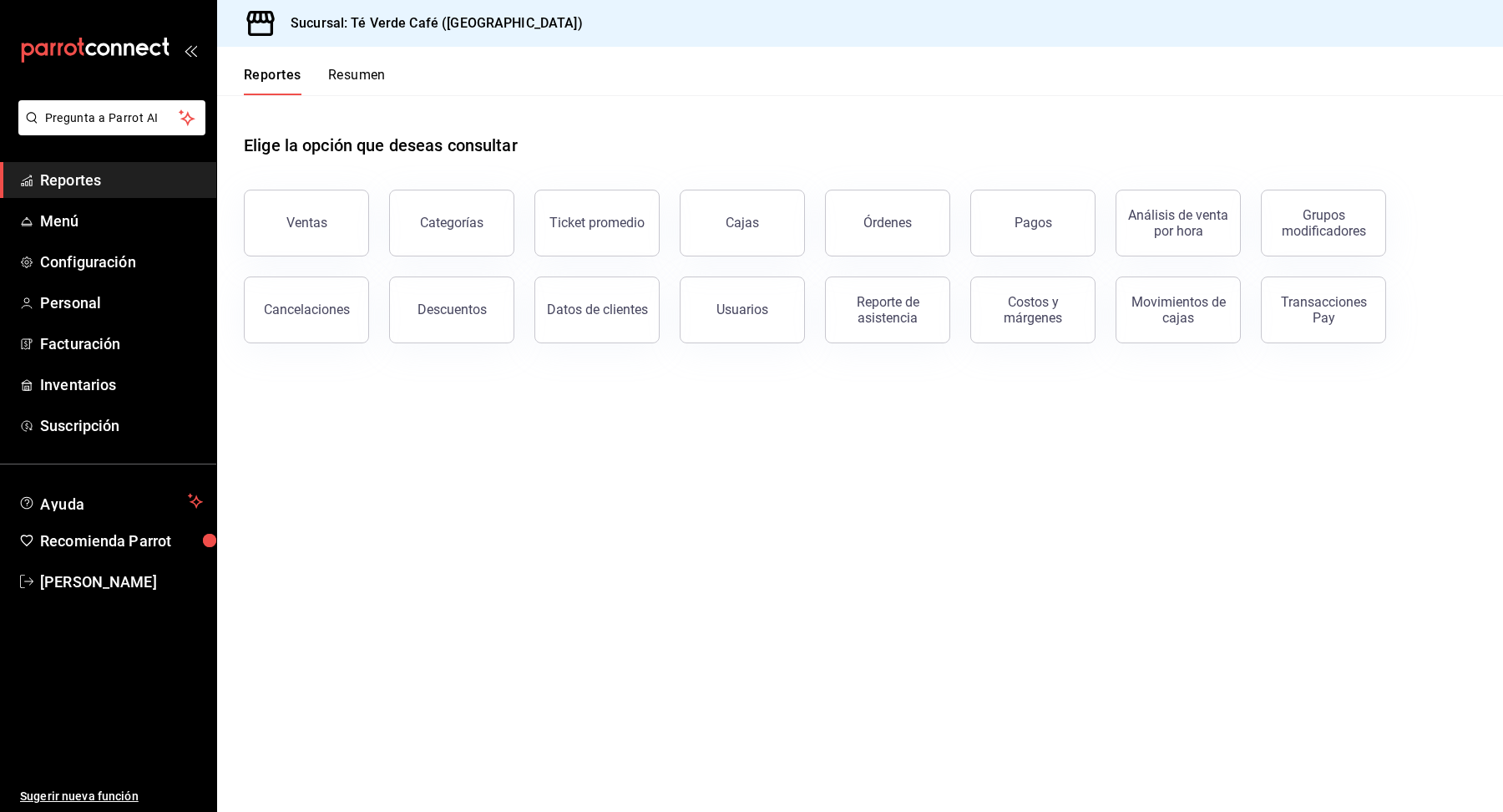
click at [106, 172] on span "Reportes" at bounding box center [122, 180] width 163 height 23
click at [938, 232] on button "Órdenes" at bounding box center [887, 223] width 126 height 67
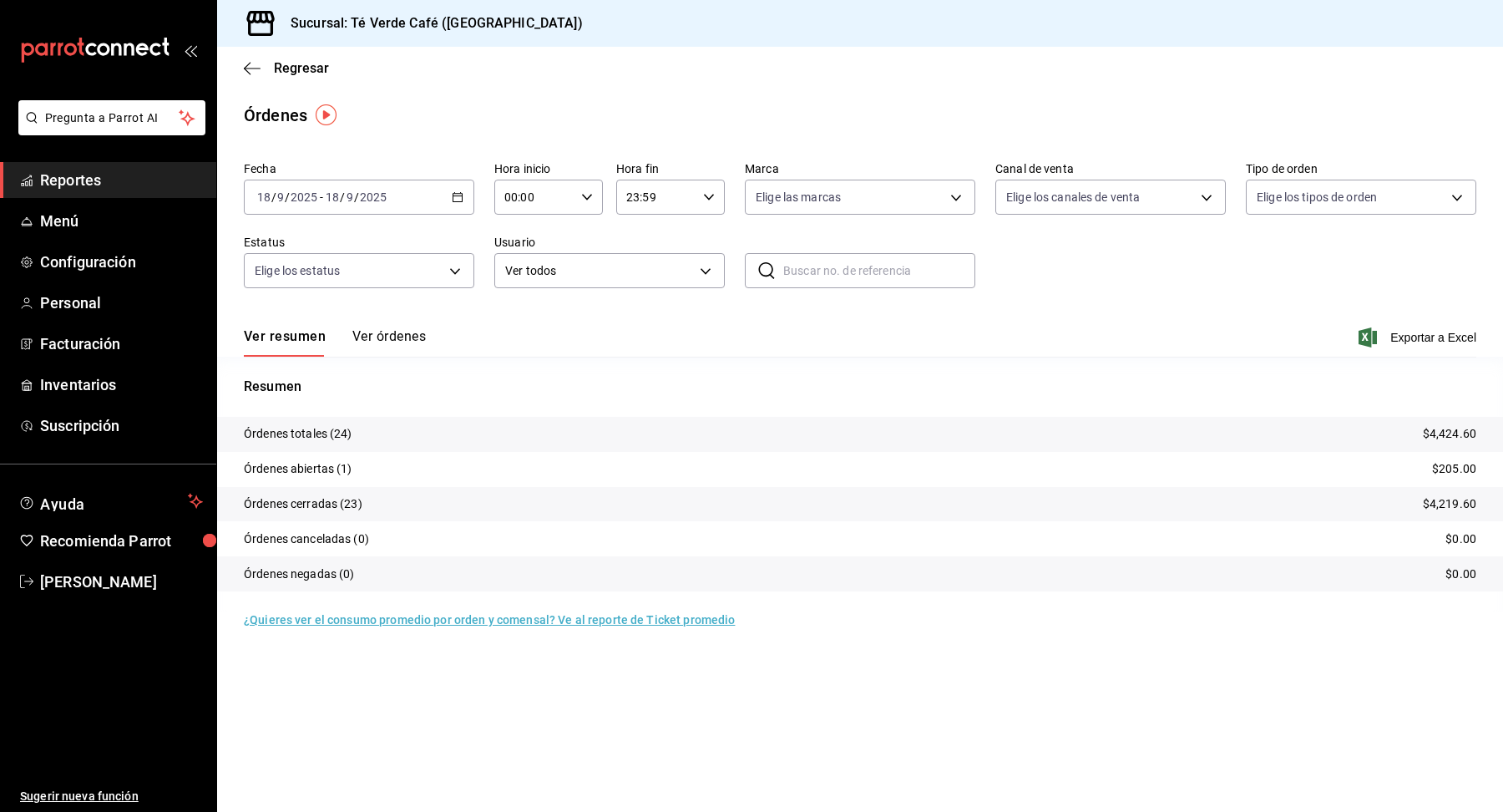
click at [390, 347] on button "Ver órdenes" at bounding box center [389, 342] width 73 height 28
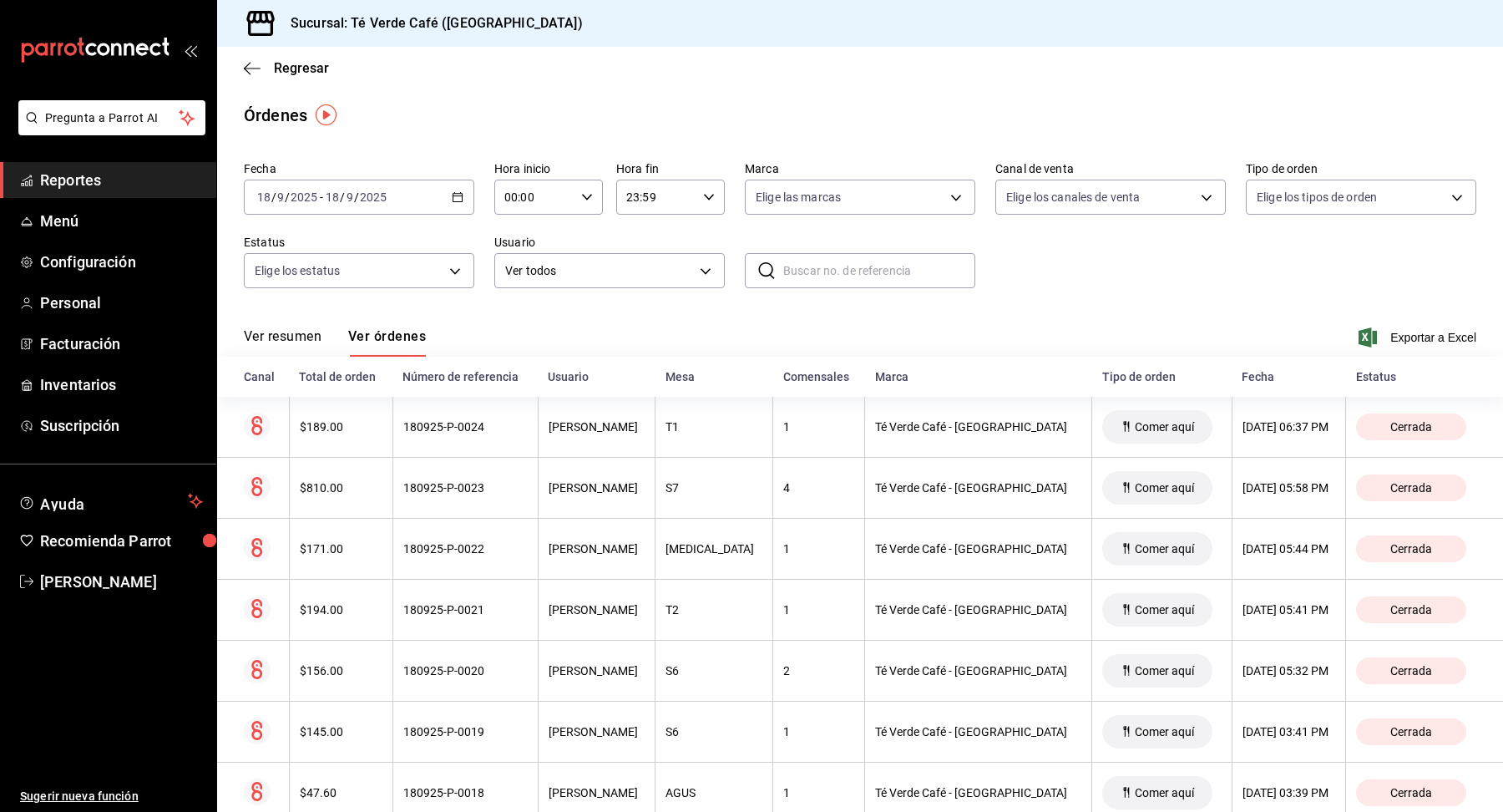
click at [456, 203] on icon "button" at bounding box center [457, 197] width 12 height 12
click at [508, 114] on div "Órdenes" at bounding box center [860, 115] width 1286 height 25
click at [244, 60] on span "Regresar" at bounding box center [286, 68] width 85 height 16
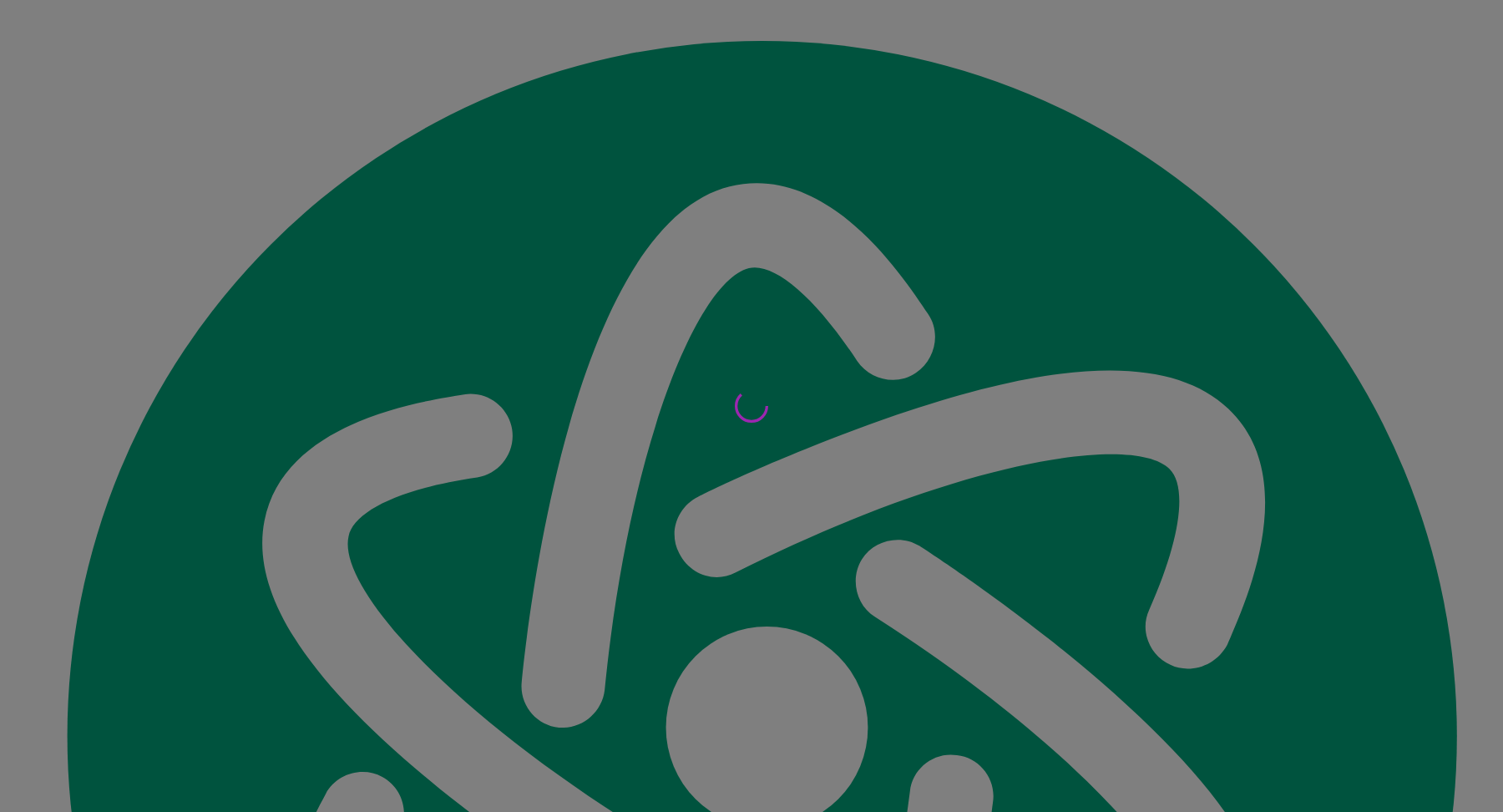
scroll to position [19384, 0]
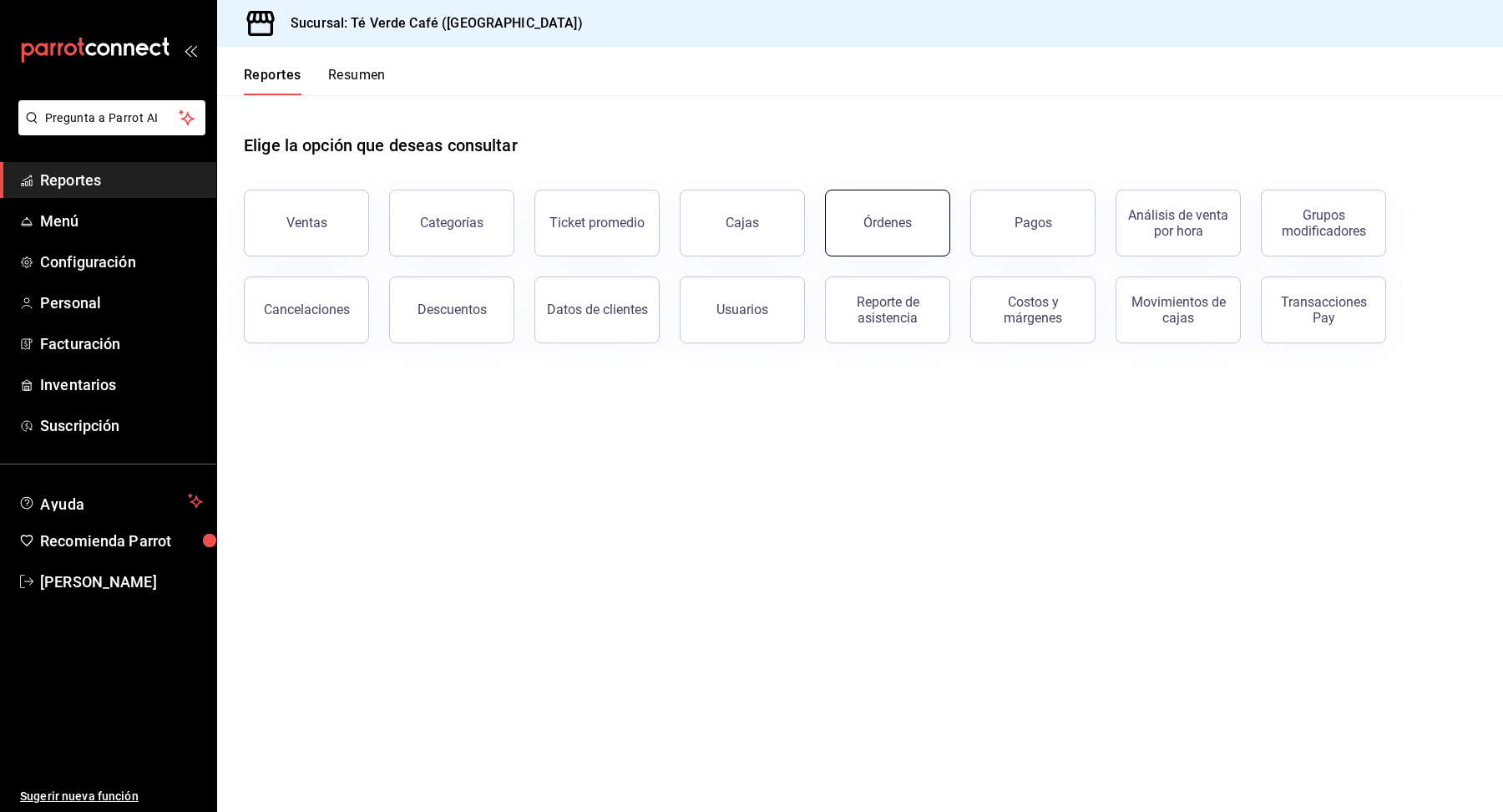
click at [927, 195] on button "Órdenes" at bounding box center [887, 223] width 126 height 67
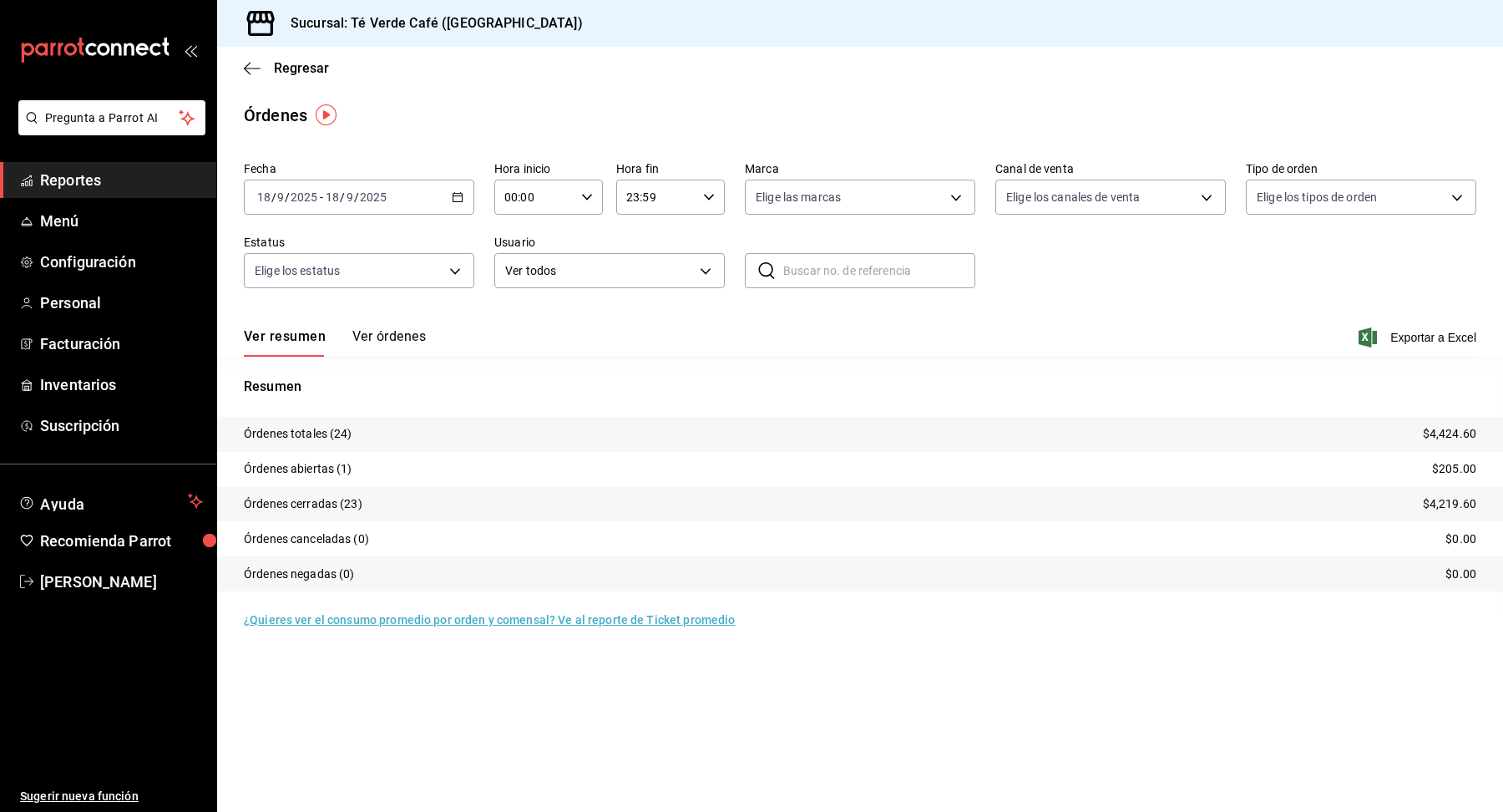
click at [420, 342] on button "Ver órdenes" at bounding box center [389, 342] width 73 height 28
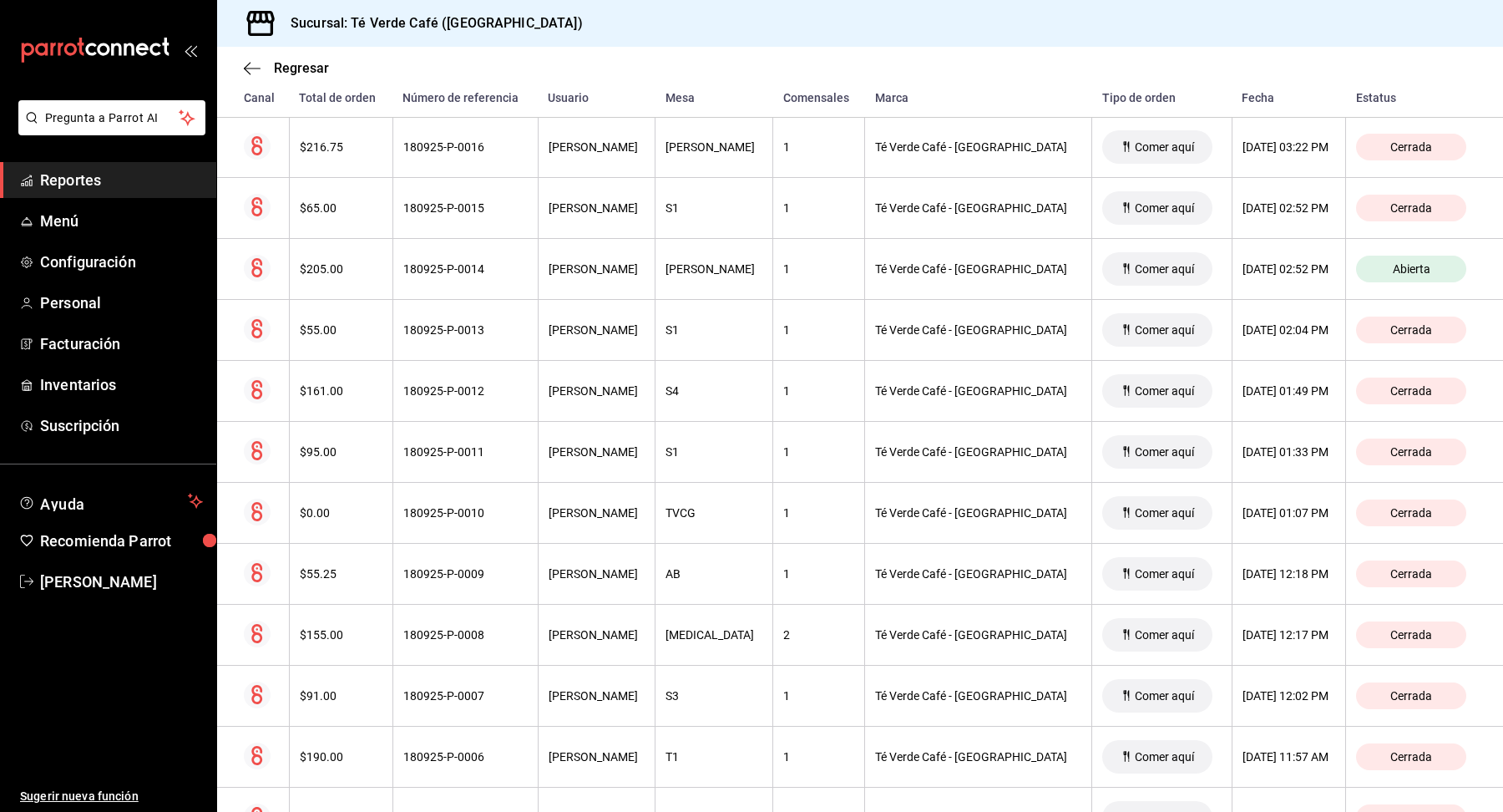
scroll to position [789, 0]
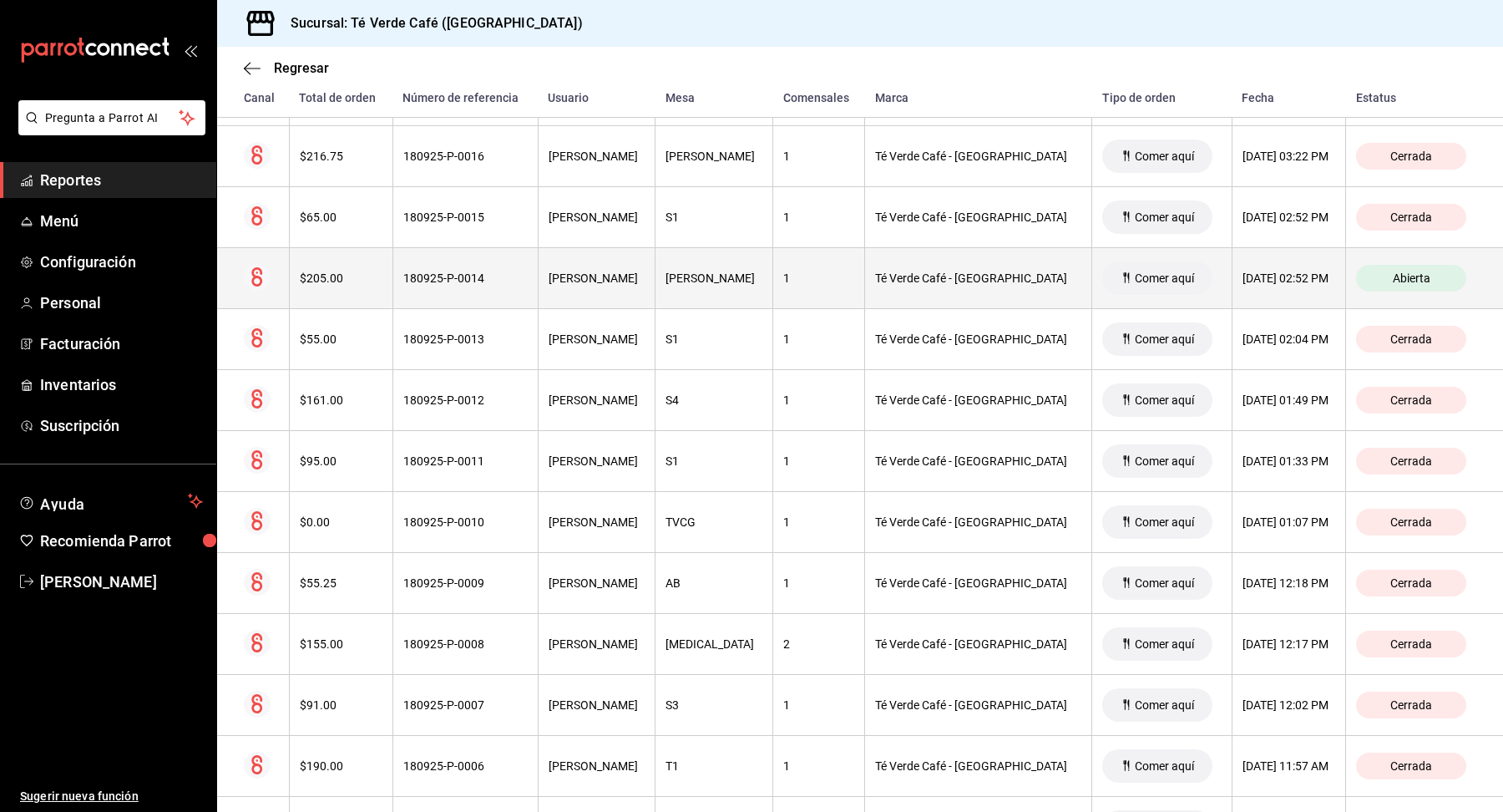
click at [341, 285] on th "$205.00" at bounding box center [340, 279] width 104 height 61
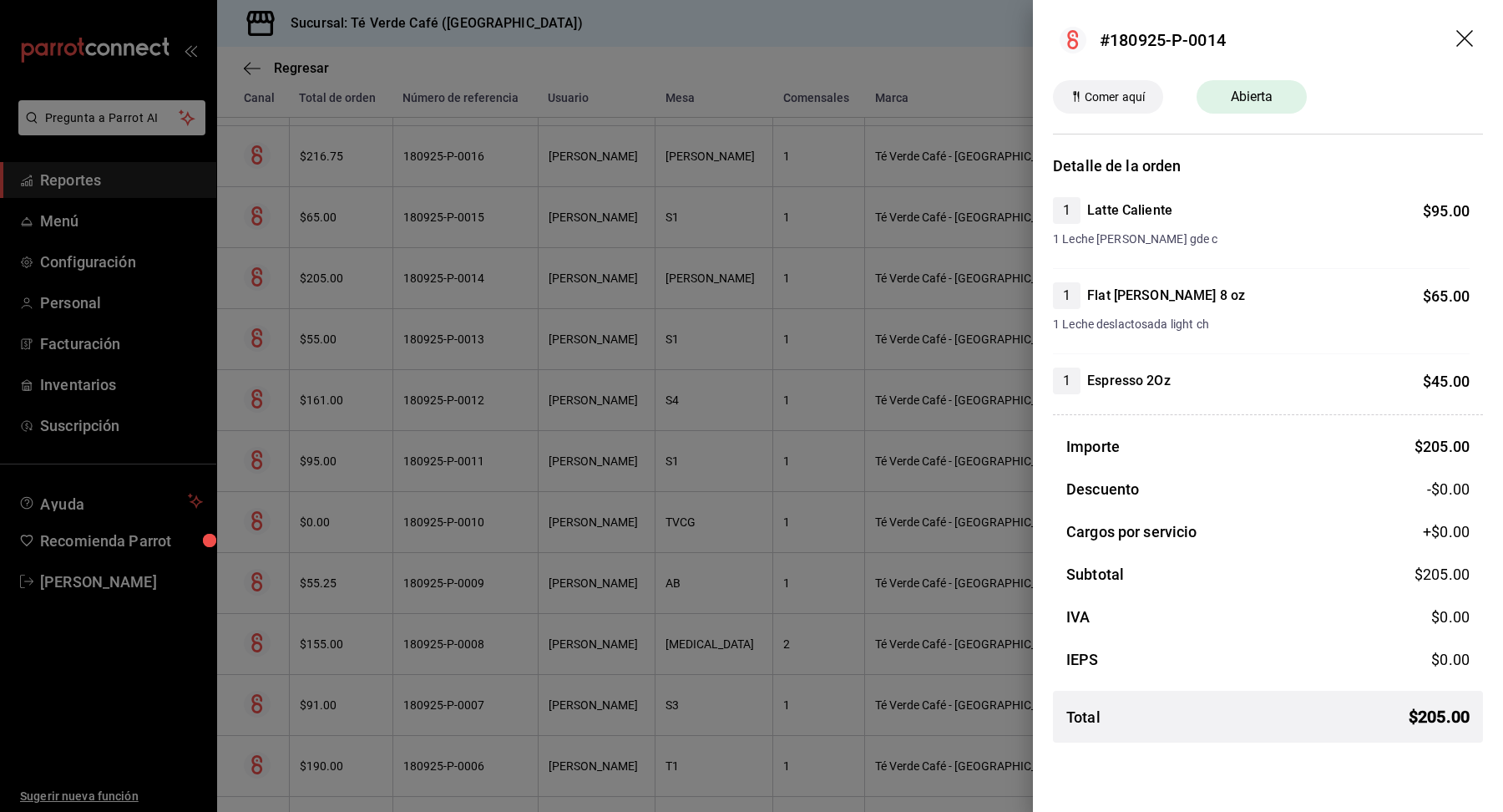
click at [1465, 33] on icon "drag" at bounding box center [1466, 40] width 20 height 20
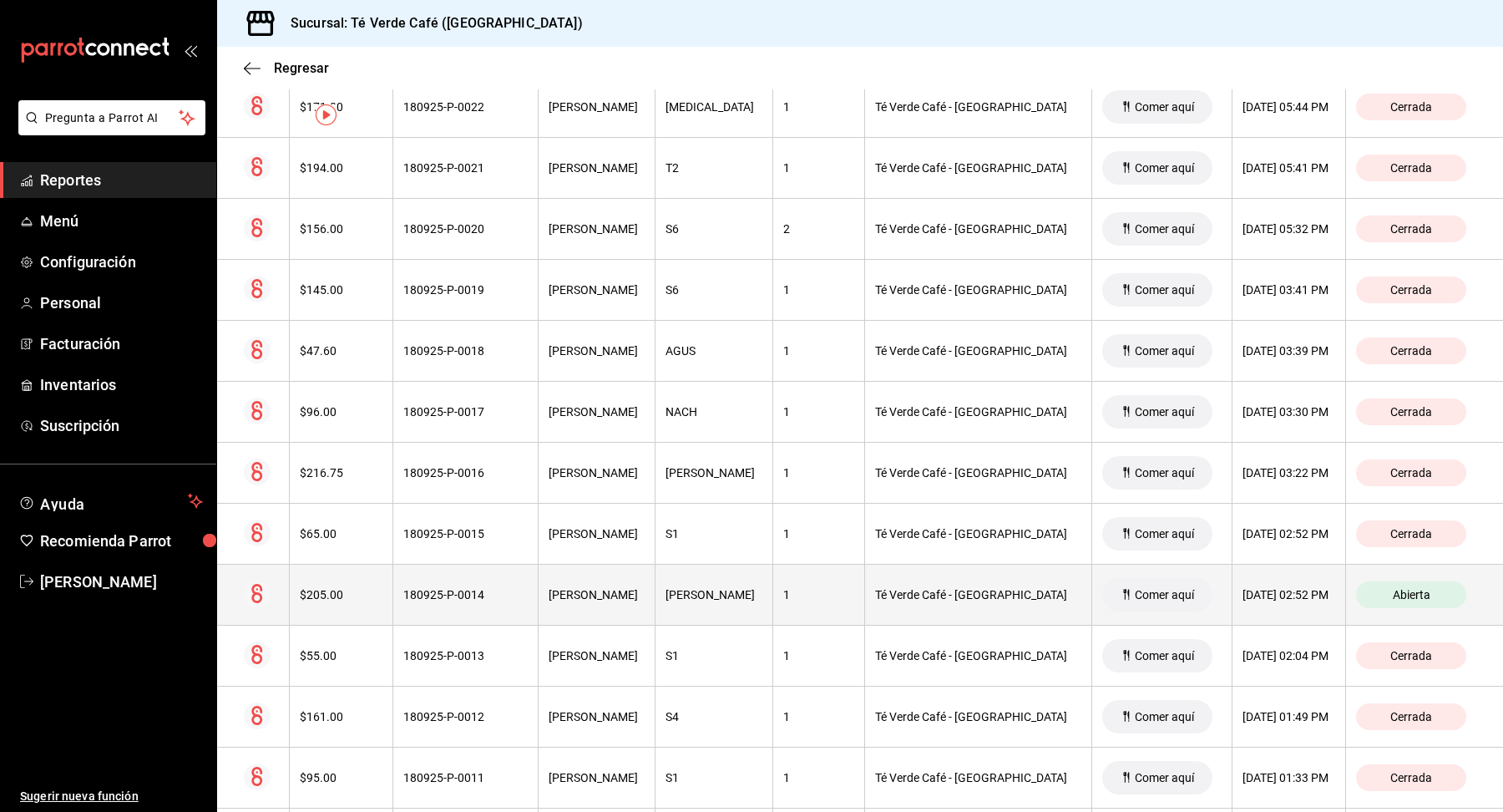
scroll to position [0, 0]
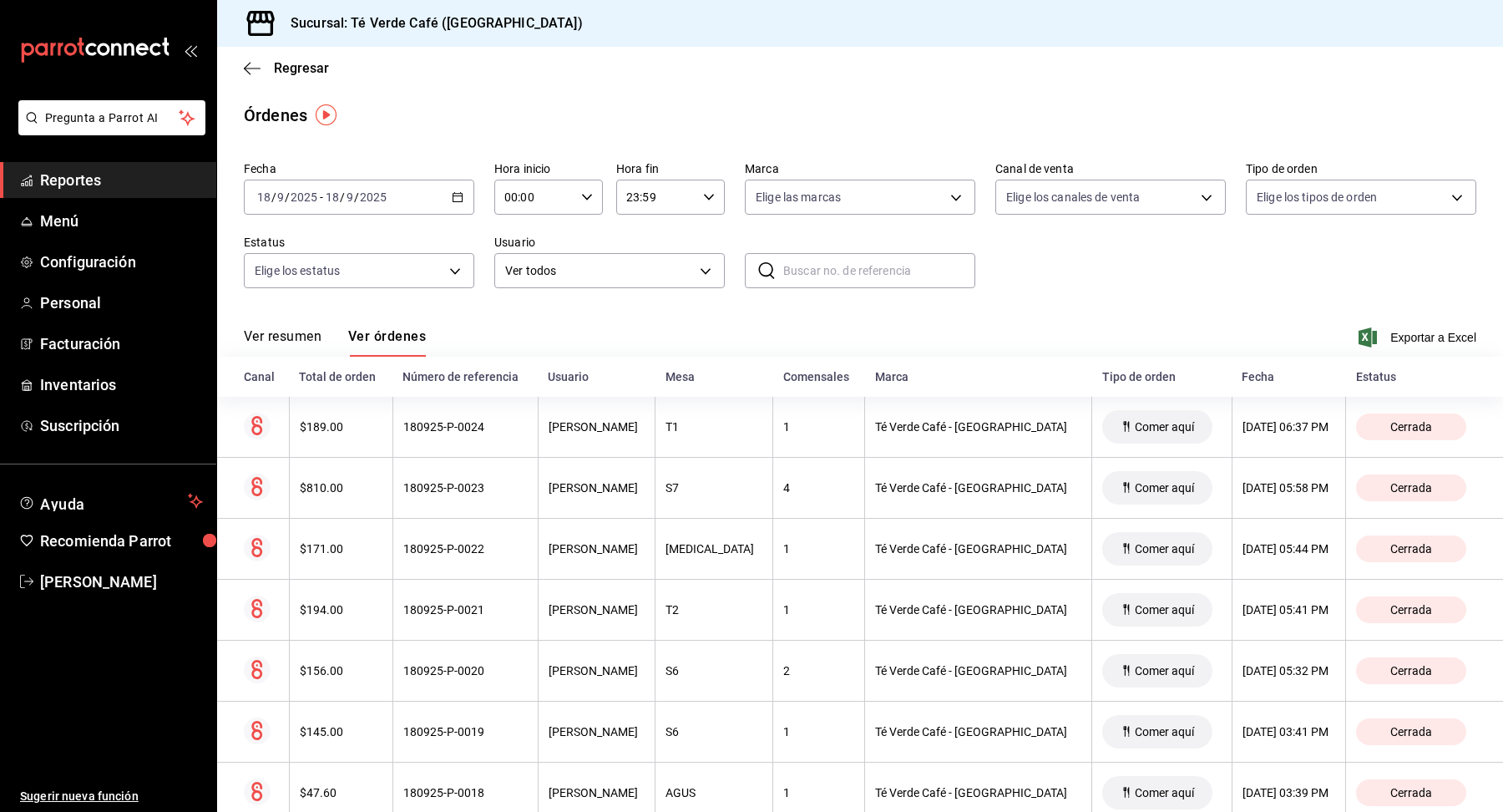
click at [101, 180] on span "Reportes" at bounding box center [122, 180] width 163 height 23
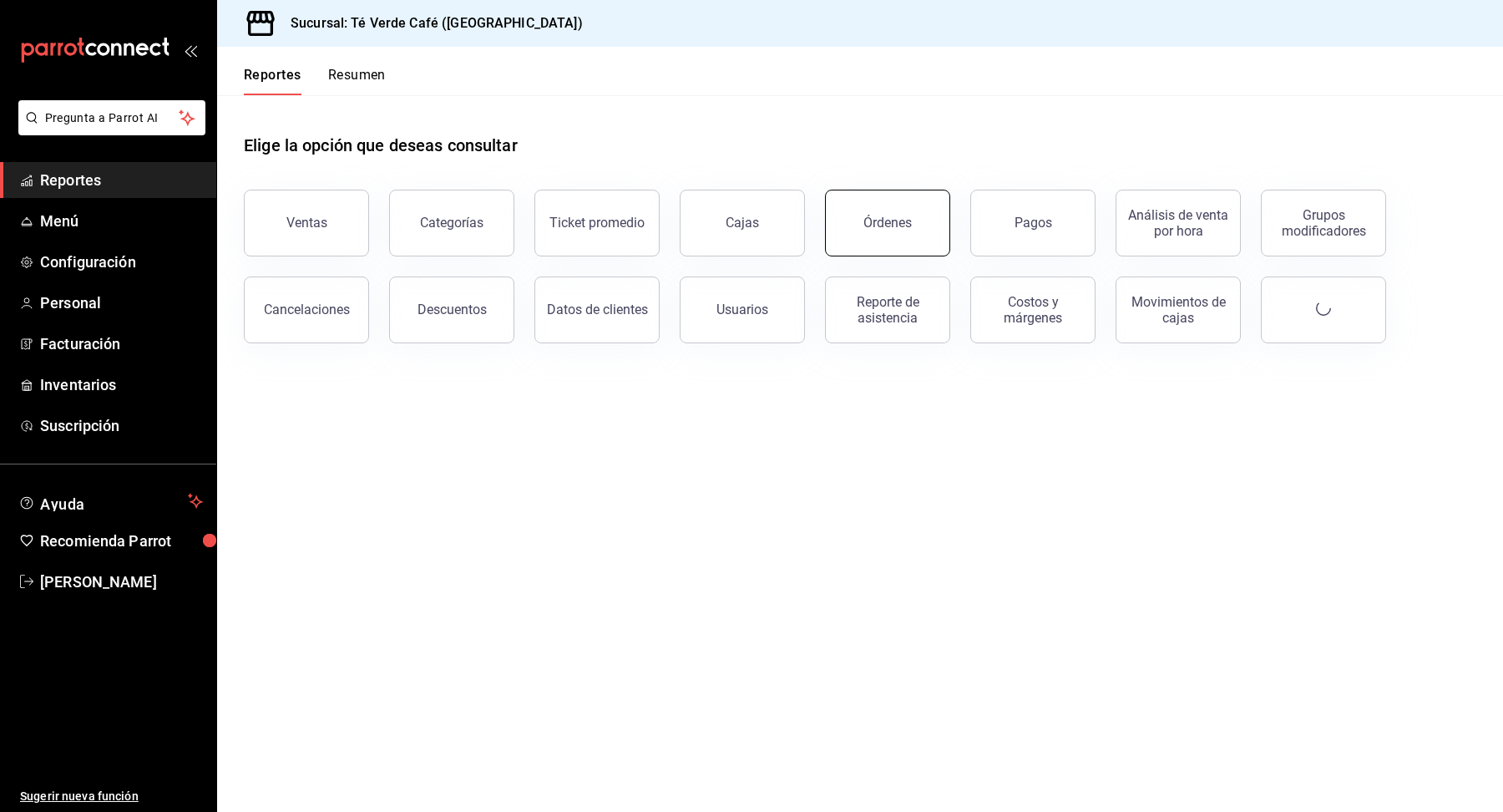
click at [850, 240] on button "Órdenes" at bounding box center [887, 223] width 126 height 67
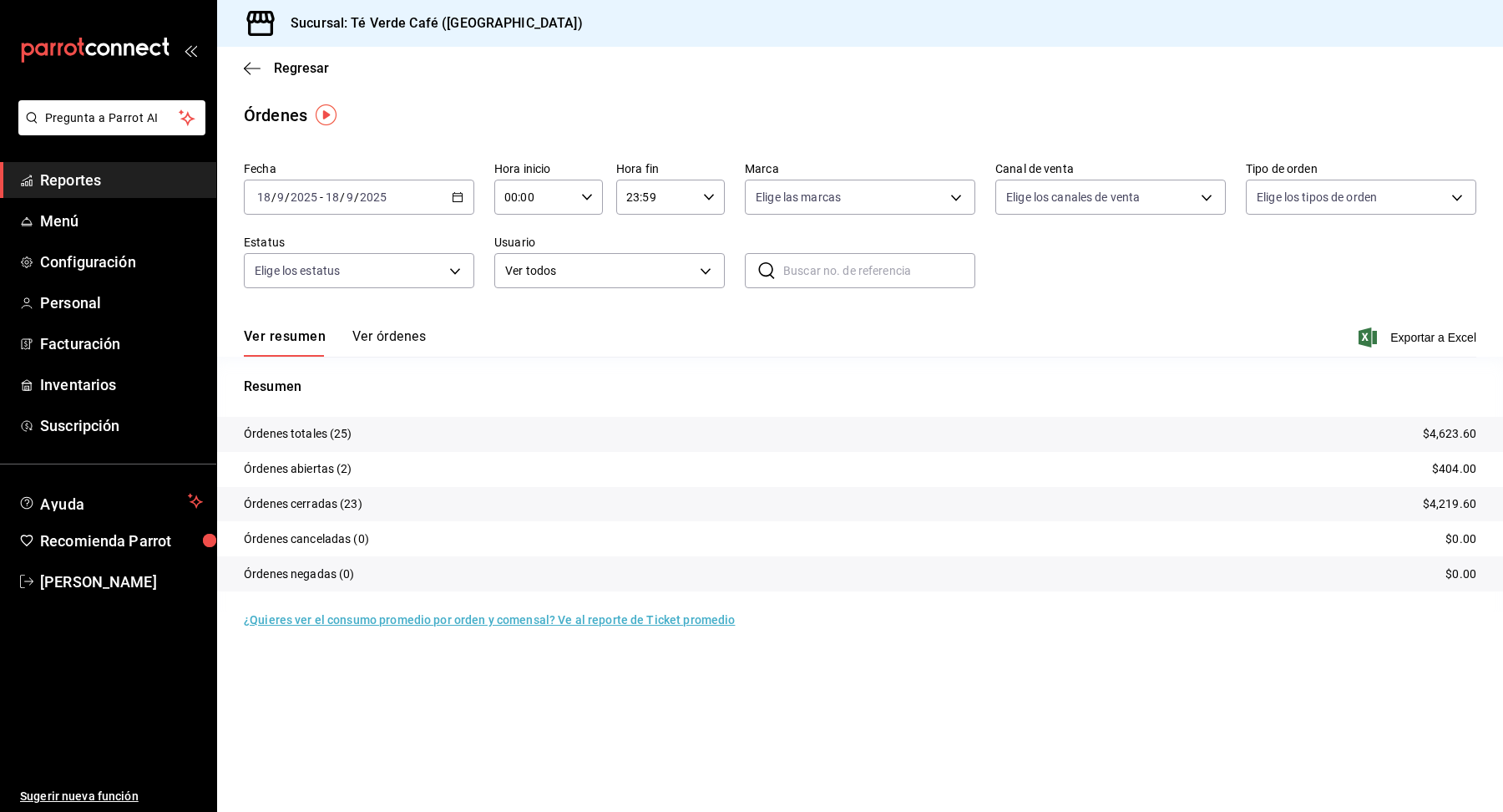
click at [410, 339] on button "Ver órdenes" at bounding box center [389, 342] width 73 height 28
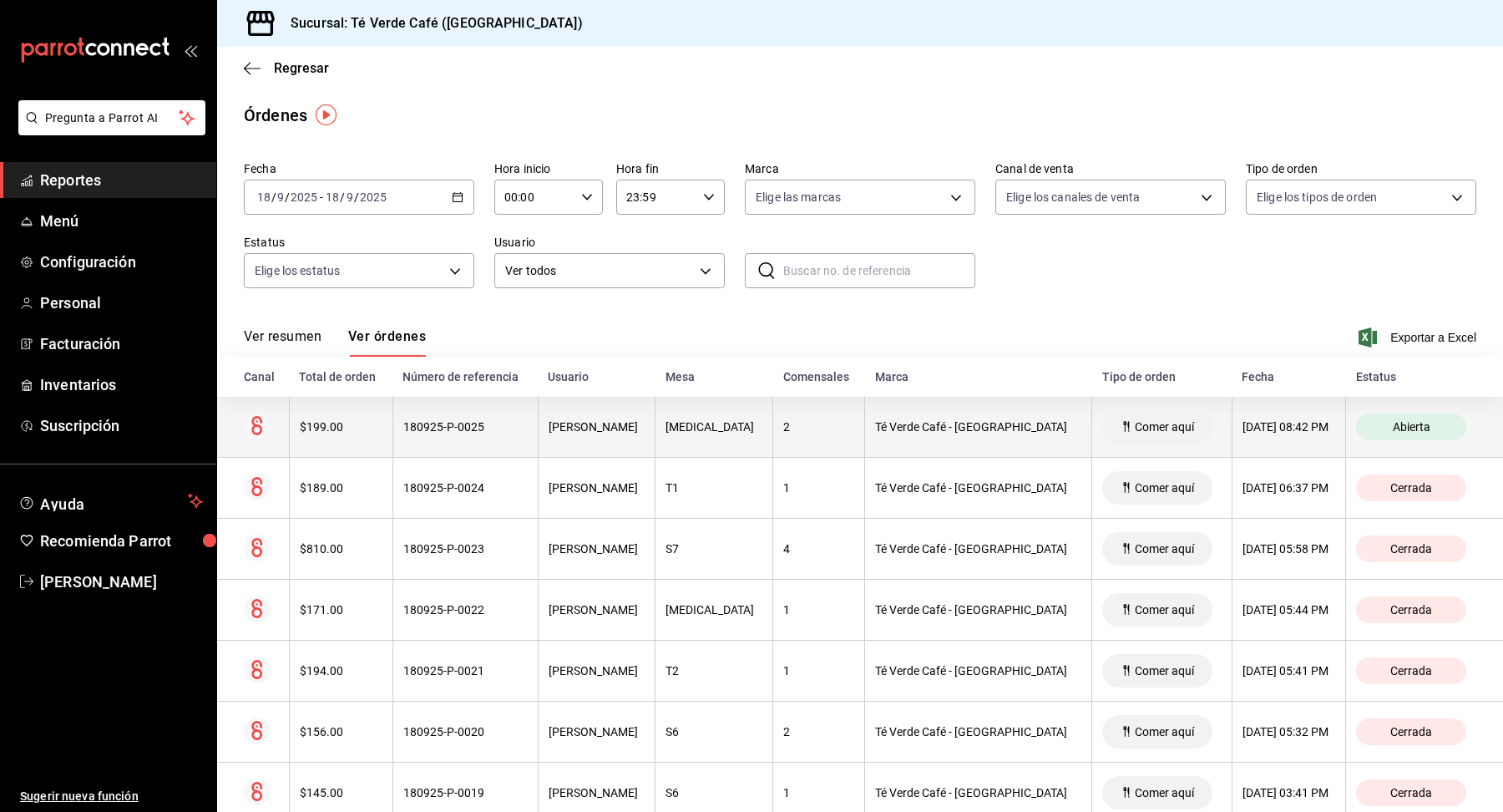
click at [351, 421] on div "$199.00" at bounding box center [341, 426] width 82 height 14
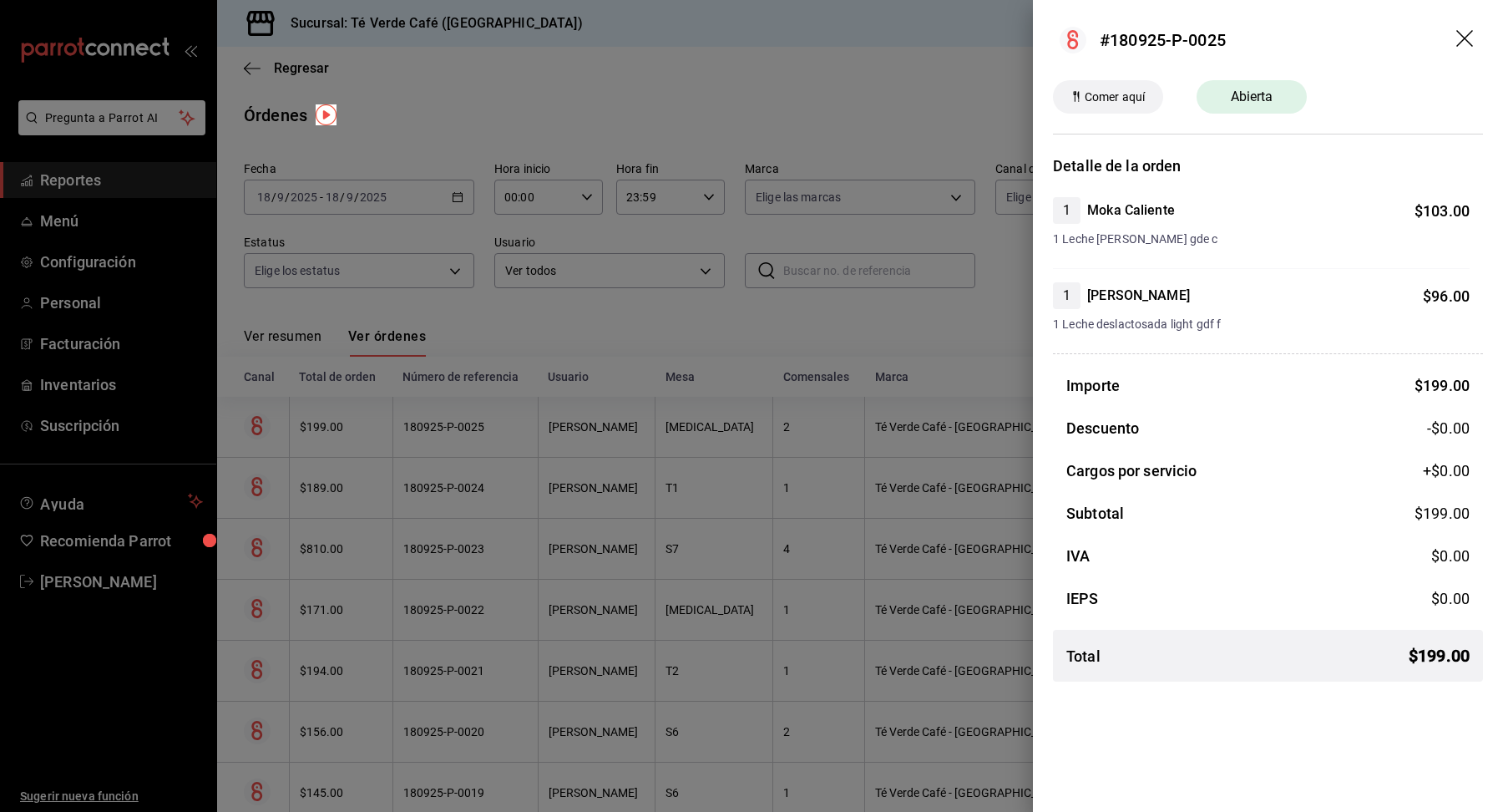
click at [1464, 35] on icon "drag" at bounding box center [1466, 40] width 20 height 20
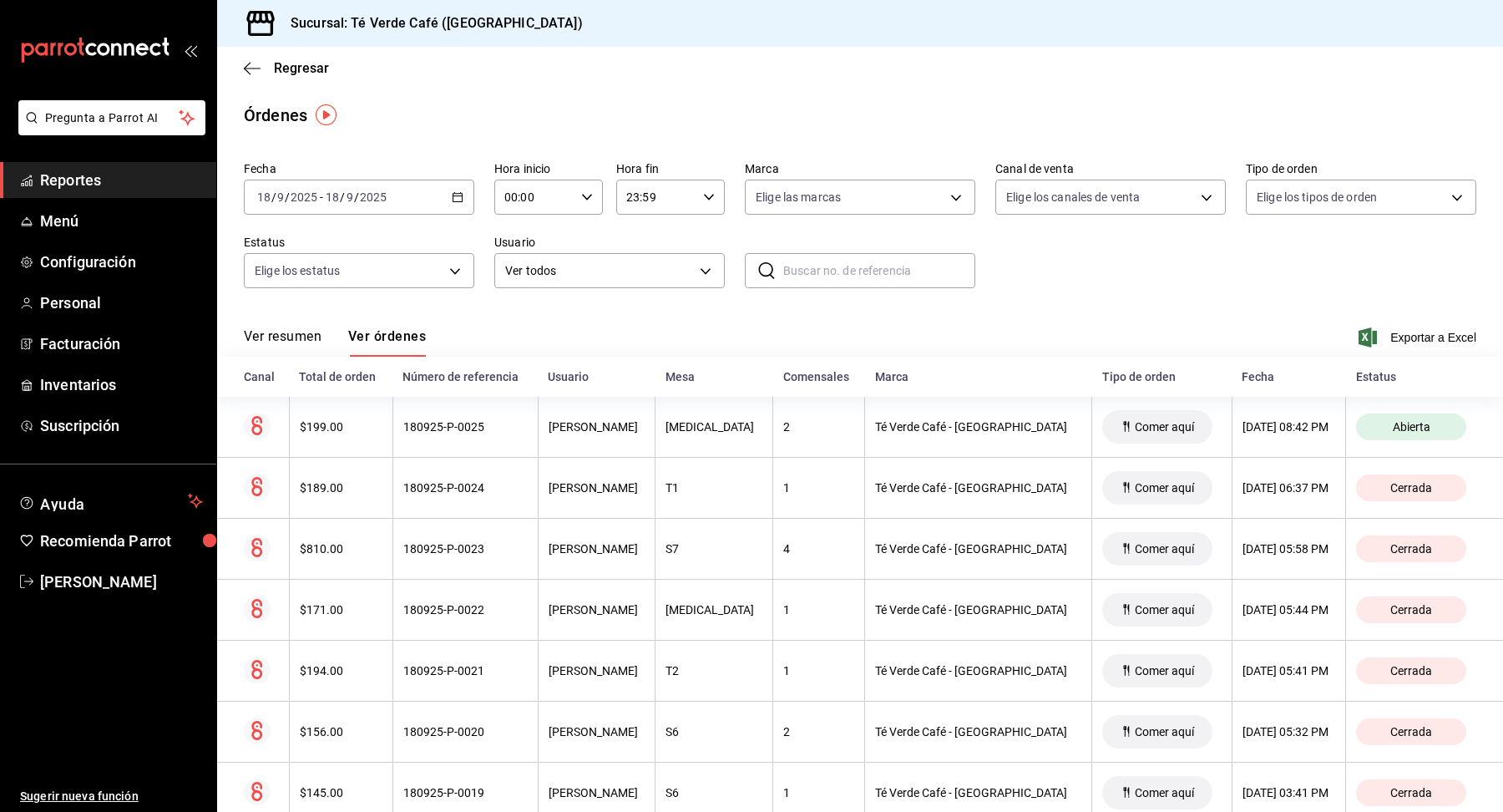
click at [1018, 299] on div "Fecha [DATE] [DATE] - [DATE] [DATE] Hora inicio 00:00 Hora inicio Hora fin 23:5…" at bounding box center [860, 232] width 1233 height 154
